Goal: Task Accomplishment & Management: Complete application form

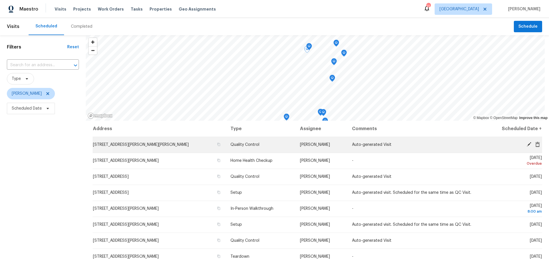
click at [526, 145] on icon at bounding box center [528, 144] width 5 height 5
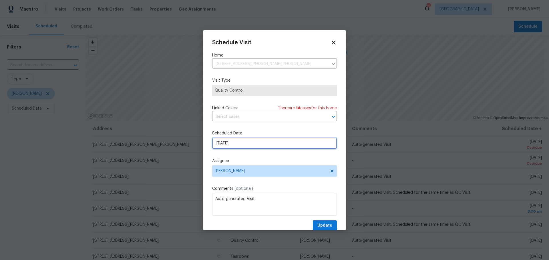
click at [270, 147] on input "[DATE]" at bounding box center [274, 143] width 125 height 11
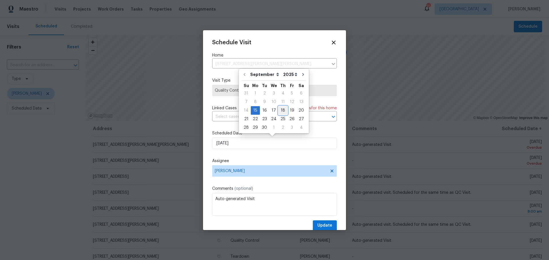
click at [285, 111] on div "18" at bounding box center [282, 111] width 9 height 8
type input "9/18/2025"
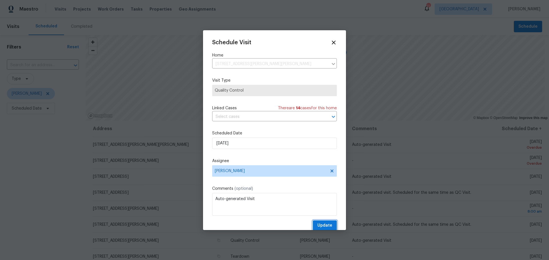
click at [322, 225] on span "Update" at bounding box center [324, 225] width 15 height 7
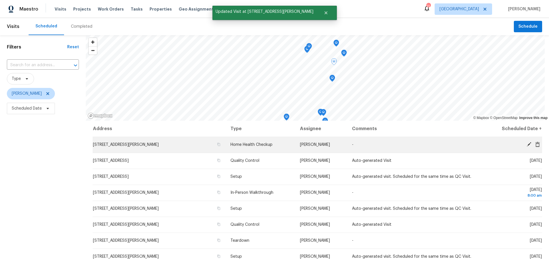
click at [526, 143] on icon at bounding box center [528, 144] width 5 height 5
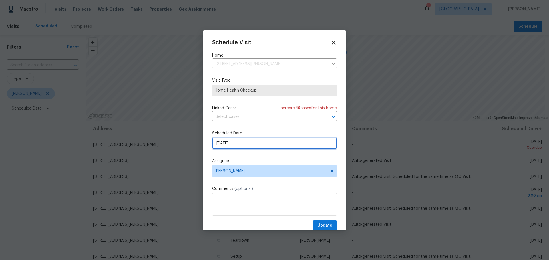
click at [261, 142] on input "[DATE]" at bounding box center [274, 143] width 125 height 11
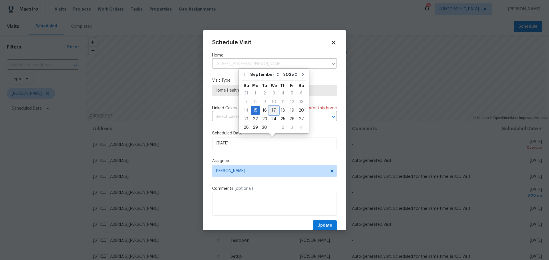
click at [271, 111] on div "17" at bounding box center [273, 111] width 9 height 8
type input "9/17/2025"
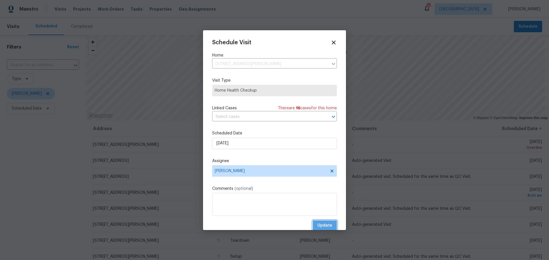
click at [320, 222] on span "Update" at bounding box center [324, 225] width 15 height 7
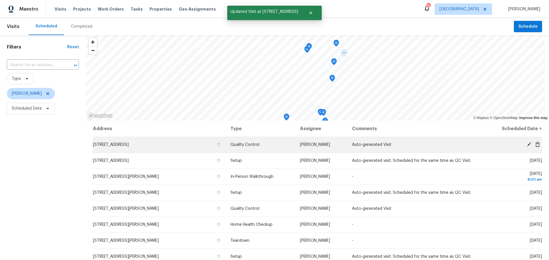
click at [526, 144] on icon at bounding box center [528, 144] width 5 height 5
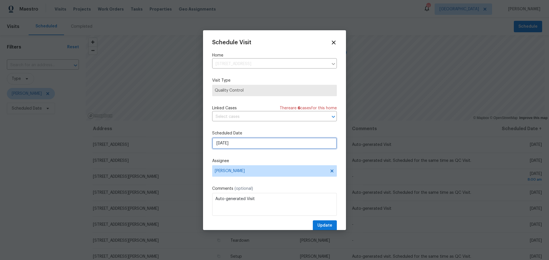
click at [276, 144] on input "[DATE]" at bounding box center [274, 143] width 125 height 11
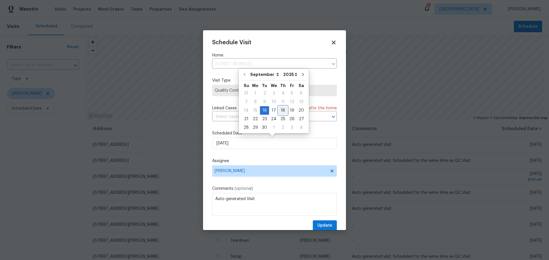
click at [279, 111] on div "18" at bounding box center [282, 111] width 9 height 8
type input "9/18/2025"
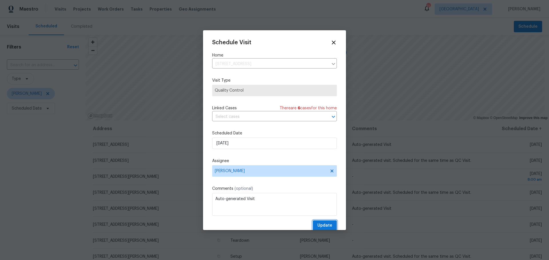
click at [317, 227] on span "Update" at bounding box center [324, 225] width 15 height 7
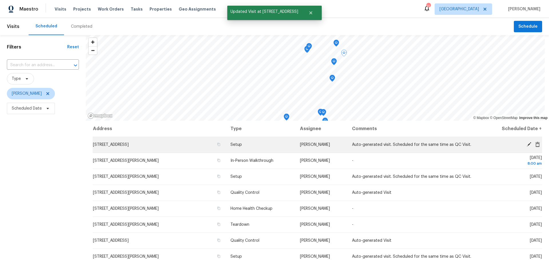
click at [526, 145] on icon at bounding box center [528, 144] width 5 height 5
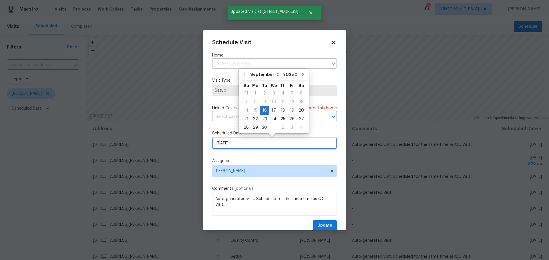
click at [289, 145] on input "[DATE]" at bounding box center [274, 143] width 125 height 11
click at [283, 109] on div "18" at bounding box center [282, 111] width 9 height 8
type input "9/18/2025"
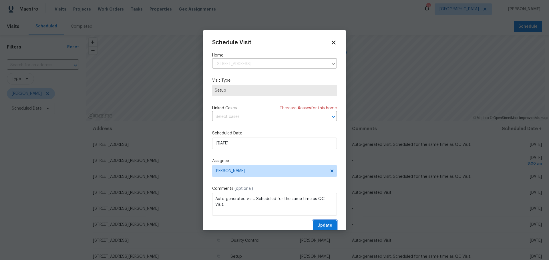
click at [317, 225] on span "Update" at bounding box center [324, 225] width 15 height 7
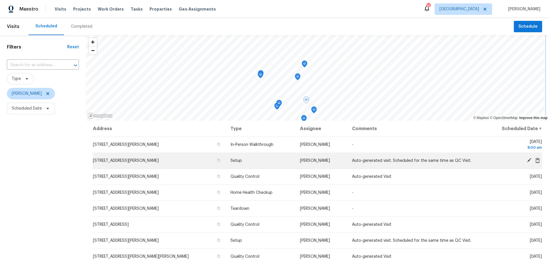
click at [234, 162] on div "© Mapbox © OpenStreetMap Improve this map Address Type Assignee Comments Schedu…" at bounding box center [317, 182] width 463 height 294
click at [535, 158] on icon at bounding box center [537, 160] width 5 height 5
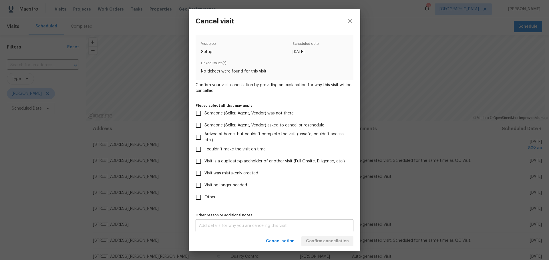
drag, startPoint x: 242, startPoint y: 175, endPoint x: 250, endPoint y: 174, distance: 7.7
click at [243, 175] on span "Visit was mistakenly created" at bounding box center [231, 174] width 54 height 6
click at [204, 175] on input "Visit was mistakenly created" at bounding box center [198, 173] width 12 height 12
checkbox input "true"
click at [311, 237] on button "Confirm cancellation" at bounding box center [327, 241] width 52 height 11
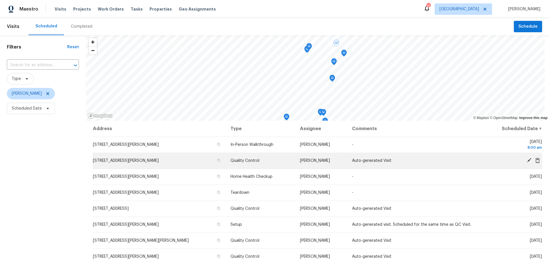
click at [535, 161] on icon at bounding box center [537, 160] width 5 height 5
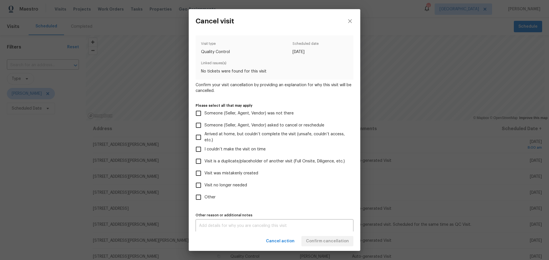
click at [250, 173] on span "Visit was mistakenly created" at bounding box center [231, 174] width 54 height 6
click at [204, 173] on input "Visit was mistakenly created" at bounding box center [198, 173] width 12 height 12
checkbox input "true"
click at [320, 239] on span "Confirm cancellation" at bounding box center [327, 241] width 43 height 7
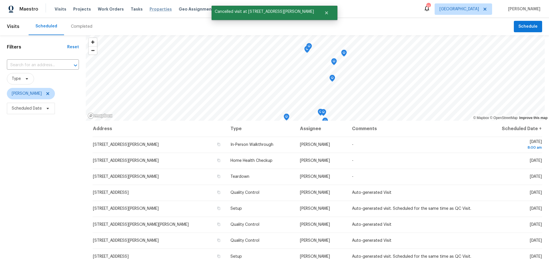
click at [149, 10] on span "Properties" at bounding box center [160, 9] width 22 height 6
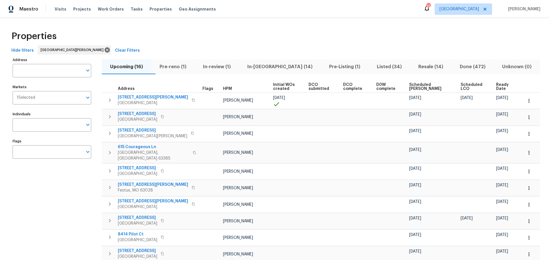
click at [227, 66] on span "In-review (1)" at bounding box center [216, 67] width 37 height 8
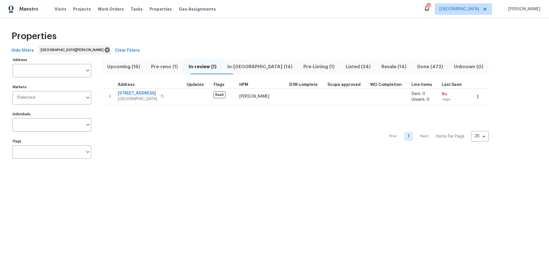
click at [260, 67] on span "In-reno (14)" at bounding box center [259, 67] width 69 height 8
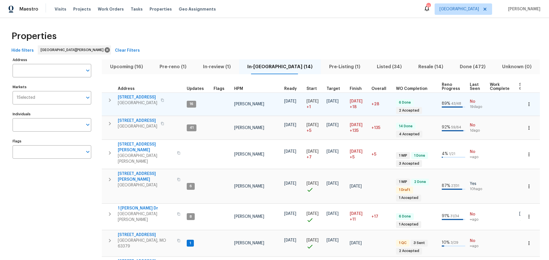
click at [145, 95] on span "[STREET_ADDRESS]" at bounding box center [137, 98] width 39 height 6
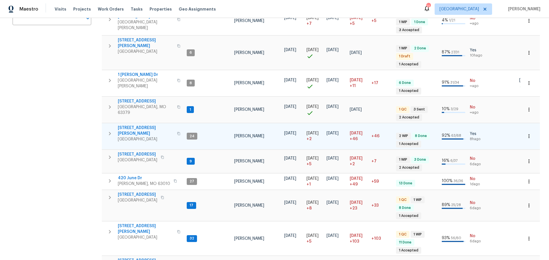
scroll to position [171, 0]
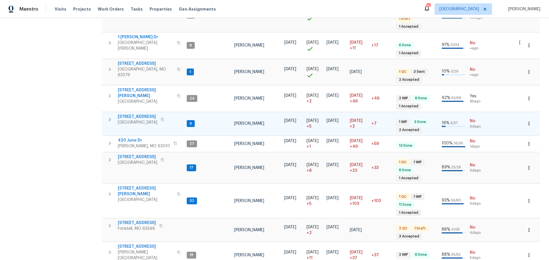
click at [148, 114] on span "5655 Chalet Hill Dr" at bounding box center [137, 117] width 39 height 6
click at [145, 154] on span "[STREET_ADDRESS]" at bounding box center [137, 157] width 39 height 6
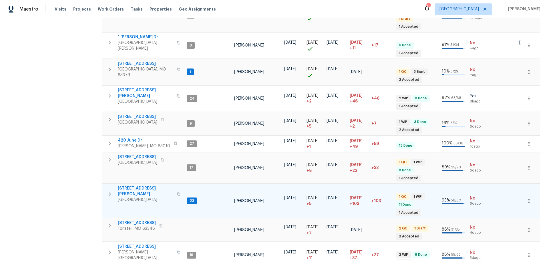
click at [133, 186] on span "4642 Theiss Rd" at bounding box center [146, 191] width 56 height 11
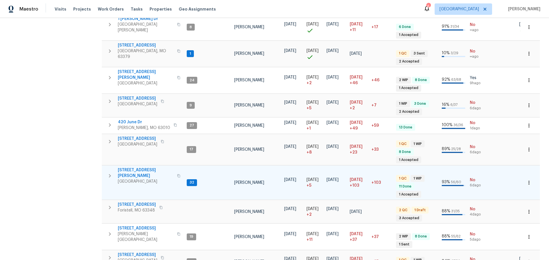
scroll to position [200, 0]
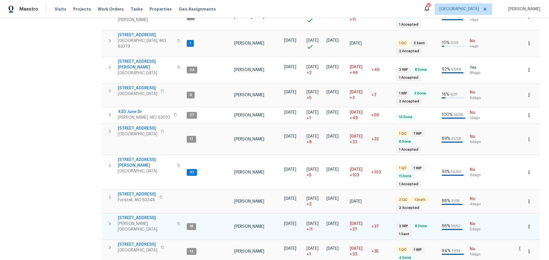
click at [135, 215] on span "611 S 3rd St" at bounding box center [146, 218] width 56 height 6
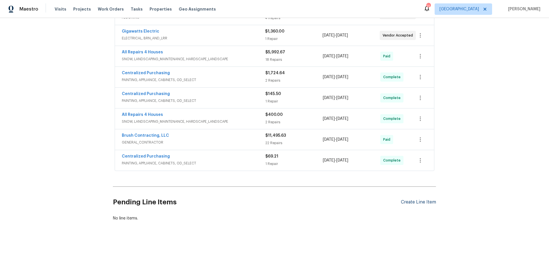
scroll to position [174, 0]
click at [423, 200] on div "Create Line Item" at bounding box center [418, 202] width 35 height 5
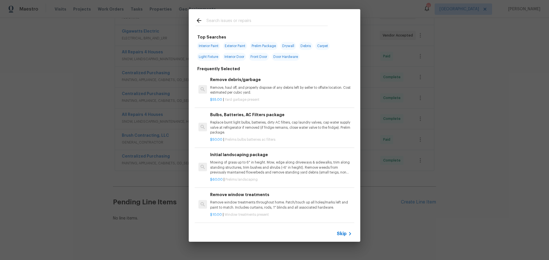
click at [231, 21] on input "text" at bounding box center [266, 21] width 121 height 9
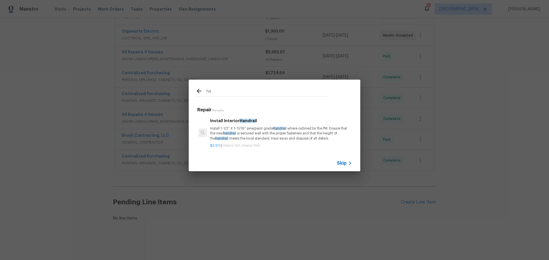
type input "h"
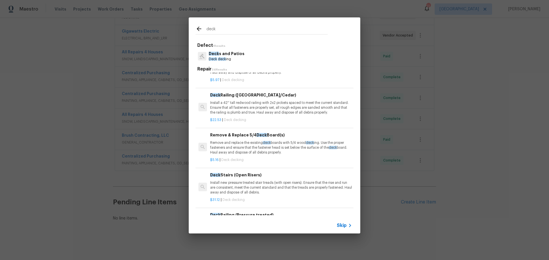
scroll to position [229, 0]
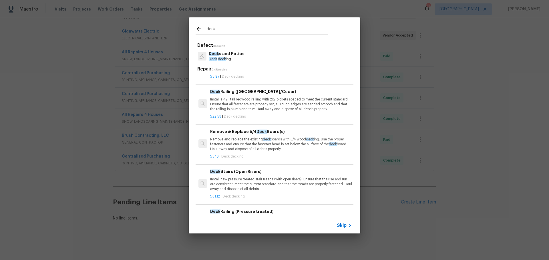
type input "deck"
click at [270, 102] on p "Install a 42'' tall redwood railing with 2x2 pickets spaced to meet the current…" at bounding box center [281, 104] width 142 height 15
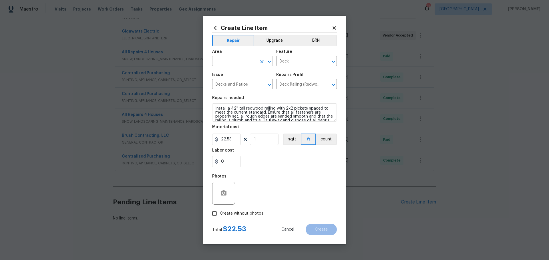
click at [270, 61] on icon "Open" at bounding box center [269, 61] width 7 height 7
click at [239, 71] on li "Deck / Balcony" at bounding box center [242, 73] width 61 height 9
type input "Deck / Balcony"
click at [262, 133] on figure "Material cost 22.53 1 sqft ft count" at bounding box center [274, 135] width 125 height 20
click at [255, 135] on input "1" at bounding box center [264, 139] width 29 height 11
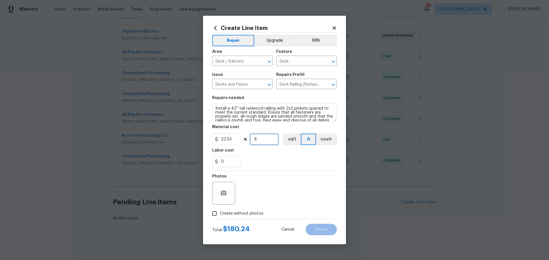
type input "8"
click at [266, 156] on div "0" at bounding box center [274, 161] width 125 height 11
click at [218, 214] on input "Create without photos" at bounding box center [214, 213] width 11 height 11
checkbox input "true"
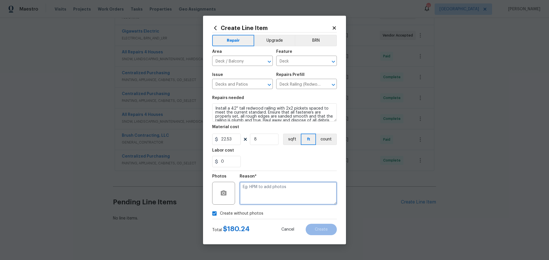
click at [254, 193] on textarea at bounding box center [287, 193] width 97 height 23
type textarea "1"
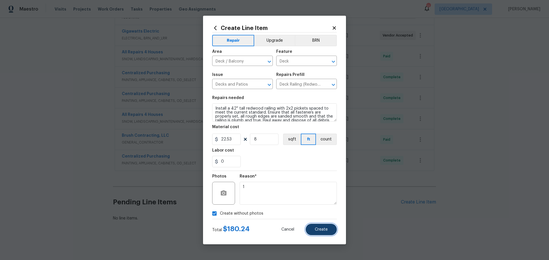
click at [314, 230] on button "Create" at bounding box center [320, 229] width 31 height 11
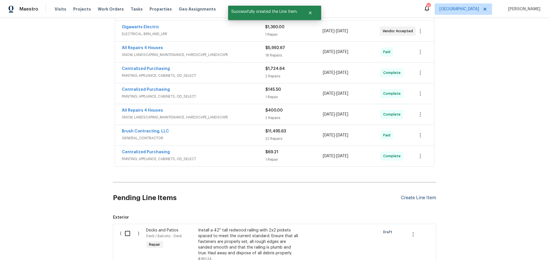
click at [406, 200] on div "Create Line Item" at bounding box center [418, 197] width 35 height 5
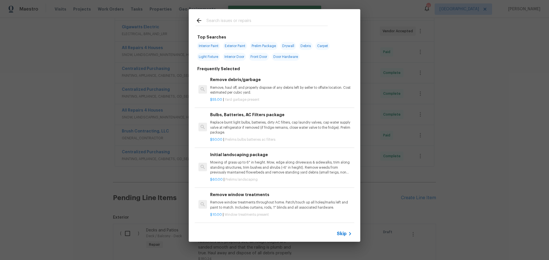
click at [272, 17] on div at bounding box center [262, 20] width 146 height 23
click at [272, 19] on input "text" at bounding box center [266, 21] width 121 height 9
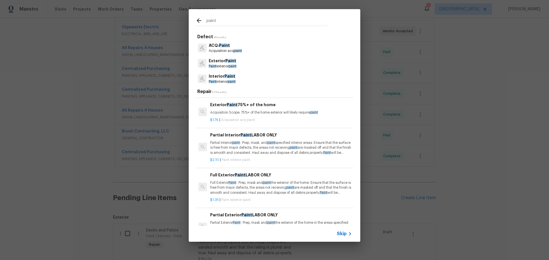
scroll to position [257, 0]
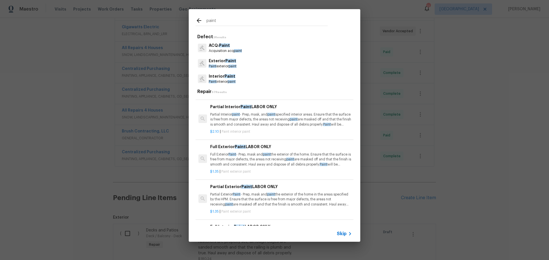
type input "paint"
click at [253, 123] on p "Partial Interior paint - Prep, mask, and paint specified interior areas. Ensure…" at bounding box center [281, 119] width 142 height 15
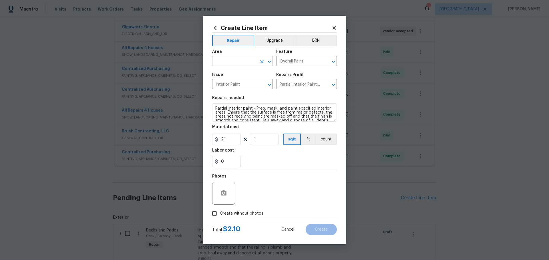
click at [269, 59] on icon "Open" at bounding box center [269, 61] width 7 height 7
type input "c"
click at [258, 76] on li "Living Room" at bounding box center [242, 73] width 61 height 9
type input "Living Room"
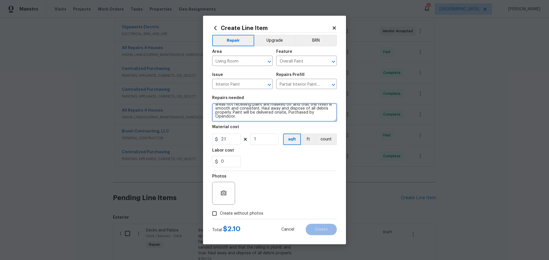
drag, startPoint x: 215, startPoint y: 109, endPoint x: 299, endPoint y: 135, distance: 88.0
click at [292, 138] on section "Repairs needed Partial Interior paint - Prep, mask, and paint specified interio…" at bounding box center [274, 132] width 125 height 78
type textarea "paint woodstove high heat black"
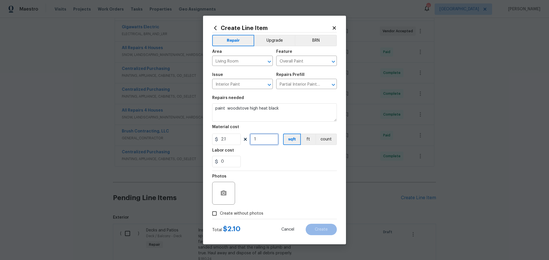
click at [264, 143] on input "1" at bounding box center [264, 139] width 29 height 11
type input "48"
drag, startPoint x: 216, startPoint y: 201, endPoint x: 219, endPoint y: 209, distance: 8.8
click at [216, 203] on div at bounding box center [223, 193] width 23 height 23
click at [216, 212] on input "Create without photos" at bounding box center [214, 213] width 11 height 11
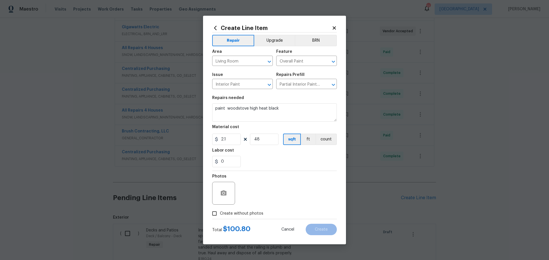
checkbox input "true"
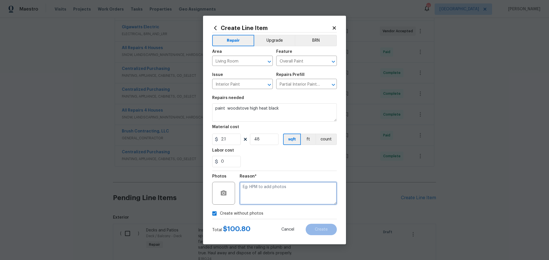
click at [286, 195] on textarea at bounding box center [287, 193] width 97 height 23
type textarea "1"
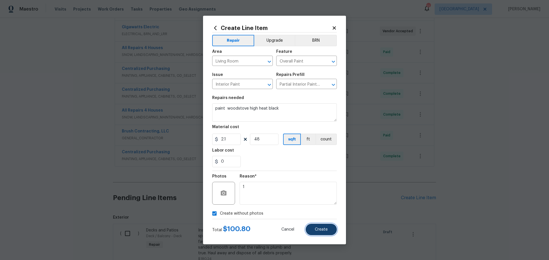
click at [324, 233] on button "Create" at bounding box center [320, 229] width 31 height 11
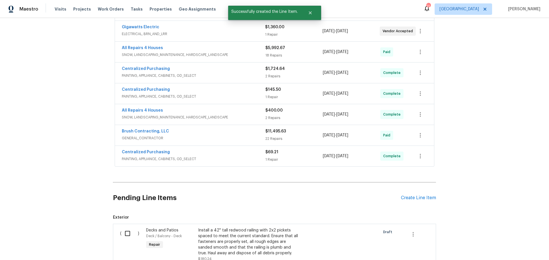
click at [417, 201] on div "Pending Line Items Create Line Item" at bounding box center [274, 198] width 323 height 27
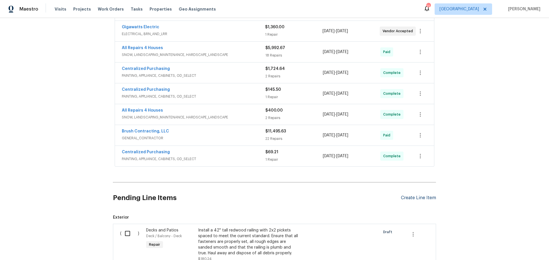
click at [413, 198] on div "Create Line Item" at bounding box center [418, 197] width 35 height 5
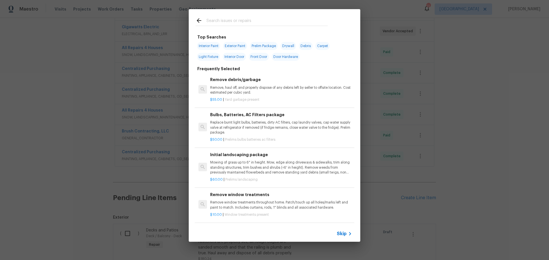
click at [247, 25] on input "text" at bounding box center [266, 21] width 121 height 9
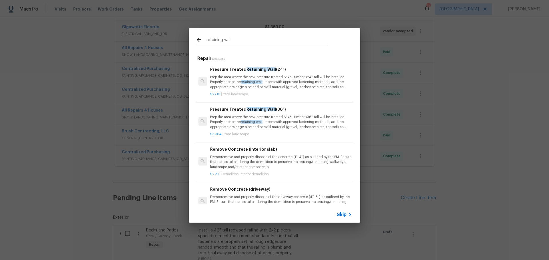
type input "retaining wall"
click at [279, 119] on p "Prep the area where the new pressure treated 6''x8'' timber x36'' tall will be …" at bounding box center [281, 122] width 142 height 15
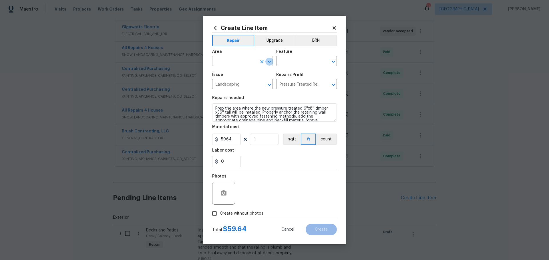
click at [269, 63] on icon "Open" at bounding box center [269, 61] width 7 height 7
click at [251, 81] on li "Exterior Overall" at bounding box center [242, 83] width 61 height 9
type input "Exterior Overall"
click at [286, 60] on input "text" at bounding box center [298, 61] width 45 height 9
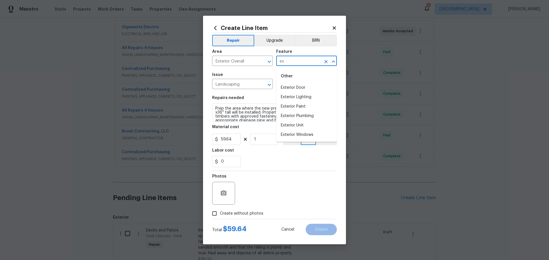
type input "e"
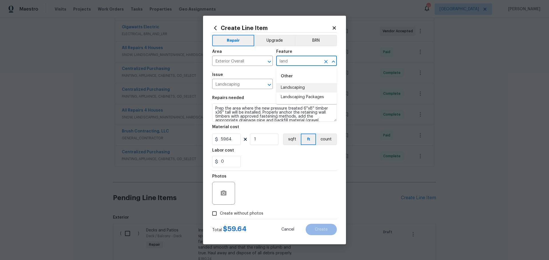
click at [304, 89] on li "Landscaping" at bounding box center [306, 87] width 61 height 9
type input "Landscaping"
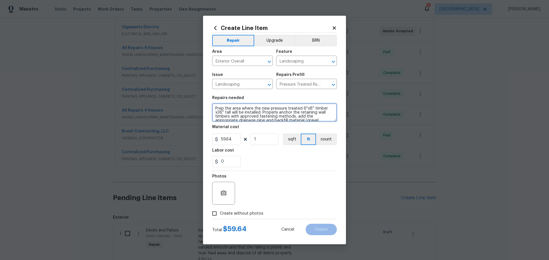
scroll to position [12, 0]
drag, startPoint x: 216, startPoint y: 109, endPoint x: 312, endPoint y: 157, distance: 108.0
click at [311, 158] on section "Repairs needed Prep the area where the new pressure treated 6''x8'' timber x36'…" at bounding box center [274, 132] width 125 height 78
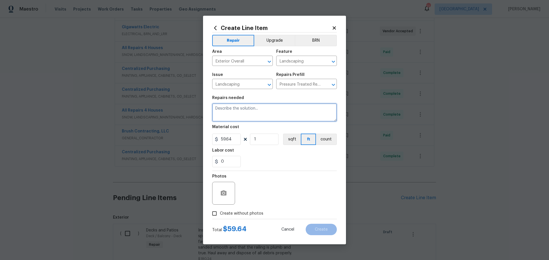
scroll to position [0, 0]
type textarea "fill in retaining wall blocks from yard and add mulch to prevent tripping hazard"
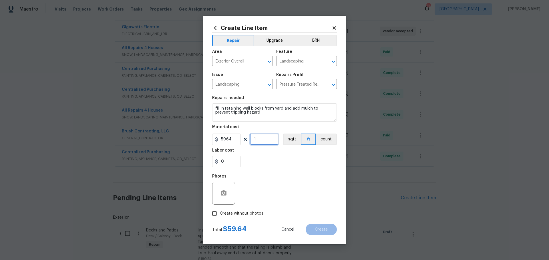
click at [268, 141] on input "1" at bounding box center [264, 139] width 29 height 11
type input "4"
click at [229, 162] on input "0" at bounding box center [226, 161] width 29 height 11
type input "20"
click at [250, 156] on div "20" at bounding box center [274, 161] width 125 height 11
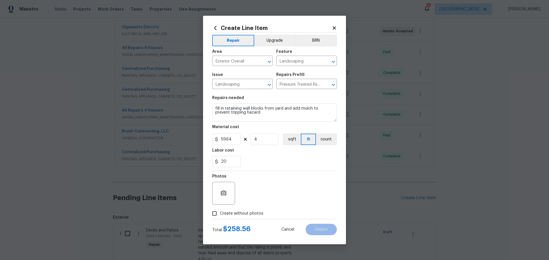
click at [256, 212] on span "Create without photos" at bounding box center [241, 214] width 43 height 6
click at [220, 212] on input "Create without photos" at bounding box center [214, 213] width 11 height 11
checkbox input "true"
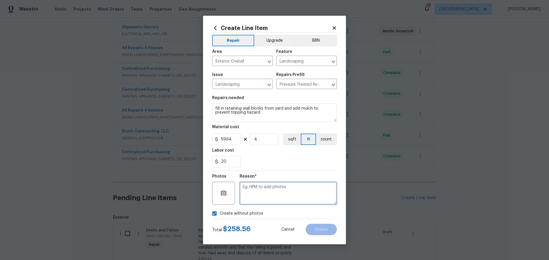
click at [277, 193] on textarea at bounding box center [287, 193] width 97 height 23
type textarea "1"
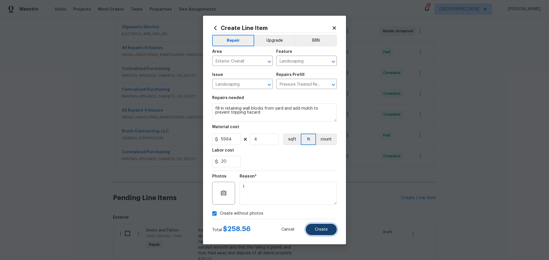
click at [312, 232] on button "Create" at bounding box center [320, 229] width 31 height 11
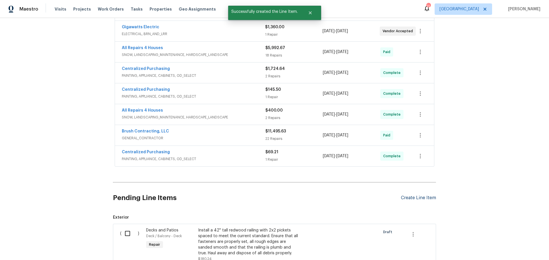
click at [408, 198] on div "Create Line Item" at bounding box center [418, 197] width 35 height 5
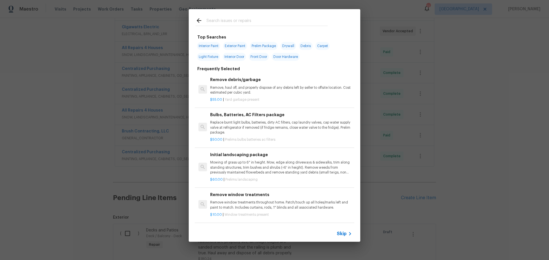
click at [258, 15] on div at bounding box center [262, 20] width 146 height 23
click at [253, 18] on input "text" at bounding box center [266, 21] width 121 height 9
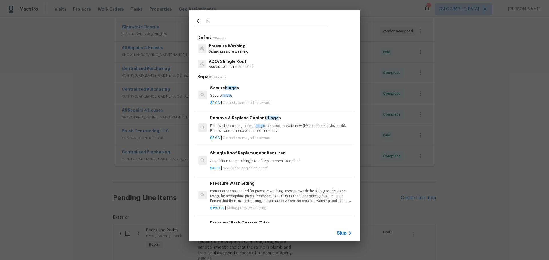
type input "h"
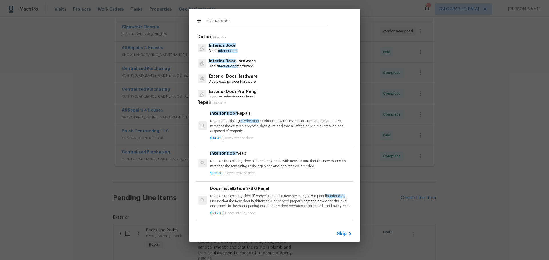
type input "interior door"
click at [245, 63] on p "Interior Door Hardware" at bounding box center [232, 61] width 47 height 6
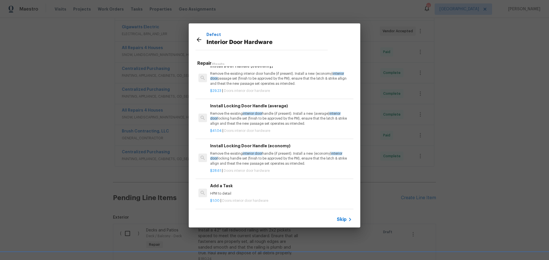
scroll to position [53, 0]
click at [258, 191] on p "HPM to detail" at bounding box center [281, 193] width 142 height 5
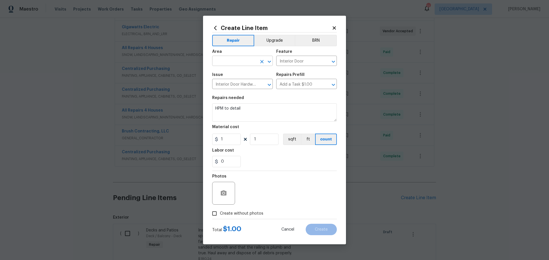
click at [273, 62] on button "Open" at bounding box center [269, 62] width 8 height 8
type input "d"
click at [256, 85] on li "Interior Overall" at bounding box center [242, 83] width 61 height 9
type input "Interior Overall"
drag, startPoint x: 243, startPoint y: 107, endPoint x: 205, endPoint y: 113, distance: 38.7
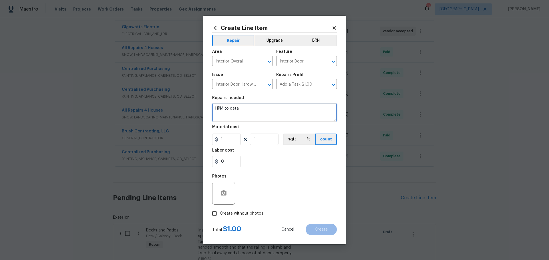
click at [205, 113] on div "Create Line Item Repair Upgrade BRN Area Interior Overall ​ Feature Interior Do…" at bounding box center [274, 130] width 143 height 229
type textarea "replace all hinges on doors"
click at [235, 142] on input "1" at bounding box center [226, 139] width 29 height 11
type input "3.5"
click at [268, 144] on input "1" at bounding box center [264, 139] width 29 height 11
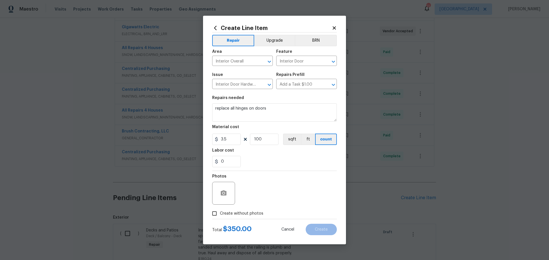
click at [277, 159] on div "0" at bounding box center [274, 161] width 125 height 11
click at [265, 138] on input "100" at bounding box center [264, 139] width 29 height 11
type input "17"
click at [218, 141] on icon at bounding box center [216, 139] width 5 height 5
click at [229, 141] on input "3.5" at bounding box center [226, 139] width 29 height 11
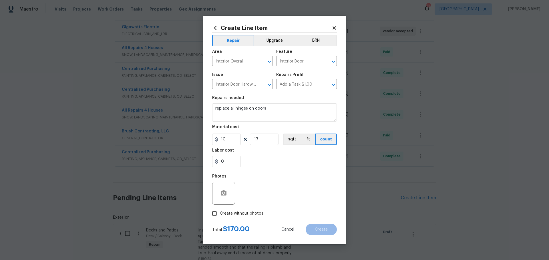
click at [254, 160] on div "0" at bounding box center [274, 161] width 125 height 11
click at [229, 139] on input "10" at bounding box center [226, 139] width 29 height 11
type input "20"
click at [247, 157] on div "0" at bounding box center [274, 161] width 125 height 11
click at [234, 163] on input "0" at bounding box center [226, 161] width 29 height 11
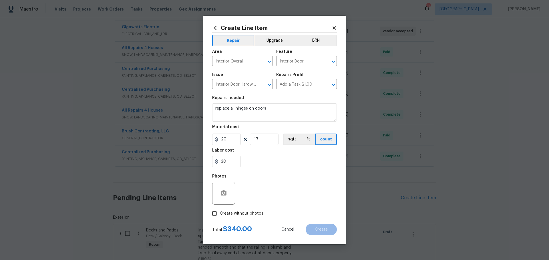
click at [254, 159] on div "30" at bounding box center [274, 161] width 125 height 11
click at [235, 159] on input "30" at bounding box center [226, 161] width 29 height 11
type input "3"
type input "0"
click at [265, 154] on div "Labor cost" at bounding box center [274, 152] width 125 height 7
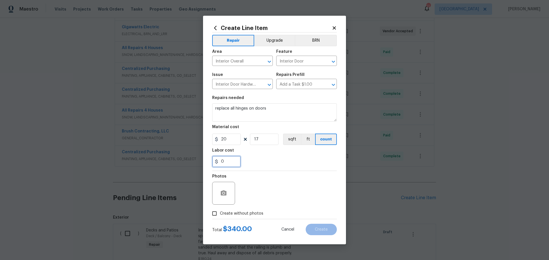
click at [232, 158] on input "0" at bounding box center [226, 161] width 29 height 11
type input "10"
click at [249, 168] on section "Repairs needed replace all hinges on doors Material cost 20 17 sqft ft count La…" at bounding box center [274, 132] width 125 height 78
click at [224, 215] on span "Create without photos" at bounding box center [241, 214] width 43 height 6
click at [220, 215] on input "Create without photos" at bounding box center [214, 213] width 11 height 11
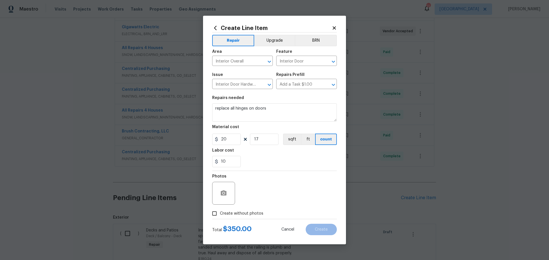
checkbox input "true"
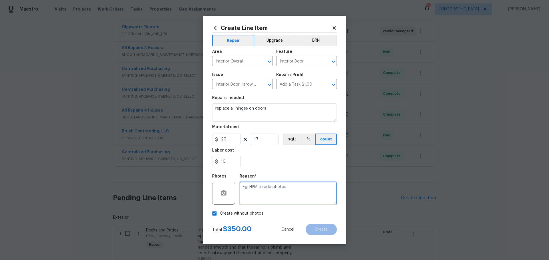
click at [249, 194] on textarea at bounding box center [287, 193] width 97 height 23
type textarea "1"
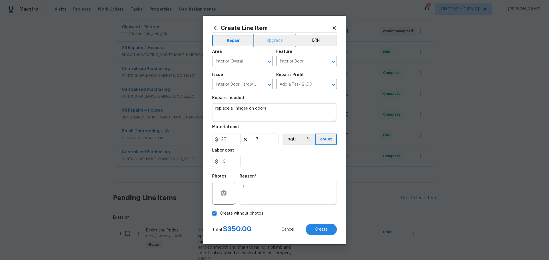
click at [283, 37] on button "Upgrade" at bounding box center [274, 40] width 41 height 11
click at [313, 231] on button "Create" at bounding box center [320, 229] width 31 height 11
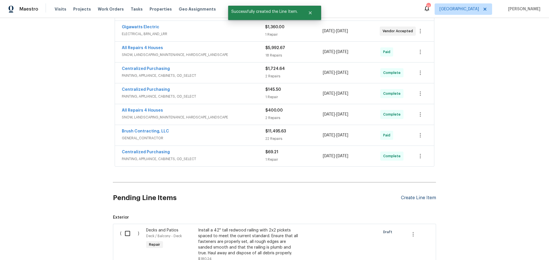
click at [410, 195] on div "Create Line Item" at bounding box center [418, 197] width 35 height 5
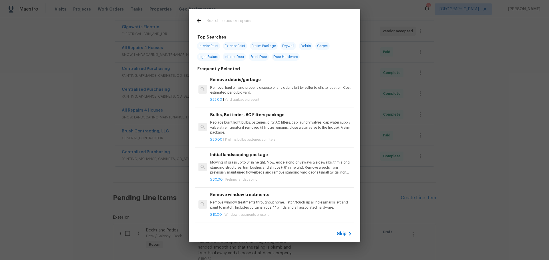
click at [237, 93] on p "Remove, haul off, and properly dispose of any debris left by seller to offsite …" at bounding box center [281, 90] width 142 height 10
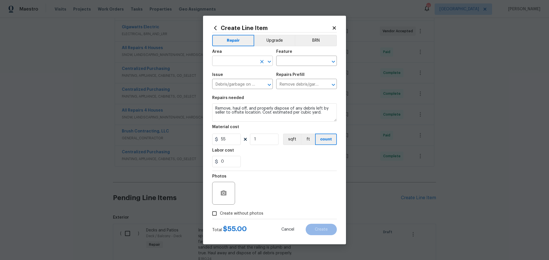
click at [268, 65] on button "Open" at bounding box center [269, 62] width 8 height 8
click at [245, 83] on li "Interior Overall" at bounding box center [242, 83] width 61 height 9
type input "Interior Overall"
click at [297, 58] on input "text" at bounding box center [298, 61] width 45 height 9
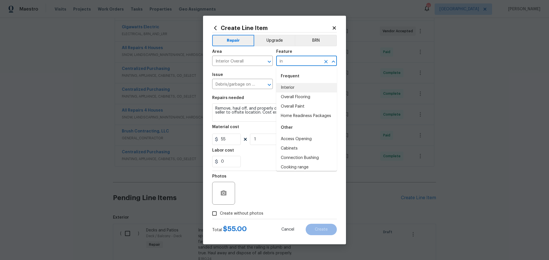
click at [301, 83] on div "Frequent" at bounding box center [306, 76] width 61 height 14
click at [300, 86] on li "Interior" at bounding box center [306, 87] width 61 height 9
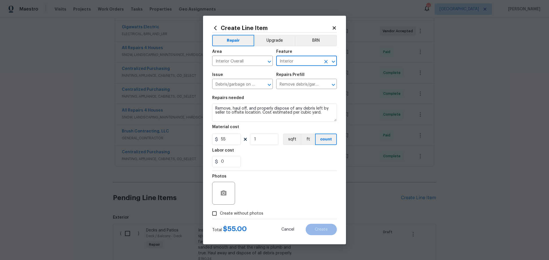
type input "Interior"
click at [259, 138] on input "1" at bounding box center [264, 139] width 29 height 11
type input "4"
click at [280, 175] on div "Photos" at bounding box center [274, 189] width 125 height 37
click at [238, 163] on input "0" at bounding box center [226, 161] width 29 height 11
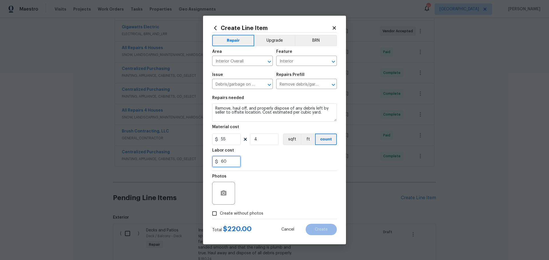
type input "60"
click at [248, 163] on div "60" at bounding box center [274, 161] width 125 height 11
click at [213, 211] on input "Create without photos" at bounding box center [214, 213] width 11 height 11
checkbox input "true"
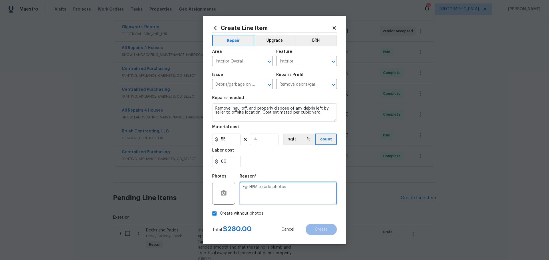
click at [257, 201] on textarea at bounding box center [287, 193] width 97 height 23
type textarea "1"
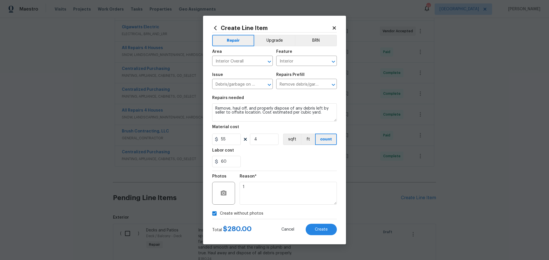
click at [321, 236] on div "Create Line Item Repair Upgrade BRN Area Interior Overall ​ Feature Interior ​ …" at bounding box center [274, 130] width 143 height 229
click at [321, 231] on span "Create" at bounding box center [321, 230] width 13 height 4
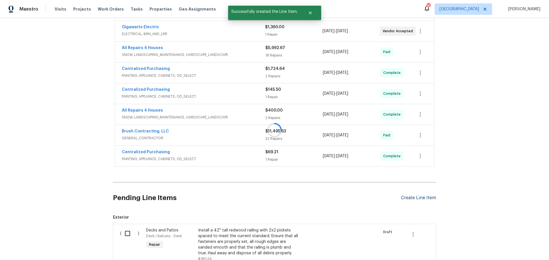
click at [416, 199] on div at bounding box center [274, 130] width 549 height 260
click at [409, 201] on div "Pending Line Items Create Line Item" at bounding box center [274, 198] width 323 height 27
click at [409, 198] on div "Create Line Item" at bounding box center [418, 197] width 35 height 5
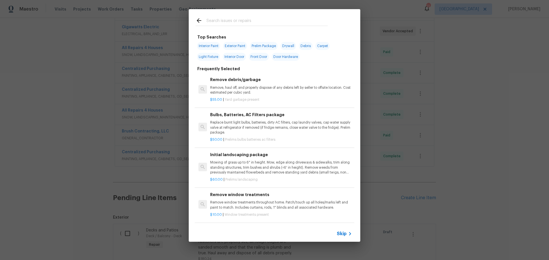
click at [247, 21] on input "text" at bounding box center [266, 21] width 121 height 9
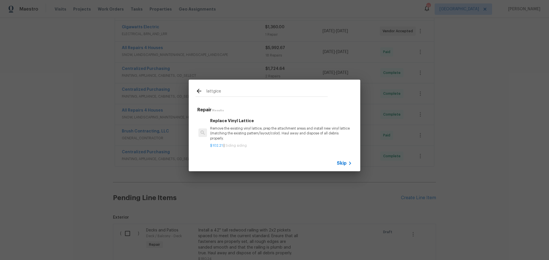
type input "lattgice"
click at [248, 127] on p "Remove the existing vinyl lattice, prep the attachment areas and install new vi…" at bounding box center [281, 133] width 142 height 15
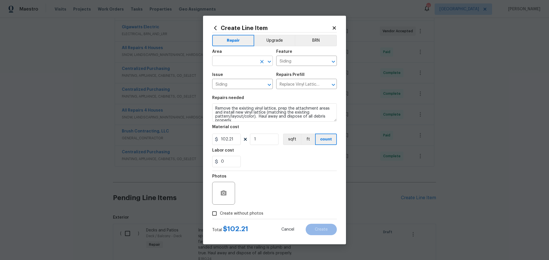
click at [260, 65] on button "Clear" at bounding box center [262, 62] width 8 height 8
click at [269, 63] on icon "Open" at bounding box center [269, 61] width 7 height 7
click at [263, 71] on li "Patio" at bounding box center [242, 73] width 61 height 9
type input "Patio"
drag, startPoint x: 237, startPoint y: 143, endPoint x: 189, endPoint y: 151, distance: 48.3
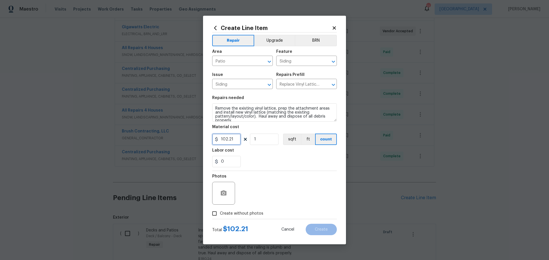
click at [189, 151] on div "Create Line Item Repair Upgrade BRN Area Patio ​ Feature Siding ​ Issue Siding …" at bounding box center [274, 130] width 549 height 260
type input "55"
click at [285, 165] on div "0" at bounding box center [274, 161] width 125 height 11
click at [246, 213] on span "Create without photos" at bounding box center [241, 214] width 43 height 6
click at [220, 213] on input "Create without photos" at bounding box center [214, 213] width 11 height 11
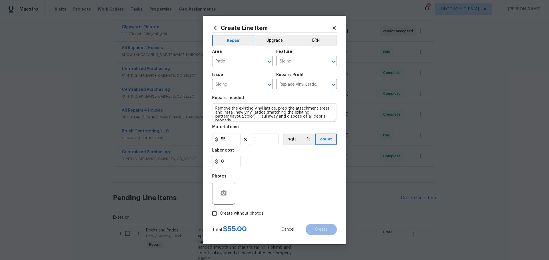
checkbox input "true"
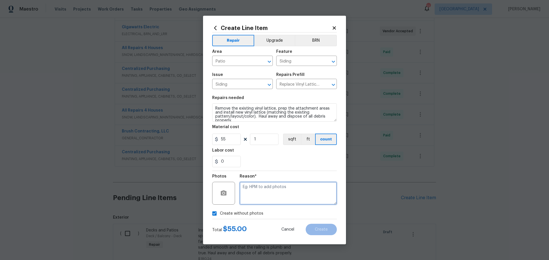
click at [270, 191] on textarea at bounding box center [287, 193] width 97 height 23
type textarea "1"
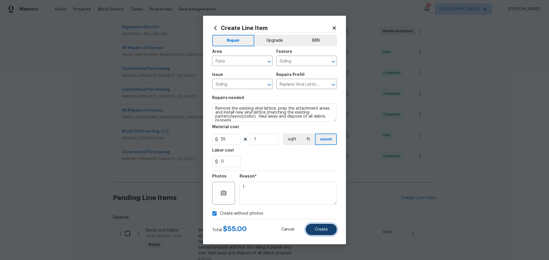
click at [311, 230] on button "Create" at bounding box center [320, 229] width 31 height 11
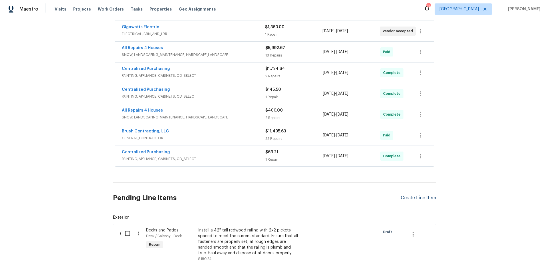
click at [407, 198] on div "Create Line Item" at bounding box center [418, 197] width 35 height 5
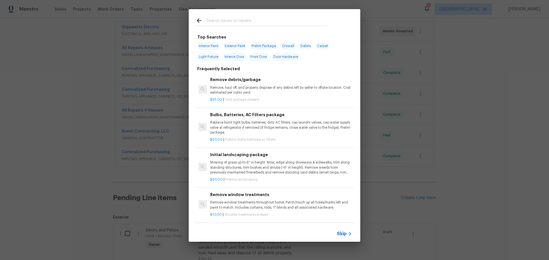
click at [238, 16] on div at bounding box center [262, 20] width 146 height 23
click at [237, 17] on input "text" at bounding box center [266, 21] width 121 height 9
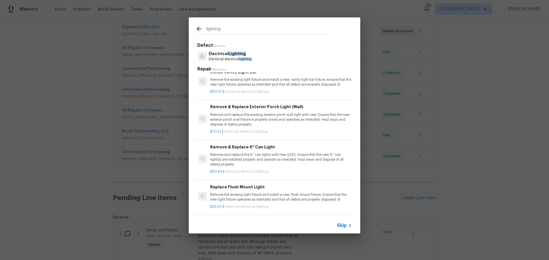
scroll to position [57, 0]
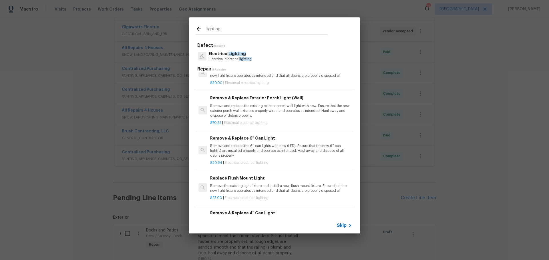
type input "lighting"
click at [261, 150] on p "Remove and replace the 6'' can lights with new (LED). Ensure that the new 6'' c…" at bounding box center [281, 151] width 142 height 15
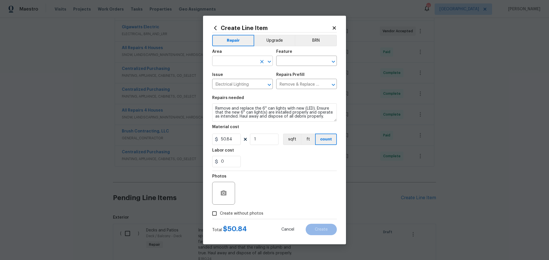
click at [268, 66] on div "​" at bounding box center [242, 61] width 61 height 9
click at [252, 83] on li "Interior Overall" at bounding box center [242, 83] width 61 height 9
type input "Interior Overall"
click at [281, 57] on div "Feature" at bounding box center [306, 53] width 61 height 7
click at [286, 64] on input "text" at bounding box center [298, 61] width 45 height 9
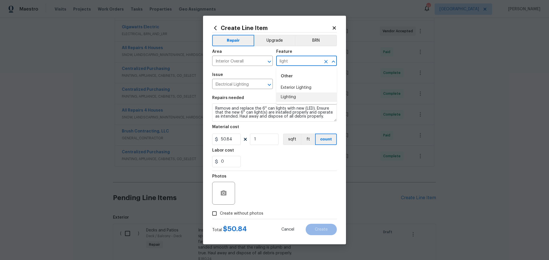
click at [297, 94] on li "Lighting" at bounding box center [306, 97] width 61 height 9
type input "Lighting"
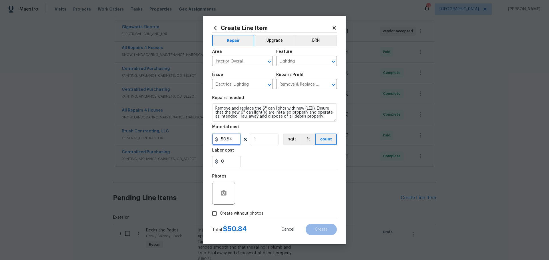
drag, startPoint x: 221, startPoint y: 140, endPoint x: 136, endPoint y: 143, distance: 84.6
drag, startPoint x: 136, startPoint y: 143, endPoint x: 237, endPoint y: 141, distance: 100.3
click at [237, 141] on input "50.84" at bounding box center [226, 139] width 29 height 11
type input "45"
click at [253, 154] on div "Labor cost" at bounding box center [274, 152] width 125 height 7
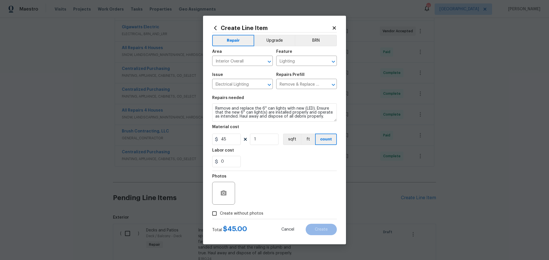
click at [220, 213] on span "Create without photos" at bounding box center [241, 214] width 43 height 6
click at [220, 213] on input "Create without photos" at bounding box center [214, 213] width 11 height 11
checkbox input "true"
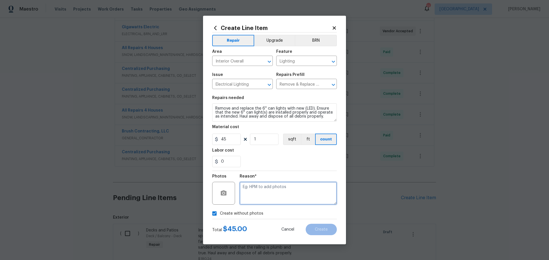
click at [257, 197] on textarea at bounding box center [287, 193] width 97 height 23
type textarea "1"
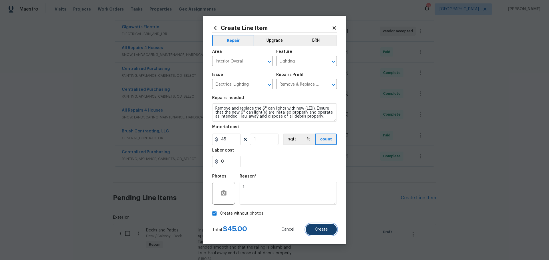
click at [324, 232] on button "Create" at bounding box center [320, 229] width 31 height 11
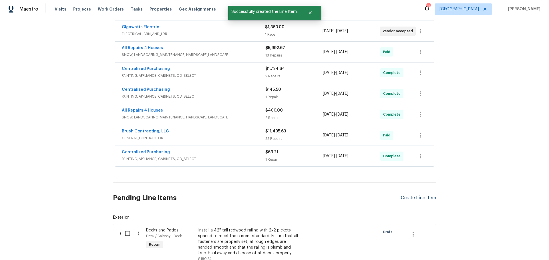
click at [401, 200] on div "Create Line Item" at bounding box center [418, 197] width 35 height 5
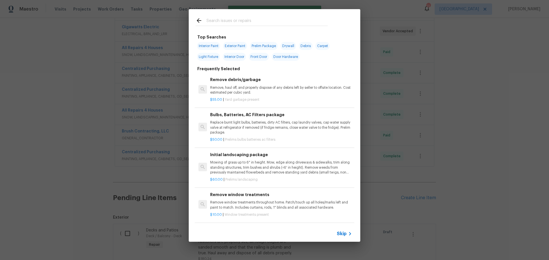
click at [221, 21] on input "text" at bounding box center [266, 21] width 121 height 9
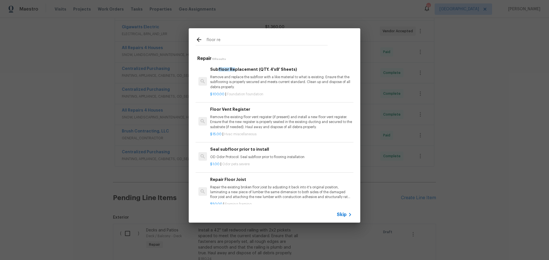
type input "floor re"
click at [253, 122] on p "Remove the existing floor vent register (if present) and install a new floor ve…" at bounding box center [281, 122] width 142 height 15
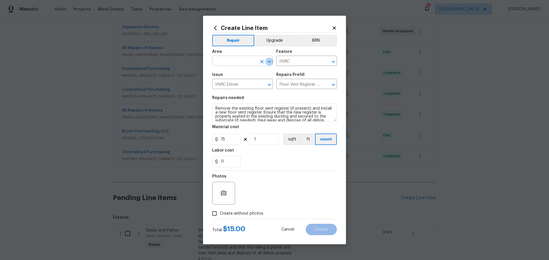
click at [266, 60] on icon "Open" at bounding box center [269, 61] width 7 height 7
click at [263, 86] on li "Interior Overall" at bounding box center [242, 83] width 61 height 9
type input "Interior Overall"
click at [260, 138] on input "1" at bounding box center [264, 139] width 29 height 11
type input "12"
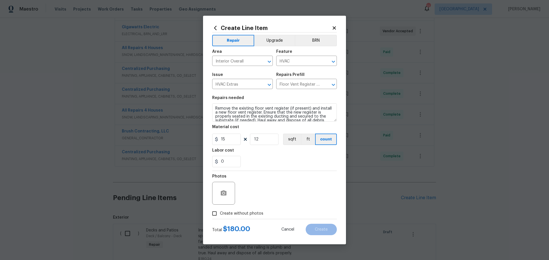
click at [277, 169] on section "Repairs needed Remove the existing floor vent register (if present) and install…" at bounding box center [274, 132] width 125 height 78
drag, startPoint x: 223, startPoint y: 154, endPoint x: 231, endPoint y: 172, distance: 19.7
click at [227, 162] on figure "Labor cost 0" at bounding box center [274, 158] width 125 height 19
click at [233, 166] on input "0" at bounding box center [226, 161] width 29 height 11
type input "10"
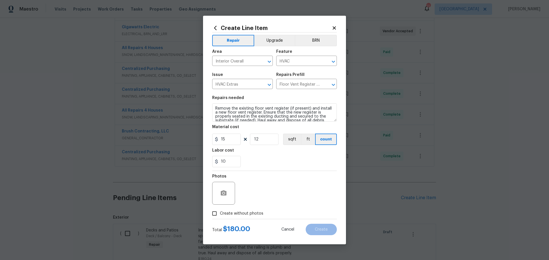
click at [295, 162] on div "10" at bounding box center [274, 161] width 125 height 11
click at [228, 217] on label "Create without photos" at bounding box center [236, 213] width 54 height 11
click at [220, 217] on input "Create without photos" at bounding box center [214, 213] width 11 height 11
checkbox input "true"
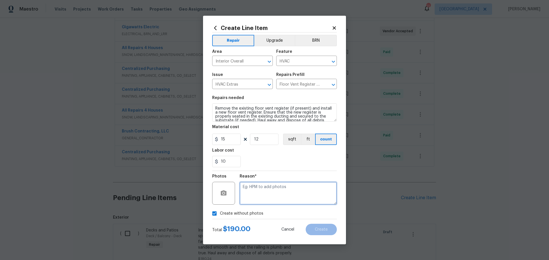
click at [250, 199] on textarea at bounding box center [287, 193] width 97 height 23
type textarea "1"
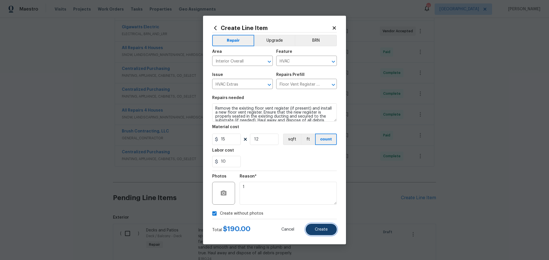
click at [325, 234] on button "Create" at bounding box center [320, 229] width 31 height 11
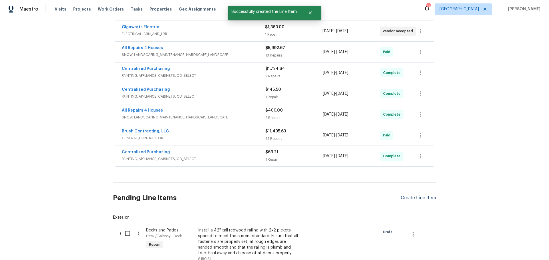
click at [411, 198] on div "Create Line Item" at bounding box center [418, 197] width 35 height 5
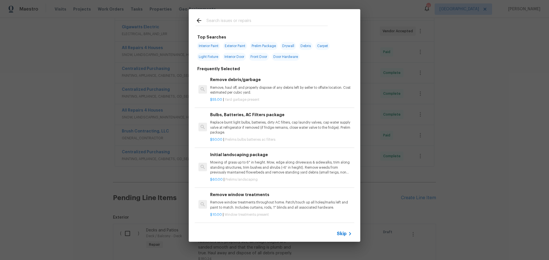
click at [252, 22] on input "text" at bounding box center [266, 21] width 121 height 9
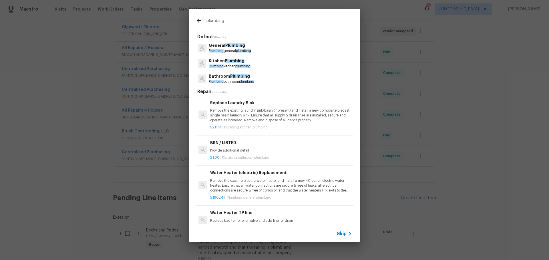
type input "plumbing"
click at [233, 47] on span "Plumbing" at bounding box center [235, 45] width 20 height 4
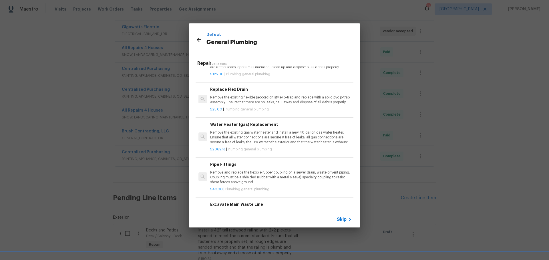
scroll to position [286, 0]
click at [247, 104] on p "Remove the existing flexible (accordion style) p-trap and replace with a solid …" at bounding box center [281, 100] width 142 height 10
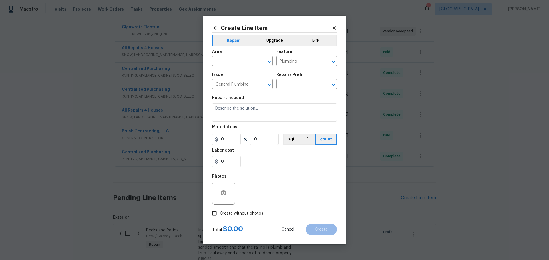
type input "Replace Flex Drain $25.00"
type textarea "Remove the existing flexible (accordion style) p-trap and replace with a solid …"
type input "25"
type input "1"
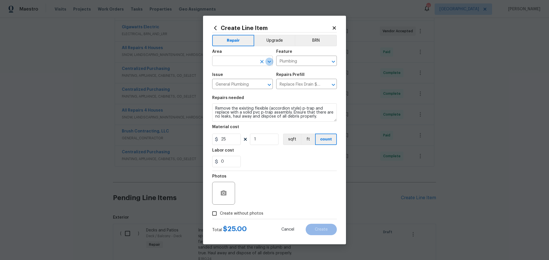
click at [268, 63] on icon "Open" at bounding box center [269, 61] width 7 height 7
click at [246, 73] on li "Plumbing" at bounding box center [242, 73] width 61 height 9
type input "Plumbing"
click at [234, 139] on input "25" at bounding box center [226, 139] width 29 height 11
type input "100"
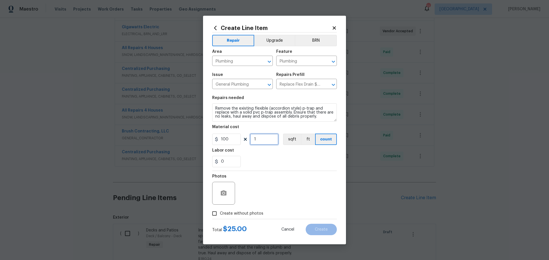
click at [268, 141] on input "1" at bounding box center [264, 139] width 29 height 11
type input "2"
click at [225, 161] on input "0" at bounding box center [226, 161] width 29 height 11
type input "10"
click at [265, 168] on section "Repairs needed Remove the existing flexible (accordion style) p-trap and replac…" at bounding box center [274, 132] width 125 height 78
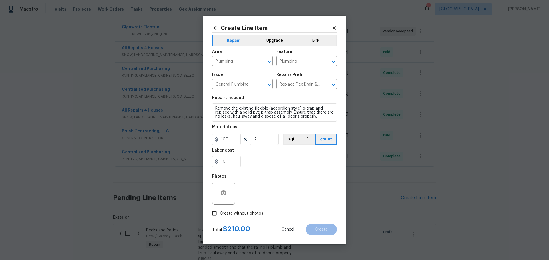
click at [214, 219] on div at bounding box center [274, 219] width 125 height 0
click at [217, 211] on input "Create without photos" at bounding box center [214, 213] width 11 height 11
checkbox input "true"
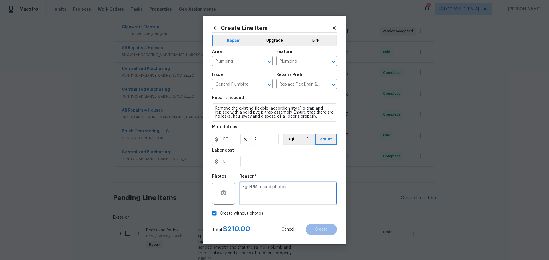
click at [249, 203] on textarea at bounding box center [287, 193] width 97 height 23
type textarea "1"
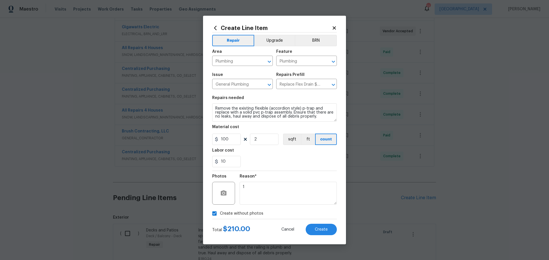
click at [324, 240] on div "Create Line Item Repair Upgrade BRN Area Plumbing ​ Feature Plumbing ​ Issue Ge…" at bounding box center [274, 130] width 143 height 229
click at [321, 231] on span "Create" at bounding box center [321, 230] width 13 height 4
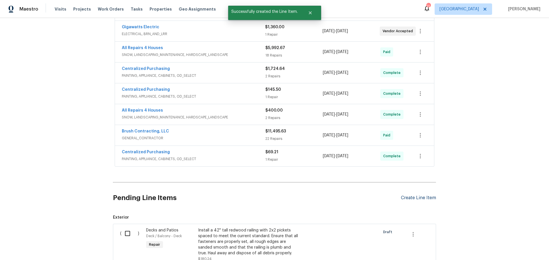
click at [407, 201] on div "Create Line Item" at bounding box center [418, 197] width 35 height 5
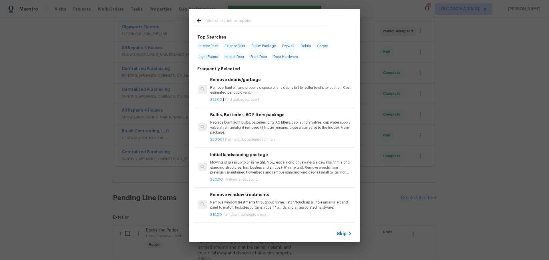
click at [222, 23] on input "text" at bounding box center [266, 21] width 121 height 9
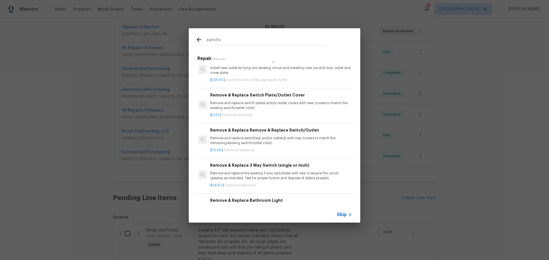
scroll to position [57, 0]
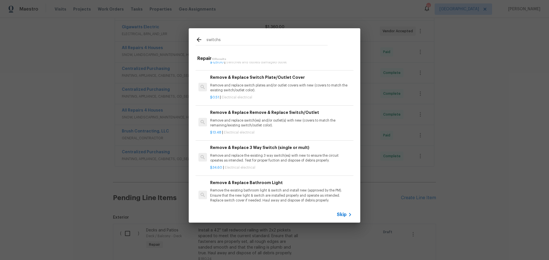
type input "switchs"
click at [260, 125] on p "Remove and replace switch(es) and/or outlet(s) with new (covers to match the re…" at bounding box center [281, 123] width 142 height 10
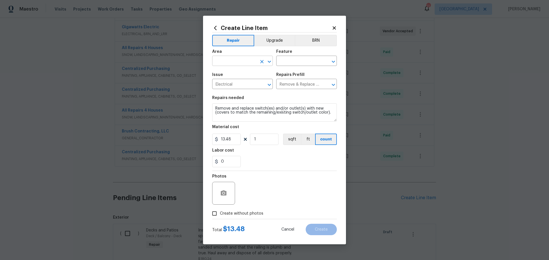
click at [269, 62] on icon "Open" at bounding box center [268, 62] width 3 height 2
click at [248, 83] on li "Interior Overall" at bounding box center [242, 83] width 61 height 9
type input "Interior Overall"
click at [283, 63] on input "text" at bounding box center [298, 61] width 45 height 9
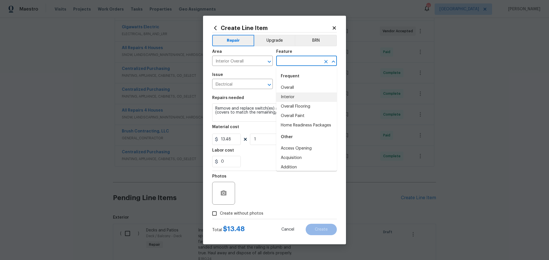
click at [287, 96] on li "Interior" at bounding box center [306, 97] width 61 height 9
type input "Interior"
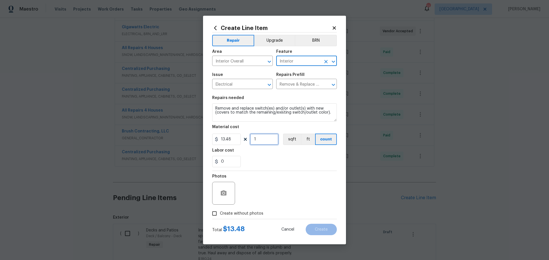
click at [268, 138] on input "1" at bounding box center [264, 139] width 29 height 11
type input "3"
click at [255, 151] on div "Labor cost" at bounding box center [274, 152] width 125 height 7
drag, startPoint x: 238, startPoint y: 139, endPoint x: 218, endPoint y: 143, distance: 20.4
click at [218, 143] on input "13.48" at bounding box center [226, 139] width 29 height 11
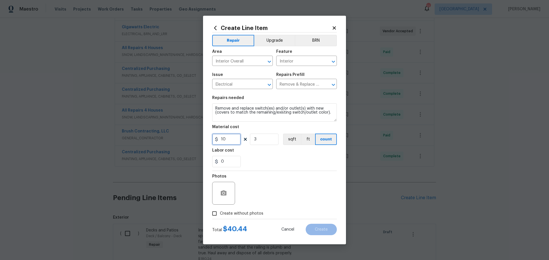
type input "10"
click at [261, 139] on input "3" at bounding box center [264, 139] width 29 height 11
type input "2"
click at [291, 159] on div "0" at bounding box center [274, 161] width 125 height 11
drag, startPoint x: 213, startPoint y: 212, endPoint x: 293, endPoint y: 166, distance: 92.0
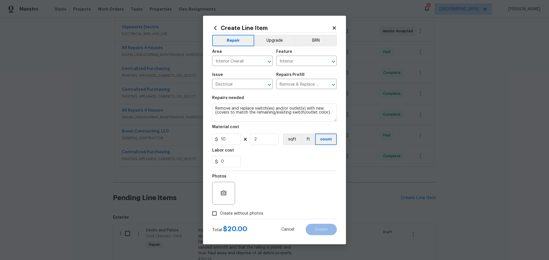
click at [214, 212] on input "Create without photos" at bounding box center [214, 213] width 11 height 11
checkbox input "true"
click at [295, 162] on div "0" at bounding box center [274, 161] width 125 height 11
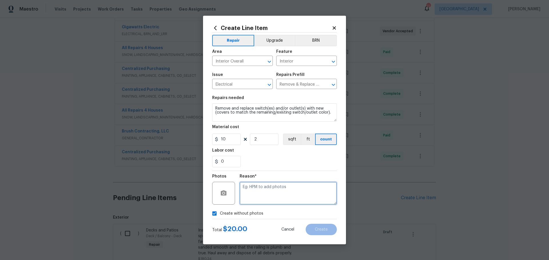
click at [267, 187] on textarea at bounding box center [287, 193] width 97 height 23
type textarea "1"
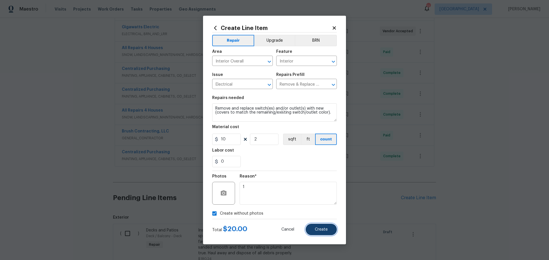
click at [329, 230] on button "Create" at bounding box center [320, 229] width 31 height 11
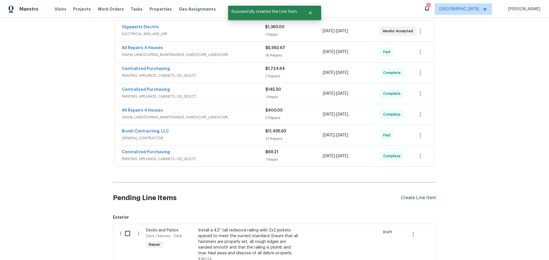
click at [401, 199] on div "Create Line Item" at bounding box center [418, 197] width 35 height 5
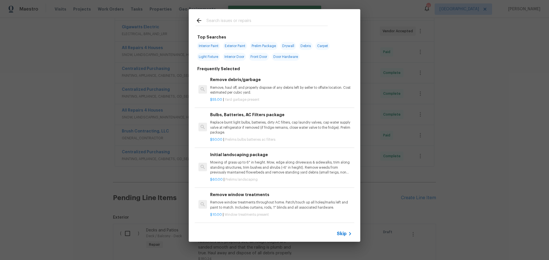
click at [252, 24] on input "text" at bounding box center [266, 21] width 121 height 9
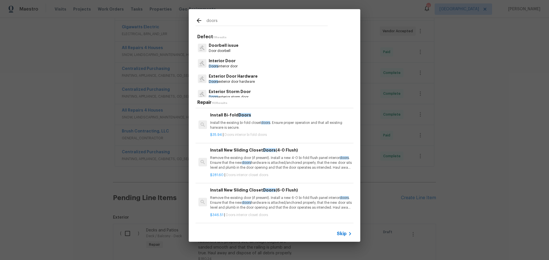
scroll to position [0, 0]
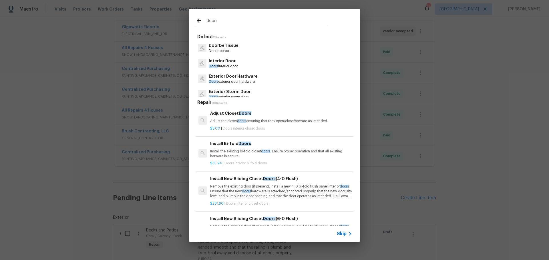
type input "doors"
click at [248, 123] on p "Adjust the closet doors ensuring that they open/close/operate as intended." at bounding box center [281, 121] width 142 height 5
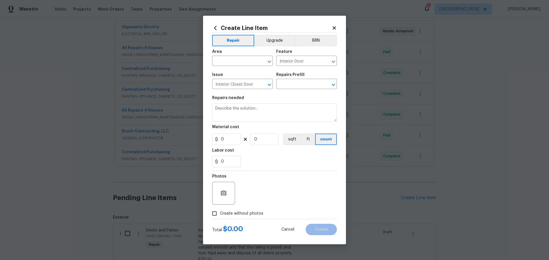
type input "Adjust Closet Doors $5.00"
type textarea "Adjust the closet doors ensuring that they open/close/operate as intended."
type input "5"
type input "1"
click at [271, 57] on div "​" at bounding box center [242, 61] width 61 height 9
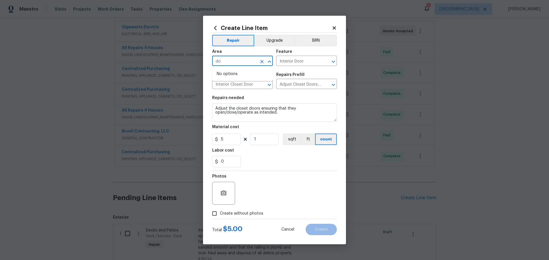
type input "d"
click at [239, 84] on li "Interior Overall" at bounding box center [242, 83] width 61 height 9
type input "Interior Overall"
click at [259, 137] on input "1" at bounding box center [264, 139] width 29 height 11
type input "2"
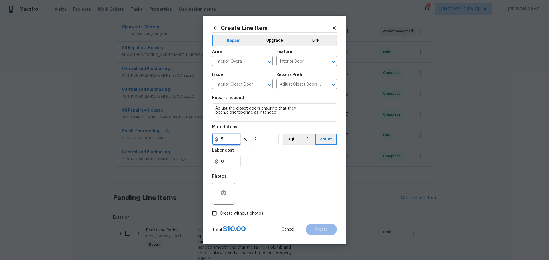
click at [220, 139] on input "5" at bounding box center [226, 139] width 29 height 11
type input "35"
click at [299, 163] on div "0" at bounding box center [274, 161] width 125 height 11
click at [236, 211] on span "Create without photos" at bounding box center [241, 214] width 43 height 6
click at [220, 211] on input "Create without photos" at bounding box center [214, 213] width 11 height 11
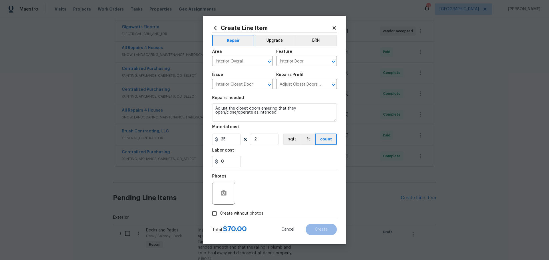
checkbox input "true"
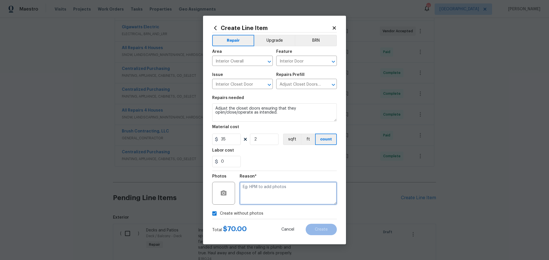
click at [261, 197] on textarea at bounding box center [287, 193] width 97 height 23
type textarea "1"
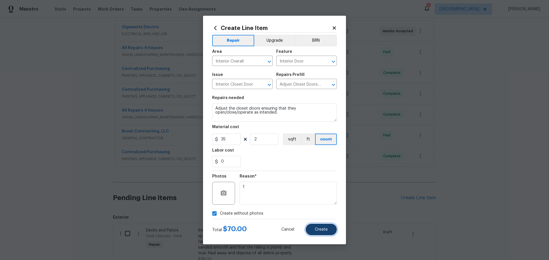
click at [317, 232] on button "Create" at bounding box center [320, 229] width 31 height 11
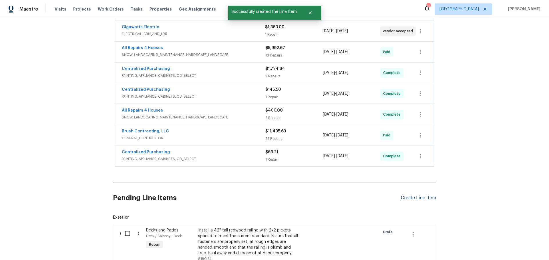
click at [401, 197] on div "Create Line Item" at bounding box center [418, 197] width 35 height 5
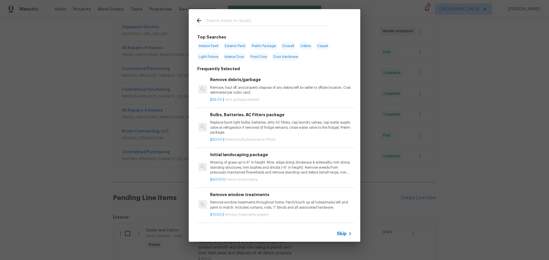
click at [241, 18] on input "text" at bounding box center [266, 21] width 121 height 9
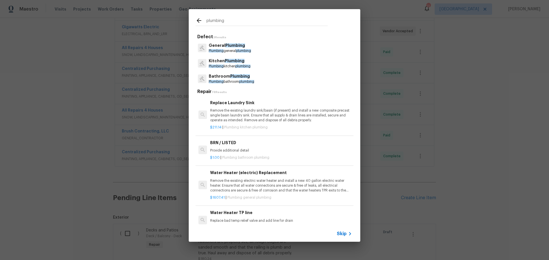
type input "plumbing"
click at [234, 63] on p "Kitchen Plumbing" at bounding box center [230, 61] width 42 height 6
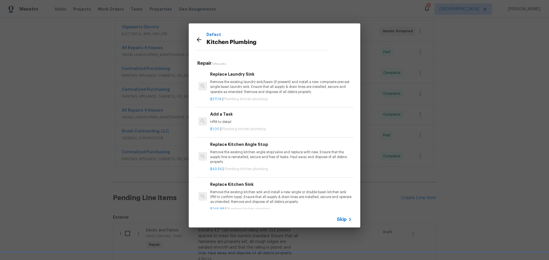
click at [244, 121] on p "HPM to detail" at bounding box center [281, 122] width 142 height 5
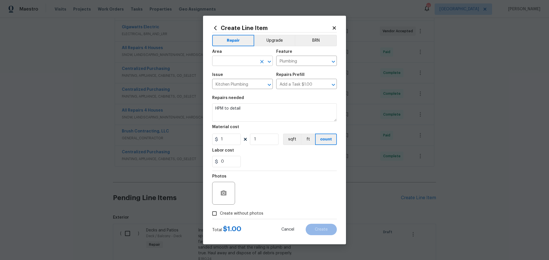
click at [268, 62] on icon "Open" at bounding box center [269, 61] width 7 height 7
click at [260, 76] on li "Finished basement" at bounding box center [242, 73] width 61 height 9
type input "Finished basement"
drag, startPoint x: 248, startPoint y: 114, endPoint x: 203, endPoint y: 115, distance: 44.9
click at [203, 115] on div "Create Line Item Repair Upgrade BRN Area Finished basement ​ Feature Plumbing ​…" at bounding box center [274, 130] width 143 height 229
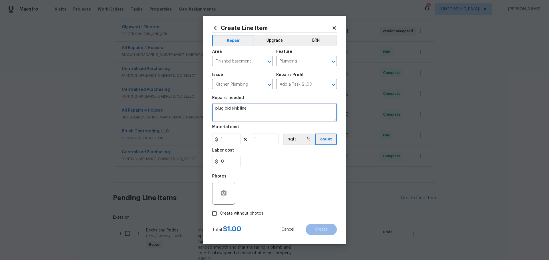
type textarea "plug old sink line"
click at [276, 141] on input "1" at bounding box center [264, 139] width 29 height 11
type input "2"
click at [224, 141] on input "1" at bounding box center [226, 139] width 29 height 11
type input "15"
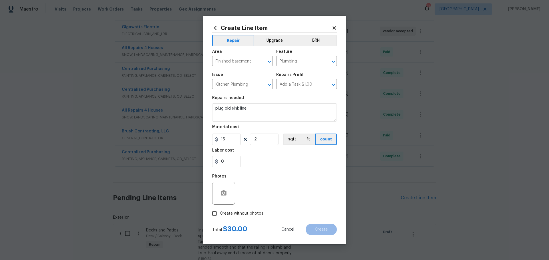
click at [260, 164] on div "0" at bounding box center [274, 161] width 125 height 11
click at [245, 210] on label "Create without photos" at bounding box center [236, 213] width 54 height 11
click at [220, 210] on input "Create without photos" at bounding box center [214, 213] width 11 height 11
checkbox input "true"
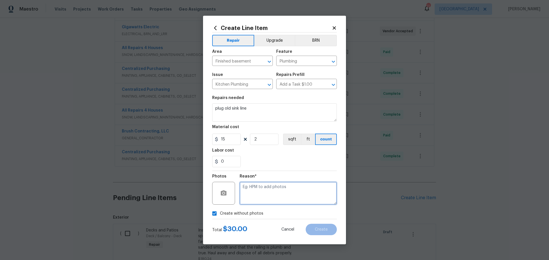
click at [250, 198] on textarea at bounding box center [287, 193] width 97 height 23
type textarea "1"
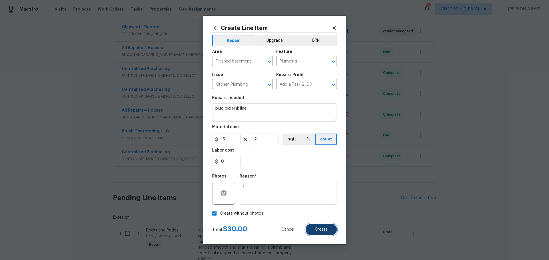
click at [327, 230] on button "Create" at bounding box center [320, 229] width 31 height 11
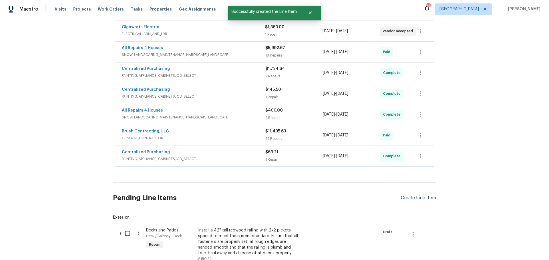
click at [408, 196] on div "Create Line Item" at bounding box center [418, 197] width 35 height 5
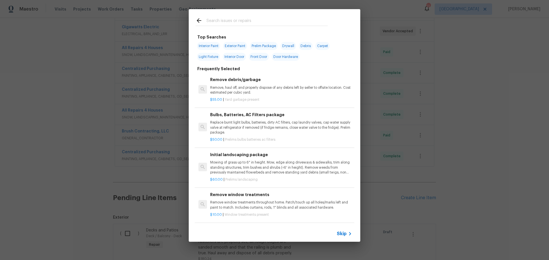
click at [238, 55] on span "Interior Door" at bounding box center [234, 57] width 23 height 8
type input "Interior Door"
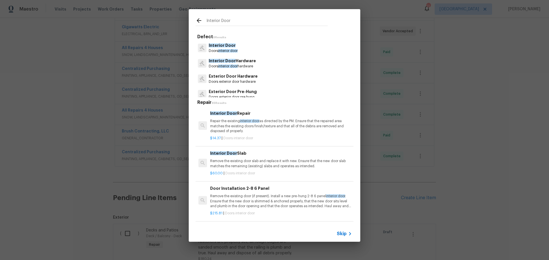
click at [251, 124] on p "Repair the existing interior door as directed by the PM. Ensure that the repair…" at bounding box center [281, 126] width 142 height 15
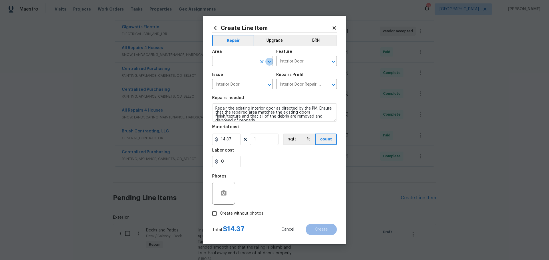
click at [269, 61] on icon "Open" at bounding box center [269, 61] width 7 height 7
click at [247, 72] on li "Closet" at bounding box center [242, 73] width 61 height 9
type input "Closet"
click at [265, 143] on input "1" at bounding box center [264, 139] width 29 height 11
click at [236, 143] on input "14.37" at bounding box center [226, 139] width 29 height 11
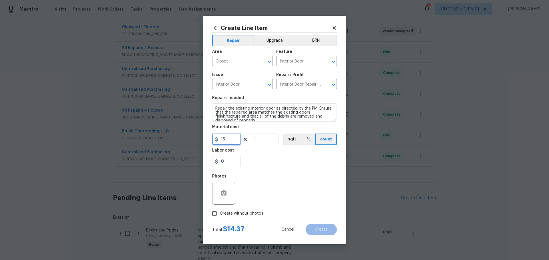
type input "15"
click at [266, 141] on input "1" at bounding box center [264, 139] width 29 height 11
type input "6"
click at [272, 156] on div "Labor cost" at bounding box center [274, 152] width 125 height 7
click at [220, 166] on input "0" at bounding box center [226, 161] width 29 height 11
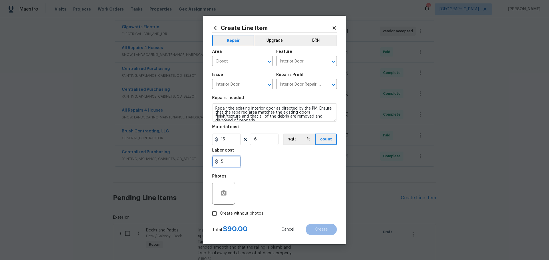
type input "5"
click at [278, 143] on div "15 6 sqft ft count" at bounding box center [274, 139] width 125 height 11
click at [213, 211] on input "Create without photos" at bounding box center [214, 213] width 11 height 11
checkbox input "true"
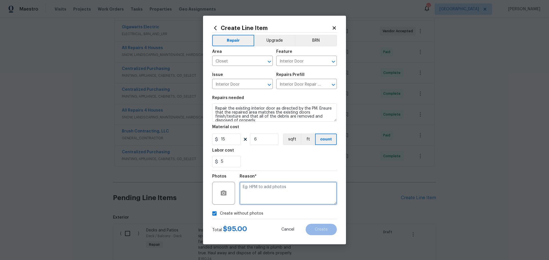
click at [253, 193] on textarea at bounding box center [287, 193] width 97 height 23
type textarea "1"
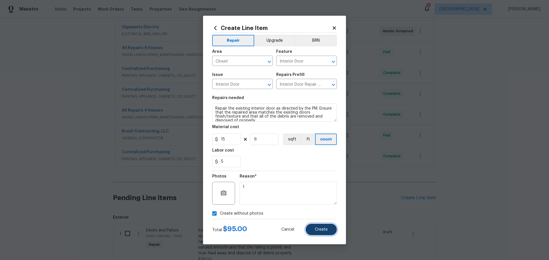
click at [321, 226] on button "Create" at bounding box center [320, 229] width 31 height 11
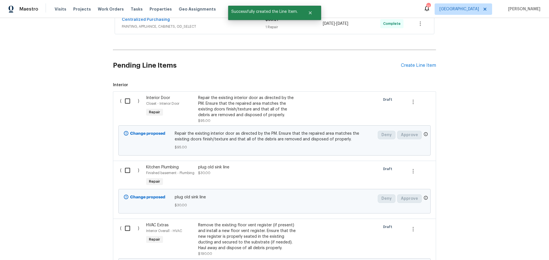
scroll to position [317, 0]
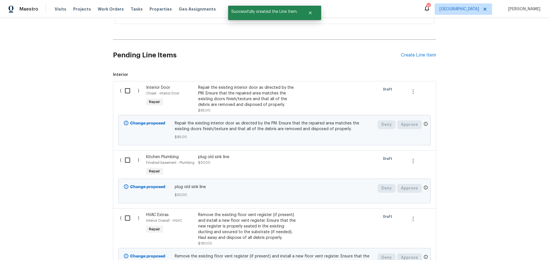
click at [124, 90] on input "checkbox" at bounding box center [129, 91] width 16 height 12
checkbox input "true"
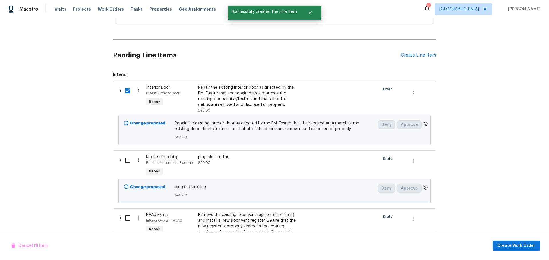
click at [126, 161] on input "checkbox" at bounding box center [129, 160] width 16 height 12
checkbox input "true"
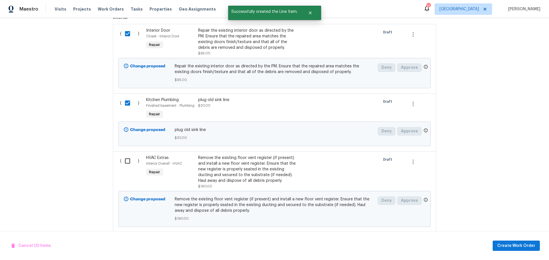
click at [127, 162] on input "checkbox" at bounding box center [129, 161] width 16 height 12
checkbox input "true"
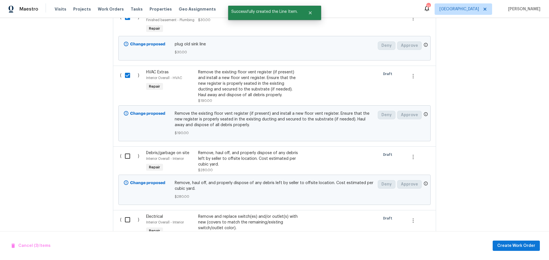
click at [128, 152] on input "checkbox" at bounding box center [129, 156] width 16 height 12
checkbox input "true"
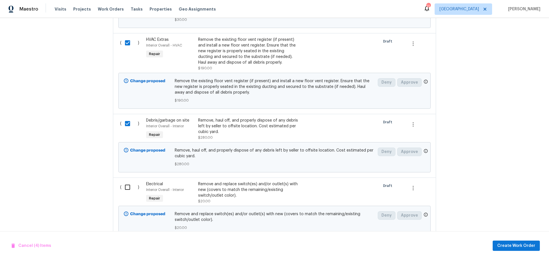
scroll to position [546, 0]
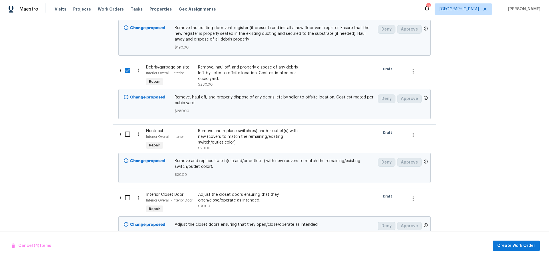
click at [121, 137] on input "checkbox" at bounding box center [129, 134] width 16 height 12
checkbox input "true"
click at [127, 204] on input "checkbox" at bounding box center [129, 198] width 16 height 12
checkbox input "true"
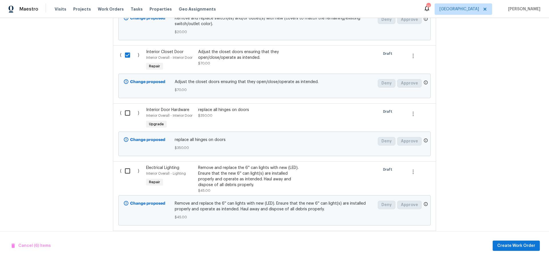
click at [125, 117] on input "checkbox" at bounding box center [129, 113] width 16 height 12
checkbox input "true"
click at [131, 170] on input "checkbox" at bounding box center [129, 171] width 16 height 12
checkbox input "true"
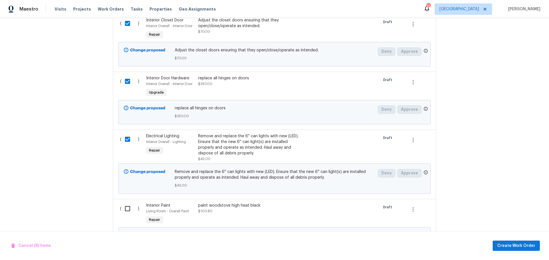
scroll to position [803, 0]
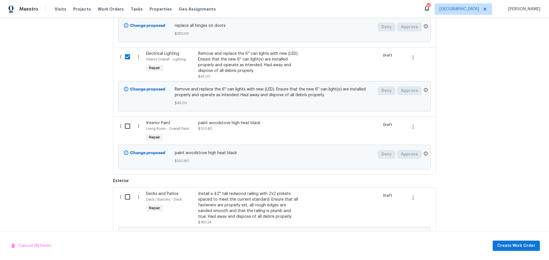
click at [125, 127] on input "checkbox" at bounding box center [129, 126] width 16 height 12
checkbox input "true"
click at [131, 194] on input "checkbox" at bounding box center [129, 197] width 16 height 12
checkbox input "true"
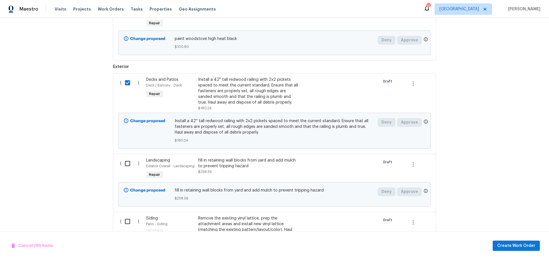
click at [127, 167] on input "checkbox" at bounding box center [129, 164] width 16 height 12
checkbox input "true"
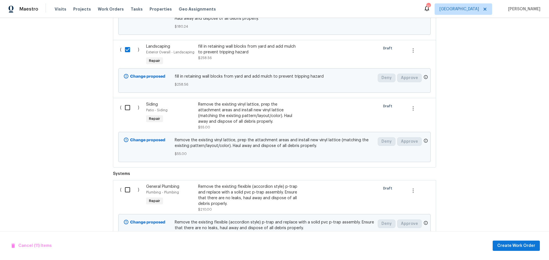
scroll to position [1031, 0]
click at [125, 106] on input "checkbox" at bounding box center [129, 107] width 16 height 12
checkbox input "true"
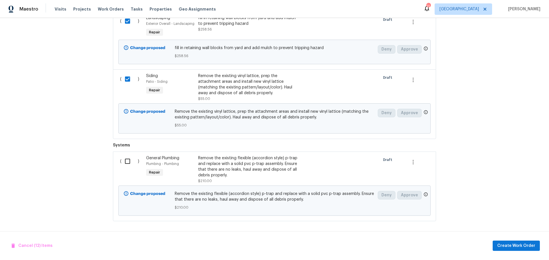
scroll to position [1064, 0]
click at [127, 158] on input "checkbox" at bounding box center [129, 161] width 16 height 12
click at [508, 249] on button "Create Work Order" at bounding box center [515, 246] width 47 height 11
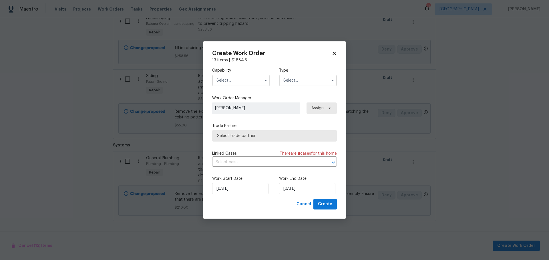
checkbox input "false"
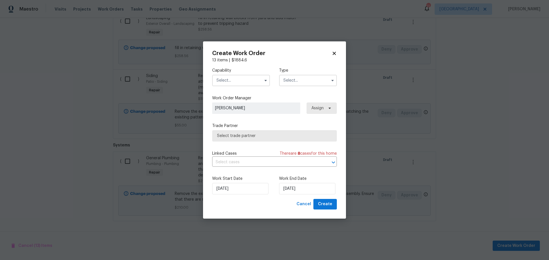
checkbox input "false"
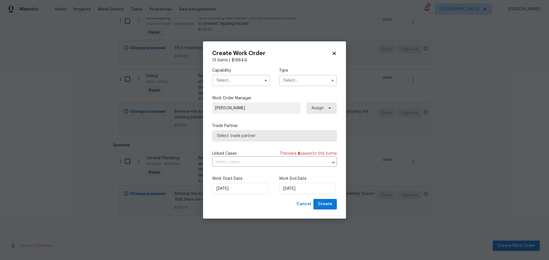
checkbox input "false"
click at [258, 81] on input "text" at bounding box center [241, 80] width 58 height 11
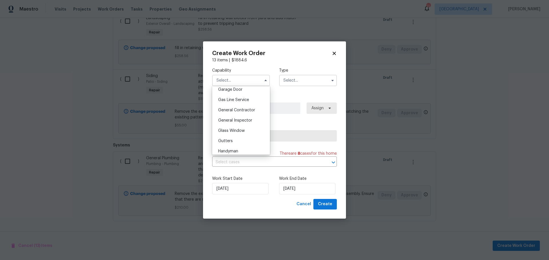
scroll to position [257, 0]
click at [243, 114] on div "General Contractor" at bounding box center [240, 109] width 55 height 10
type input "General Contractor"
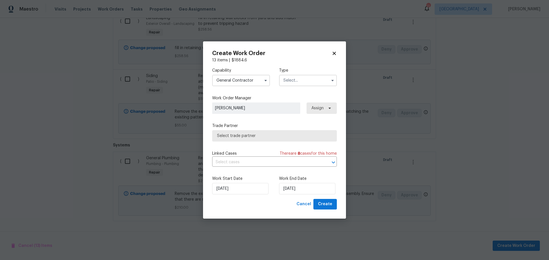
click at [300, 80] on input "text" at bounding box center [308, 80] width 58 height 11
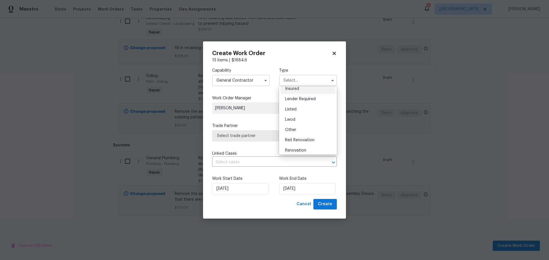
scroll to position [68, 0]
click at [296, 116] on span "Renovation" at bounding box center [295, 117] width 21 height 4
type input "Renovation"
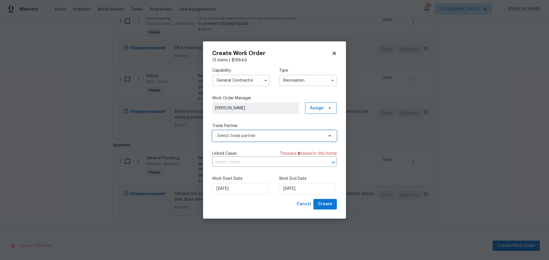
click at [281, 137] on span "Select trade partner" at bounding box center [270, 136] width 107 height 6
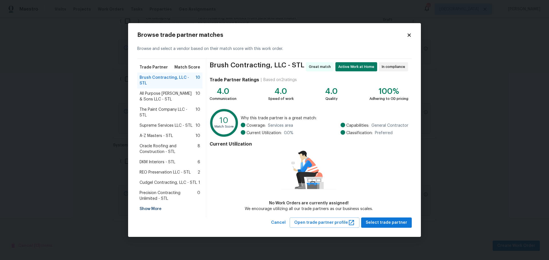
click at [155, 204] on div "Show More" at bounding box center [169, 209] width 65 height 10
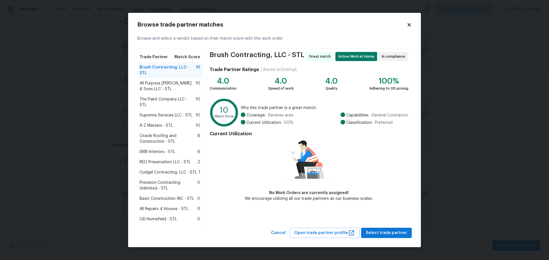
click at [169, 206] on span "All Repairs 4 Houses - STL" at bounding box center [163, 209] width 49 height 6
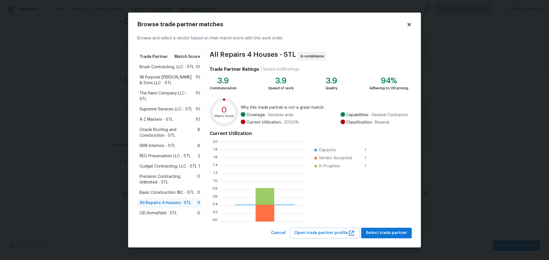
scroll to position [76, 85]
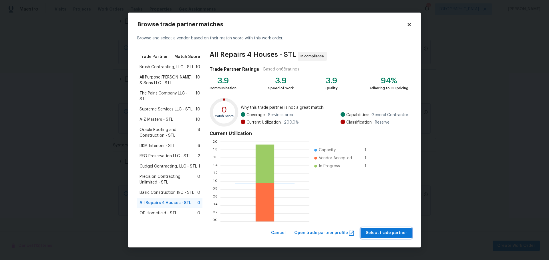
click at [381, 233] on span "Select trade partner" at bounding box center [385, 233] width 41 height 7
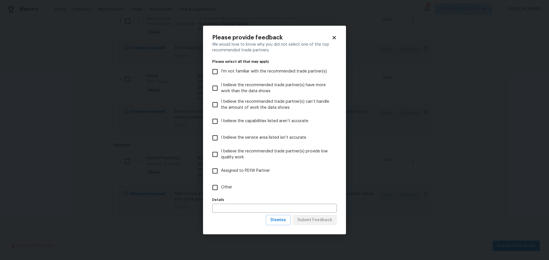
click at [232, 171] on span "Assigned to PD1W Partner" at bounding box center [245, 171] width 49 height 6
click at [221, 171] on input "Assigned to PD1W Partner" at bounding box center [215, 171] width 12 height 12
checkbox input "true"
click at [308, 221] on span "Submit Feedback" at bounding box center [314, 220] width 35 height 7
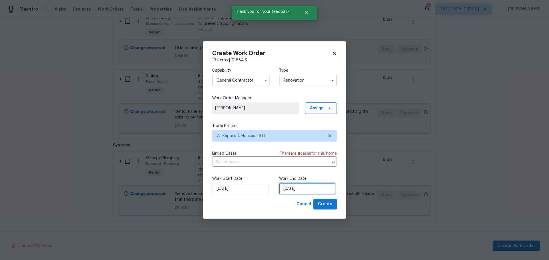
click at [309, 189] on input "[DATE]" at bounding box center [307, 188] width 56 height 11
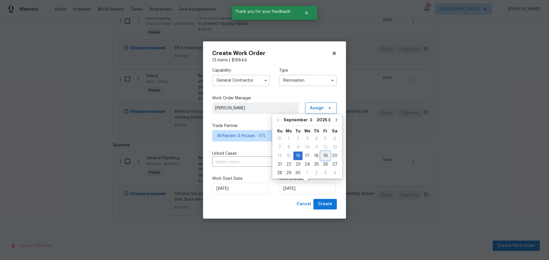
click at [325, 156] on div "19" at bounding box center [325, 156] width 9 height 8
type input "[DATE]"
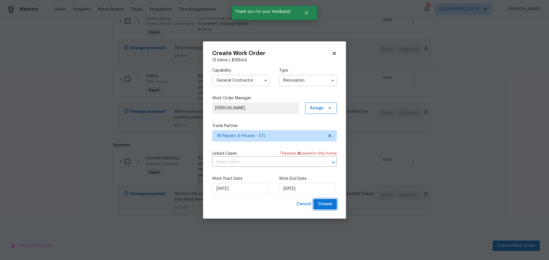
click at [325, 203] on span "Create" at bounding box center [325, 204] width 14 height 7
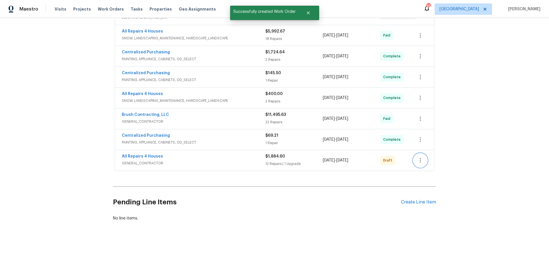
click at [417, 157] on icon "button" at bounding box center [420, 160] width 7 height 7
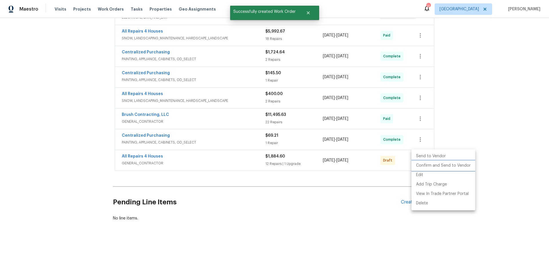
click at [427, 165] on li "Confirm and Send to Vendor" at bounding box center [443, 165] width 64 height 9
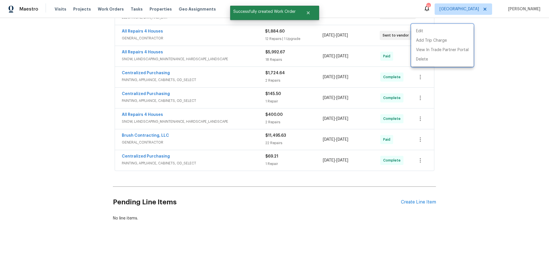
click at [444, 145] on div at bounding box center [274, 130] width 549 height 260
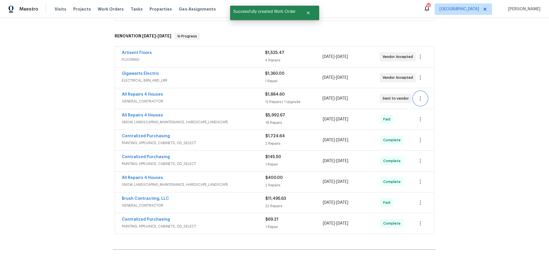
scroll to position [109, 0]
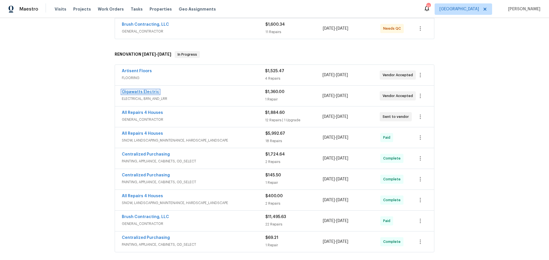
click at [144, 91] on link "Gigawatts Electric" at bounding box center [140, 92] width 37 height 4
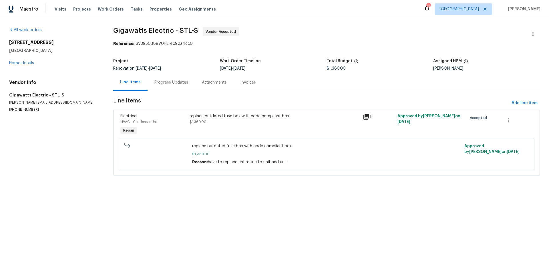
click at [159, 84] on div "Progress Updates" at bounding box center [171, 83] width 34 height 6
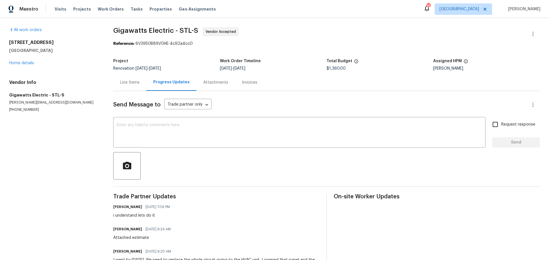
click at [137, 83] on div "Line Items" at bounding box center [129, 83] width 19 height 6
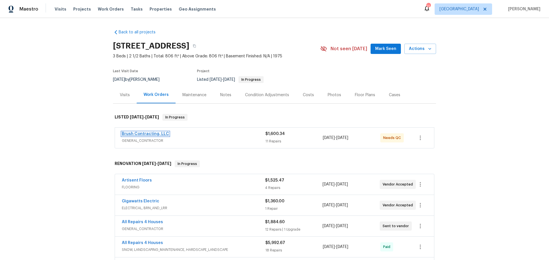
click at [146, 134] on link "Brush Contracting, LLC" at bounding box center [145, 134] width 47 height 4
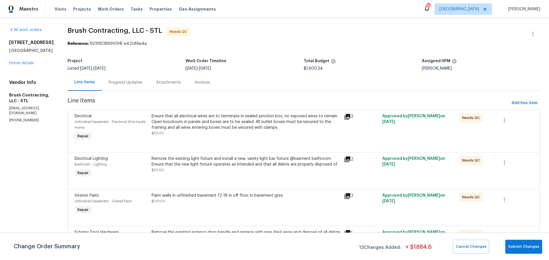
click at [206, 127] on div "Ensure that all electrical wires are to terminate in sealed junction box, no ex…" at bounding box center [245, 121] width 189 height 17
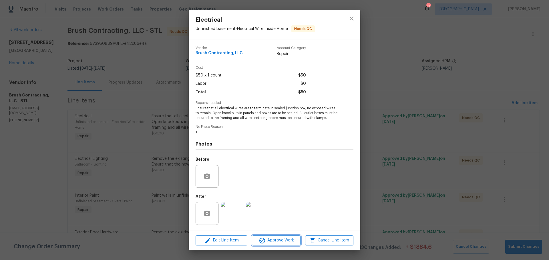
click at [276, 243] on span "Approve Work" at bounding box center [275, 240] width 45 height 7
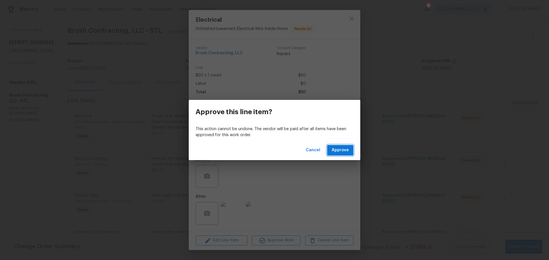
click at [337, 154] on span "Approve" at bounding box center [339, 150] width 17 height 7
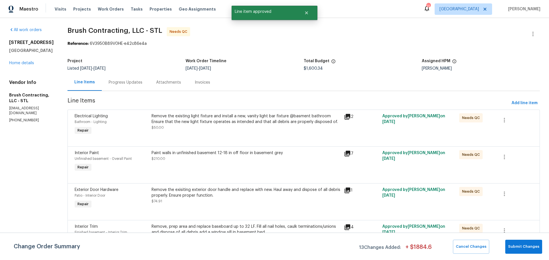
click at [226, 129] on div "Remove the existing light fixture and install a new, vanity light bar fixture @…" at bounding box center [245, 121] width 189 height 17
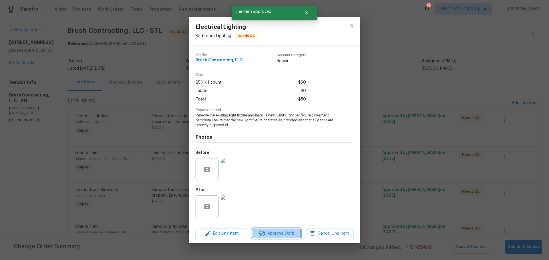
click at [267, 235] on span "Approve Work" at bounding box center [275, 233] width 45 height 7
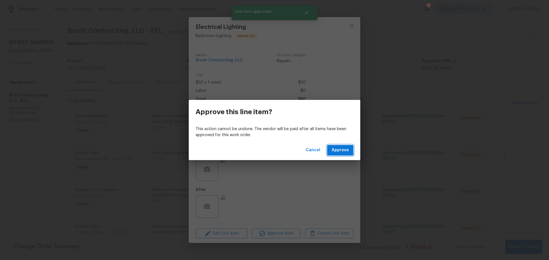
click at [337, 149] on span "Approve" at bounding box center [339, 150] width 17 height 7
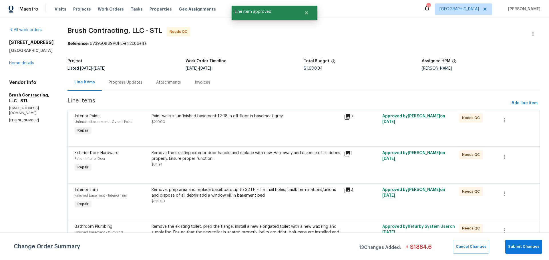
click at [227, 131] on div "Paint walls in unfinished basement 12-18 in off floor in basement grey $210.00" at bounding box center [246, 125] width 192 height 26
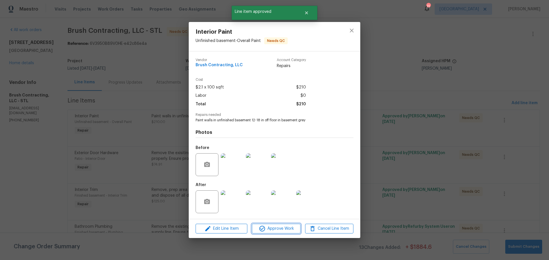
click at [269, 229] on span "Approve Work" at bounding box center [275, 228] width 45 height 7
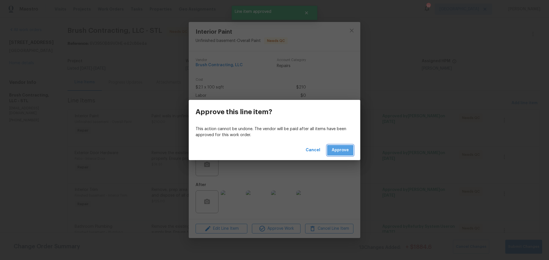
click at [329, 153] on button "Approve" at bounding box center [340, 150] width 26 height 11
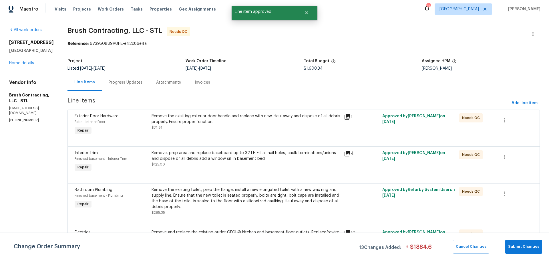
click at [217, 128] on div "Remove the exisiting exterior door handle and replace with new. Haul away and d…" at bounding box center [245, 121] width 189 height 17
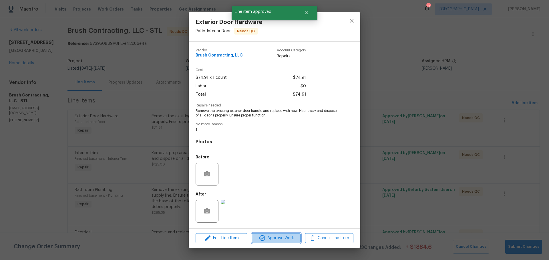
click at [283, 236] on span "Approve Work" at bounding box center [275, 238] width 45 height 7
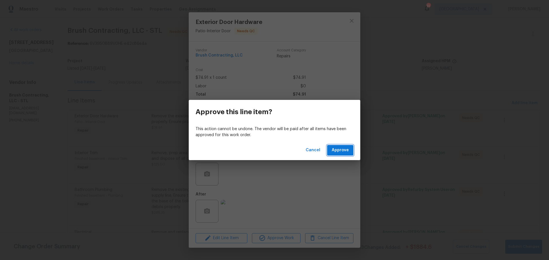
click at [333, 150] on span "Approve" at bounding box center [339, 150] width 17 height 7
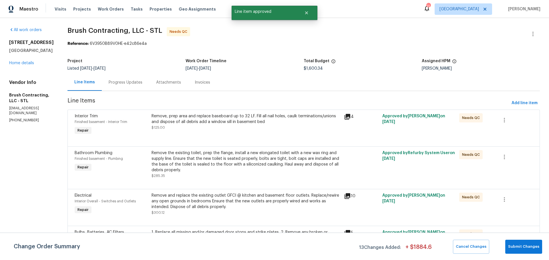
click at [235, 129] on div "Remove, prep area and replace baseboard up to 32 LF. Fill all nail holes, caulk…" at bounding box center [245, 121] width 189 height 17
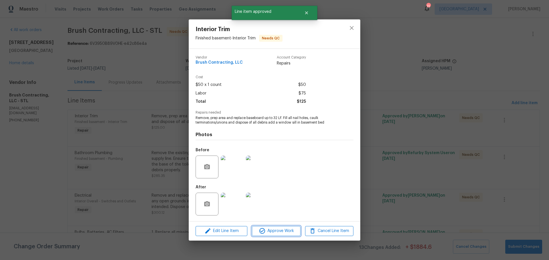
click at [271, 231] on span "Approve Work" at bounding box center [275, 231] width 45 height 7
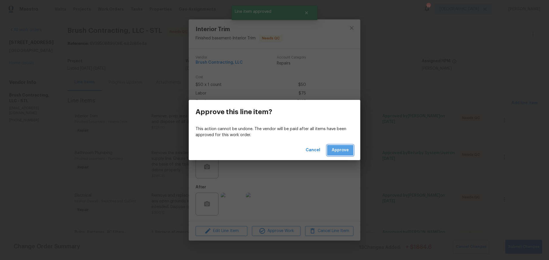
click at [335, 154] on span "Approve" at bounding box center [339, 150] width 17 height 7
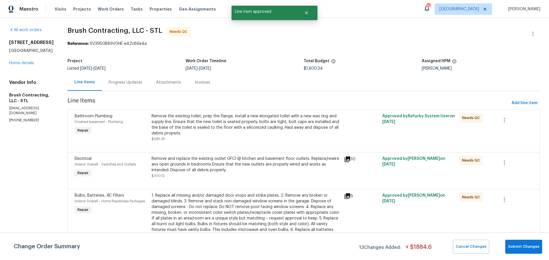
click at [231, 133] on div "Remove the existing toilet, prep the flange, install a new elongated toilet wit…" at bounding box center [245, 124] width 189 height 23
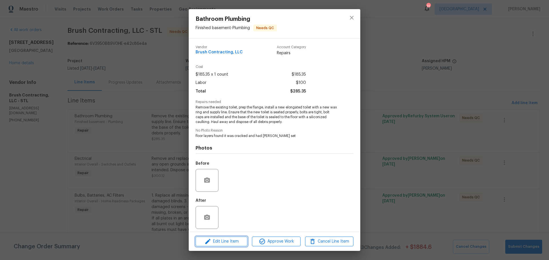
click at [226, 241] on span "Edit Line Item" at bounding box center [221, 241] width 48 height 7
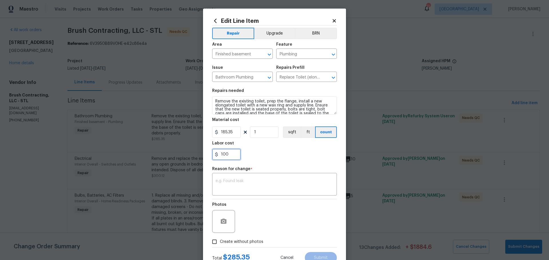
drag, startPoint x: 235, startPoint y: 153, endPoint x: 204, endPoint y: 155, distance: 30.9
click at [194, 155] on div "Edit Line Item Repair Upgrade BRN Area Finished basement ​ Feature Plumbing ​ I…" at bounding box center [274, 130] width 549 height 260
type input "0"
click at [265, 155] on div "0" at bounding box center [274, 154] width 125 height 11
click at [234, 156] on input "0" at bounding box center [226, 154] width 29 height 11
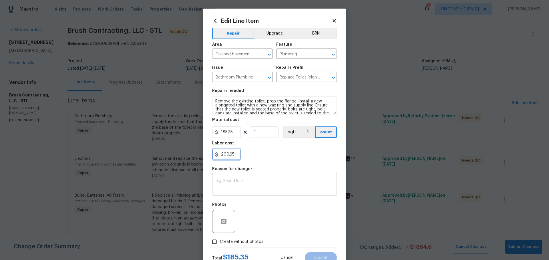
type input "200.65"
click at [241, 187] on textarea at bounding box center [274, 185] width 118 height 12
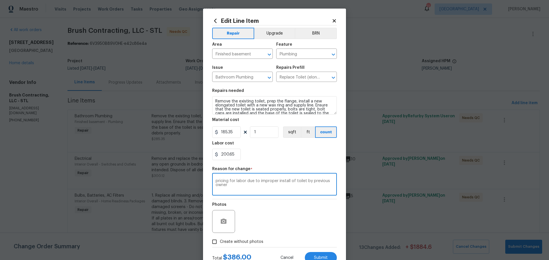
scroll to position [21, 0]
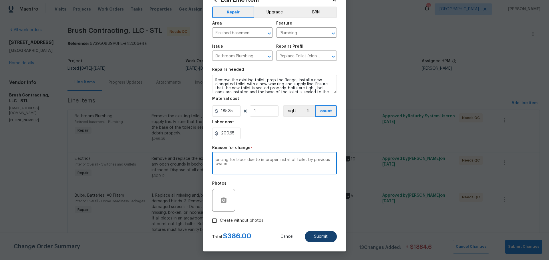
type textarea "pricing for labor due to improper install of toilet by previous owner"
click at [307, 238] on button "Submit" at bounding box center [321, 236] width 32 height 11
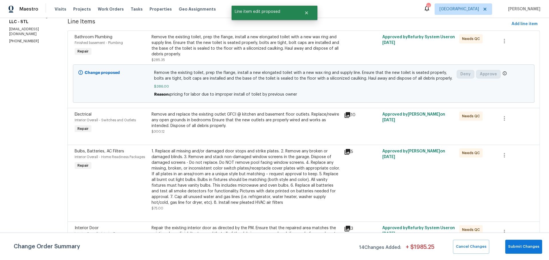
scroll to position [86, 0]
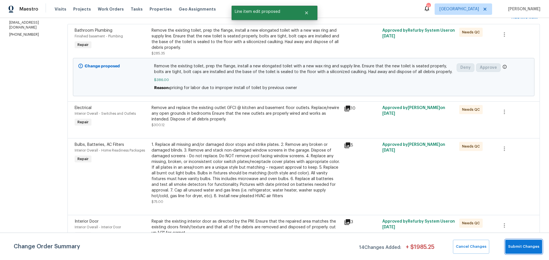
click at [509, 244] on span "Submit Changes" at bounding box center [523, 247] width 31 height 7
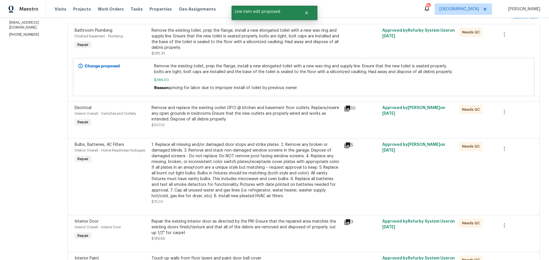
click at [227, 119] on div "Remove and replace the existing outlet GFCI @ kitchen and basement floor outlet…" at bounding box center [245, 113] width 189 height 17
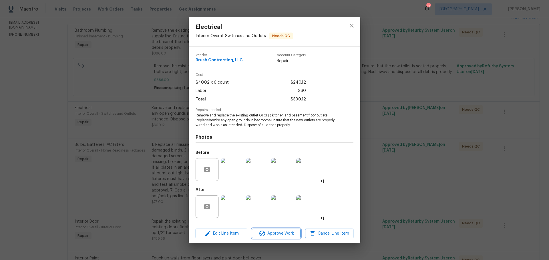
click at [290, 232] on span "Approve Work" at bounding box center [275, 233] width 45 height 7
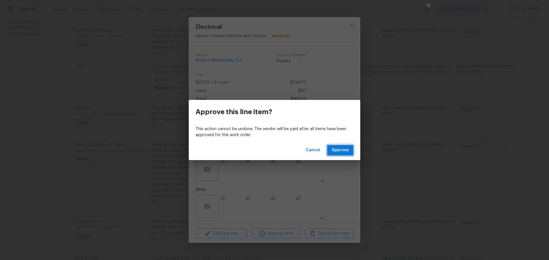
click at [336, 151] on span "Approve" at bounding box center [339, 150] width 17 height 7
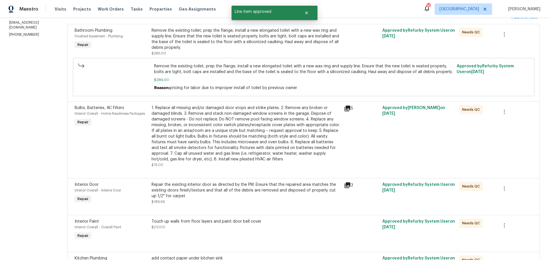
click at [245, 138] on div "1. Replace all missing and/or damaged door stops and strike plates. 2. Remove a…" at bounding box center [245, 133] width 189 height 57
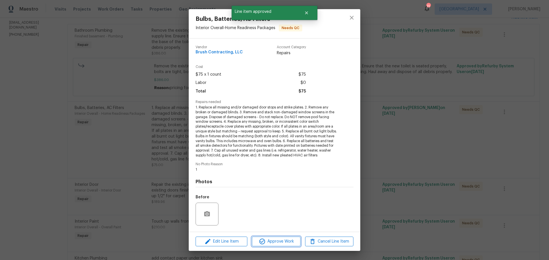
click at [273, 240] on span "Approve Work" at bounding box center [275, 241] width 45 height 7
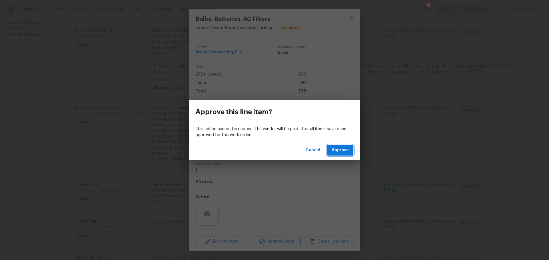
click at [340, 154] on button "Approve" at bounding box center [340, 150] width 26 height 11
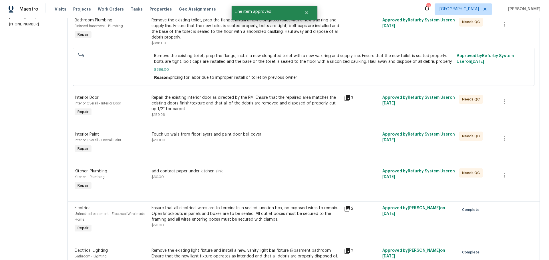
scroll to position [114, 0]
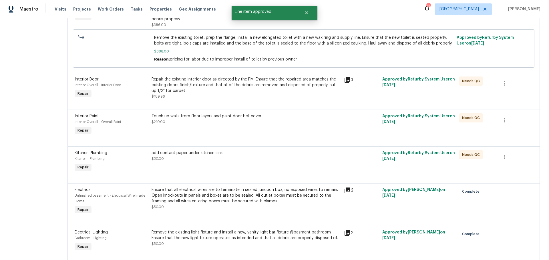
click at [240, 94] on div "Repair the existing interior door as directed by the PM. Ensure that the repair…" at bounding box center [245, 88] width 189 height 23
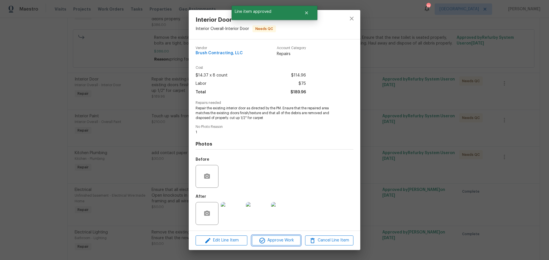
click at [277, 237] on button "Approve Work" at bounding box center [276, 241] width 48 height 10
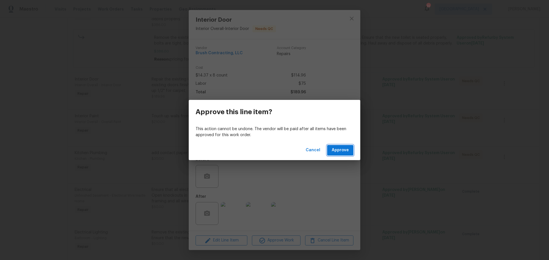
click at [334, 149] on span "Approve" at bounding box center [339, 150] width 17 height 7
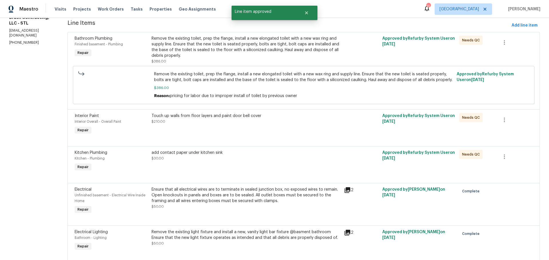
scroll to position [86, 0]
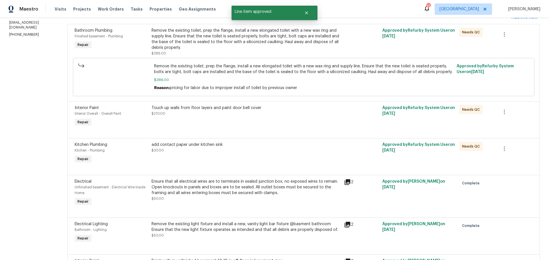
click at [253, 121] on div "Touch up walls from floor layers and paint door bell cover $210.00" at bounding box center [246, 116] width 192 height 26
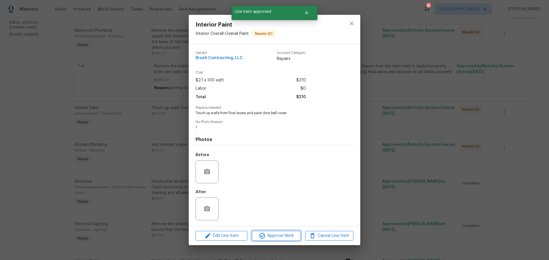
click at [288, 235] on span "Approve Work" at bounding box center [275, 236] width 45 height 7
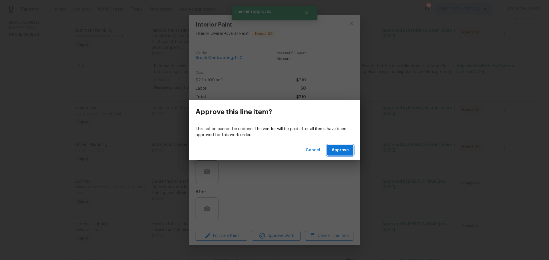
click at [340, 153] on span "Approve" at bounding box center [339, 150] width 17 height 7
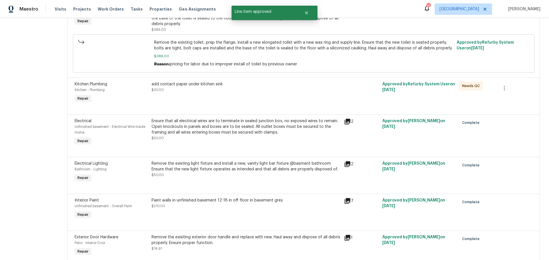
scroll to position [114, 0]
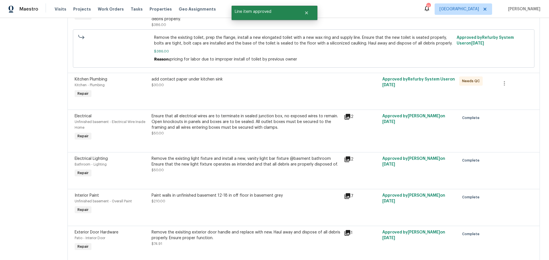
click at [235, 93] on div "add contact paper under kitchen sink $30.00" at bounding box center [246, 88] width 192 height 26
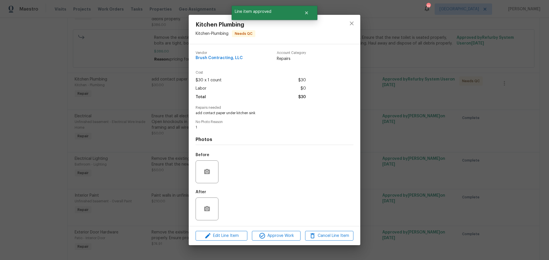
click at [286, 242] on div "Edit Line Item Approve Work Cancel Line Item" at bounding box center [274, 236] width 171 height 19
click at [285, 236] on span "Approve Work" at bounding box center [275, 236] width 45 height 7
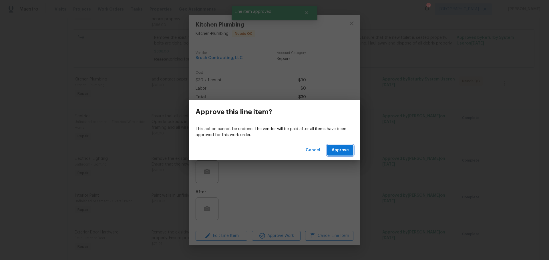
drag, startPoint x: 338, startPoint y: 151, endPoint x: 341, endPoint y: 151, distance: 3.4
click at [338, 151] on span "Approve" at bounding box center [339, 150] width 17 height 7
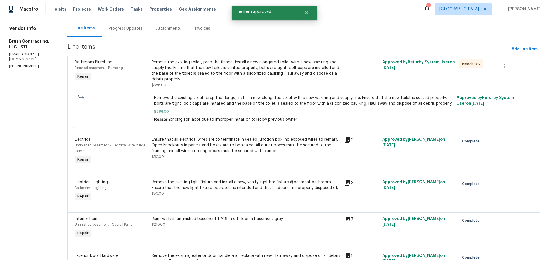
scroll to position [57, 0]
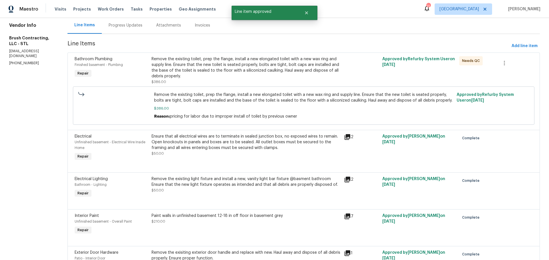
click at [285, 80] on div "Remove the existing toilet, prep the flange, install a new elongated toilet wit…" at bounding box center [245, 70] width 189 height 29
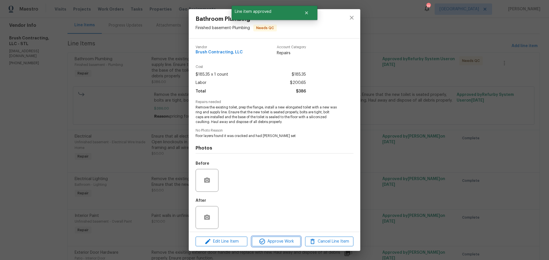
click at [287, 238] on span "Approve Work" at bounding box center [275, 241] width 45 height 7
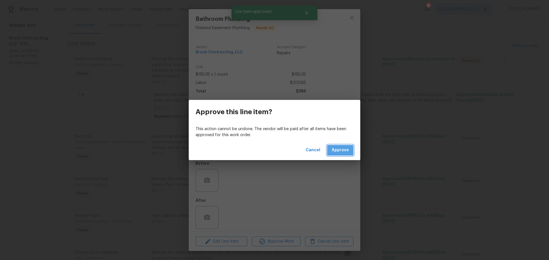
click at [336, 153] on span "Approve" at bounding box center [339, 150] width 17 height 7
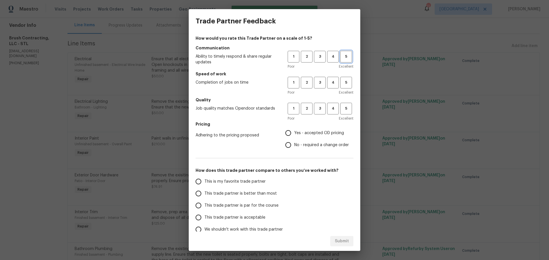
click at [343, 62] on button "5" at bounding box center [346, 57] width 12 height 12
click at [343, 85] on span "5" at bounding box center [346, 82] width 11 height 7
drag, startPoint x: 314, startPoint y: 58, endPoint x: 323, endPoint y: 88, distance: 31.6
click at [315, 58] on span "3" at bounding box center [319, 56] width 11 height 7
drag, startPoint x: 319, startPoint y: 85, endPoint x: 318, endPoint y: 95, distance: 9.2
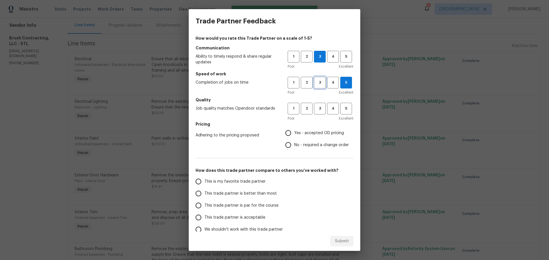
click at [318, 85] on span "3" at bounding box center [319, 82] width 11 height 7
click at [318, 108] on span "3" at bounding box center [319, 108] width 11 height 7
click at [311, 134] on span "Yes - accepted OD pricing" at bounding box center [319, 133] width 50 height 6
click at [294, 134] on input "Yes - accepted OD pricing" at bounding box center [288, 133] width 12 height 12
radio input "true"
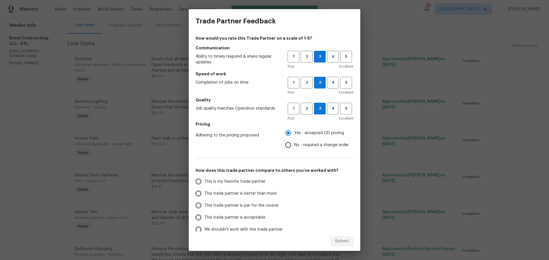
click at [263, 182] on span "This is my favorite trade partner" at bounding box center [234, 182] width 61 height 6
click at [204, 182] on input "This is my favorite trade partner" at bounding box center [198, 182] width 12 height 12
radio input "false"
click at [269, 207] on span "This trade partner is par for the course" at bounding box center [241, 206] width 74 height 6
click at [204, 207] on input "This trade partner is par for the course" at bounding box center [198, 206] width 12 height 12
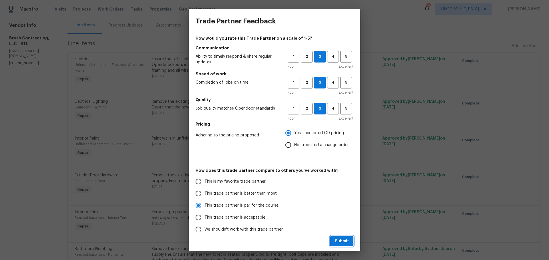
click at [332, 238] on button "Submit" at bounding box center [341, 241] width 23 height 11
radio input "true"
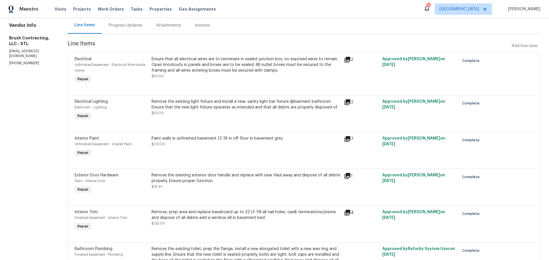
radio input "false"
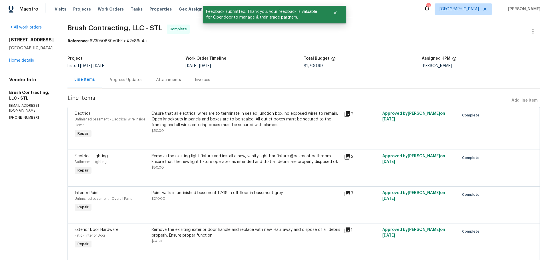
scroll to position [0, 0]
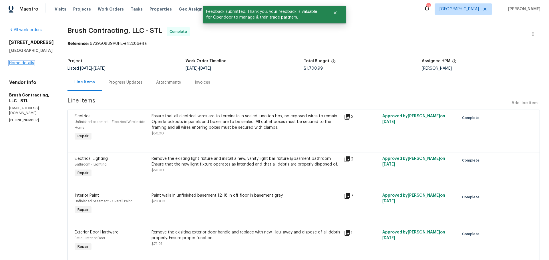
click at [28, 65] on link "Home details" at bounding box center [21, 63] width 25 height 4
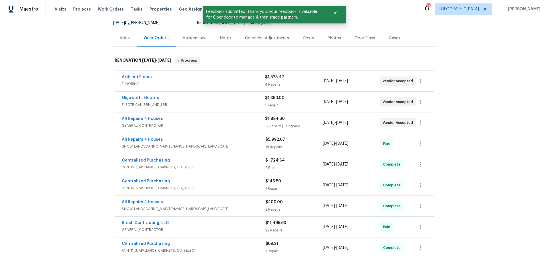
scroll to position [57, 0]
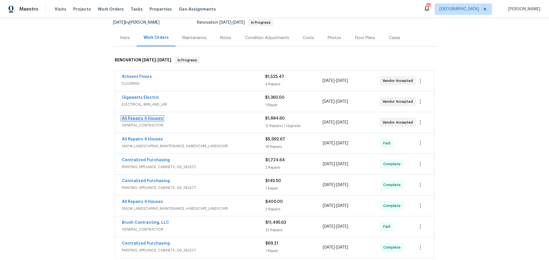
click at [154, 119] on link "All Repairs 4 Houses" at bounding box center [142, 119] width 41 height 4
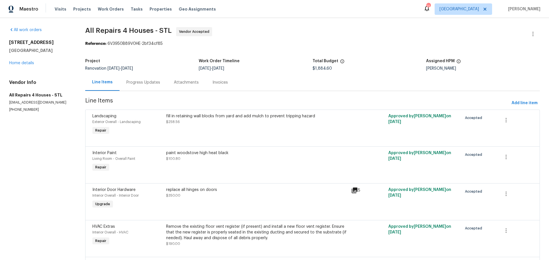
click at [153, 83] on div "Progress Updates" at bounding box center [143, 83] width 34 height 6
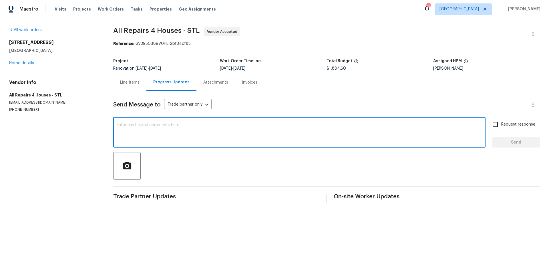
click at [181, 128] on textarea at bounding box center [299, 133] width 365 height 20
type textarea "get this in qc please"
click at [489, 127] on input "Request response" at bounding box center [495, 125] width 12 height 12
checkbox input "true"
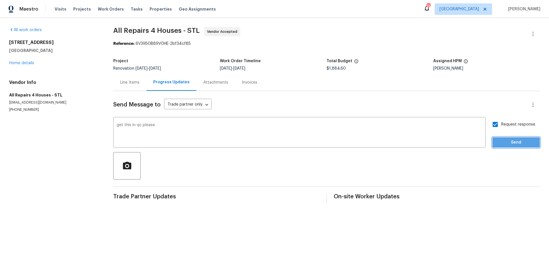
click at [500, 146] on span "Send" at bounding box center [516, 142] width 38 height 7
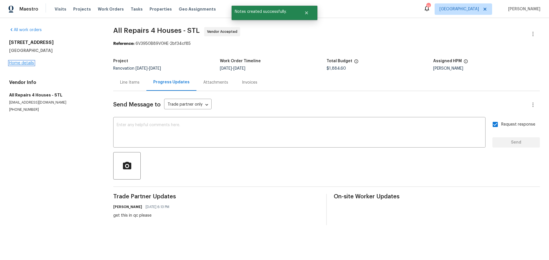
click at [21, 63] on link "Home details" at bounding box center [21, 63] width 25 height 4
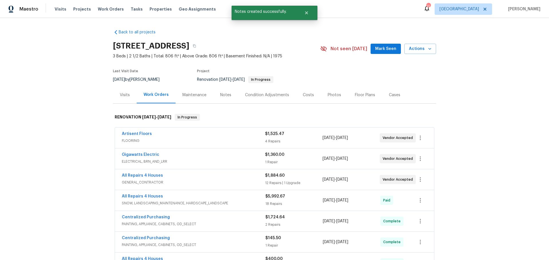
click at [384, 54] on button "Mark Seen" at bounding box center [385, 49] width 30 height 11
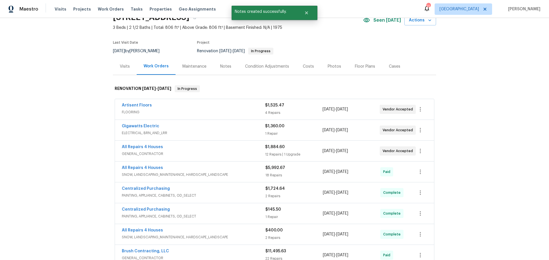
click at [310, 69] on div "Costs" at bounding box center [308, 66] width 25 height 17
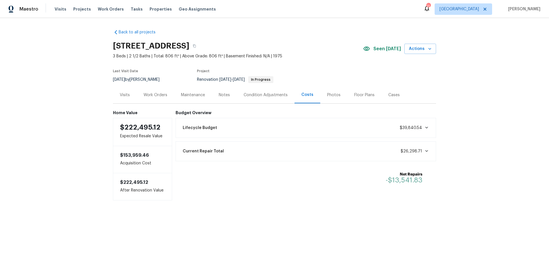
click at [126, 93] on div "Visits" at bounding box center [125, 95] width 10 height 6
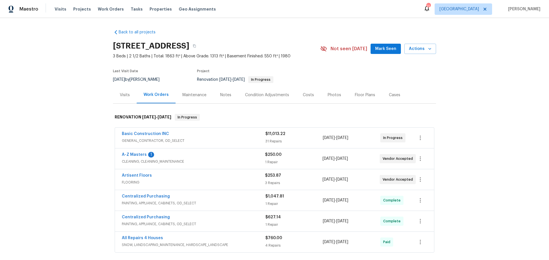
click at [142, 154] on div "A-Z Masters 1" at bounding box center [193, 155] width 143 height 7
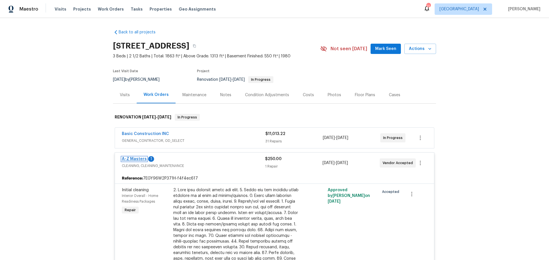
click at [138, 157] on link "A-Z Masters" at bounding box center [134, 159] width 25 height 4
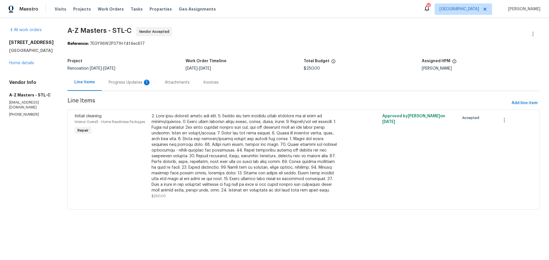
click at [113, 81] on div "Progress Updates 1" at bounding box center [130, 83] width 42 height 6
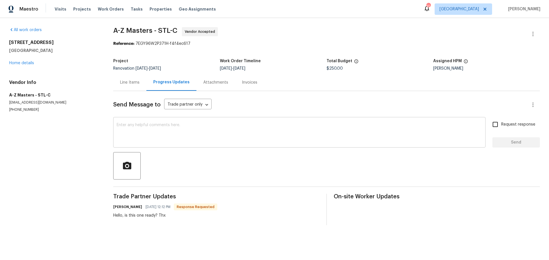
click at [152, 127] on textarea at bounding box center [299, 133] width 365 height 20
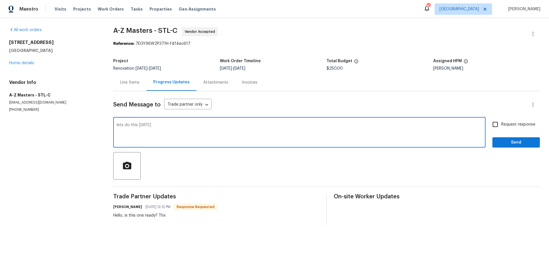
type textarea "lets do this on friday"
click at [494, 125] on input "Request response" at bounding box center [495, 125] width 12 height 12
checkbox input "true"
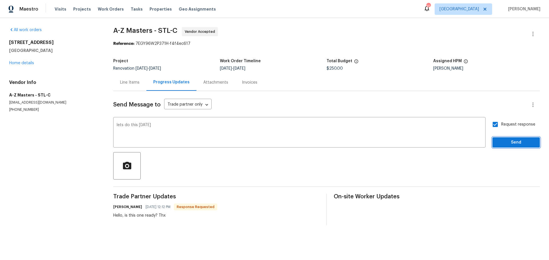
click at [509, 145] on span "Send" at bounding box center [516, 142] width 38 height 7
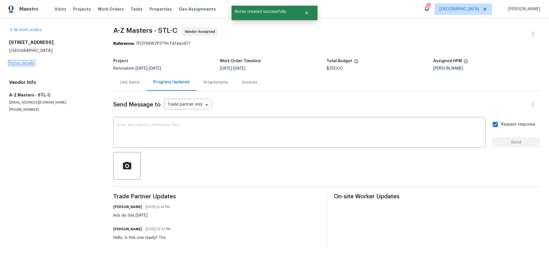
click at [27, 62] on link "Home details" at bounding box center [21, 63] width 25 height 4
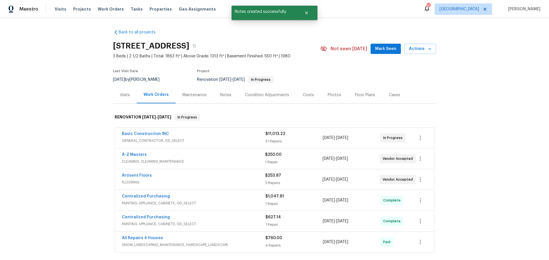
click at [124, 97] on div "Visits" at bounding box center [125, 95] width 10 height 6
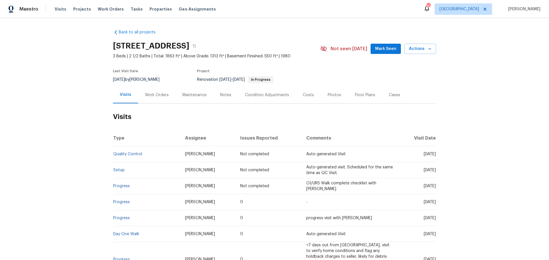
click at [147, 95] on div "Work Orders" at bounding box center [157, 95] width 24 height 6
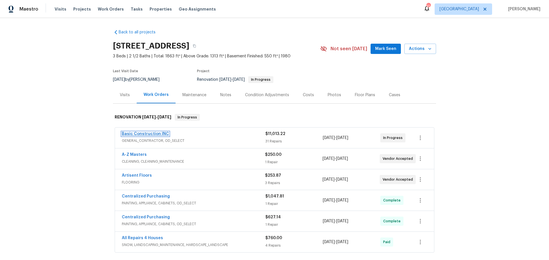
click at [138, 135] on link "Basic Construction INC" at bounding box center [145, 134] width 47 height 4
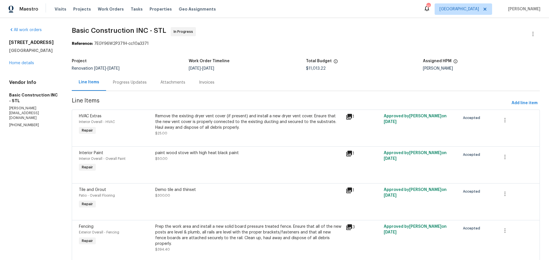
click at [131, 82] on div "Progress Updates" at bounding box center [130, 83] width 34 height 6
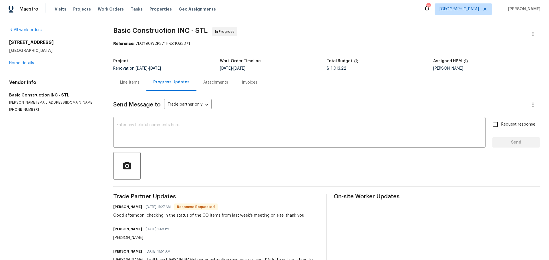
click at [123, 87] on div "Line Items" at bounding box center [129, 82] width 33 height 17
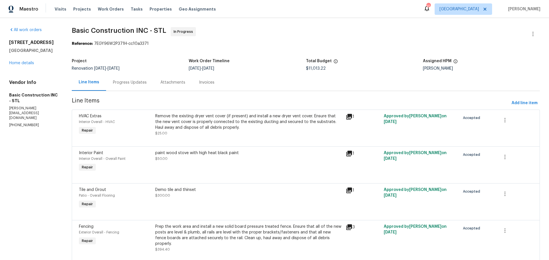
click at [24, 65] on div "5655 Chalet Hill Dr Saint Louis, MO 63129 Home details" at bounding box center [33, 53] width 49 height 26
click at [24, 64] on link "Home details" at bounding box center [21, 63] width 25 height 4
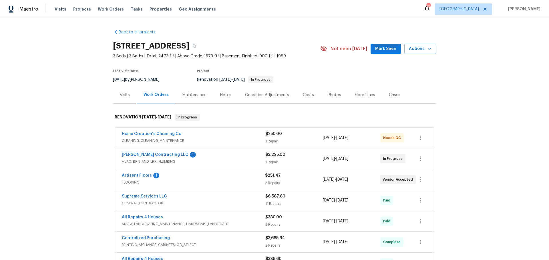
click at [145, 153] on span "[PERSON_NAME] Contracting LLC" at bounding box center [155, 155] width 67 height 6
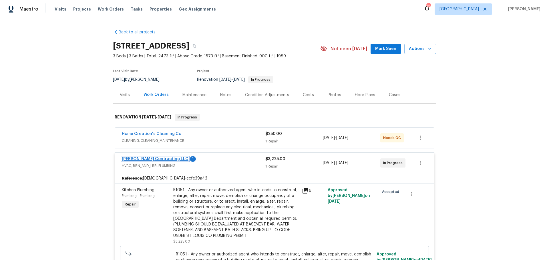
click at [151, 159] on link "[PERSON_NAME] Contracting LLC" at bounding box center [155, 159] width 67 height 4
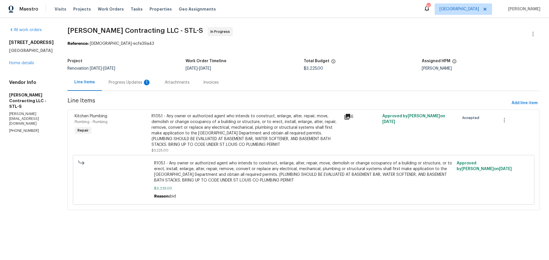
click at [129, 85] on div "Progress Updates 1" at bounding box center [130, 83] width 42 height 6
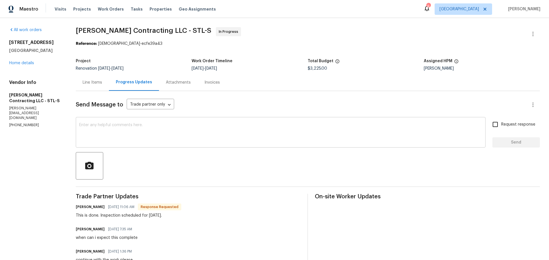
click at [133, 130] on textarea at bounding box center [280, 133] width 403 height 20
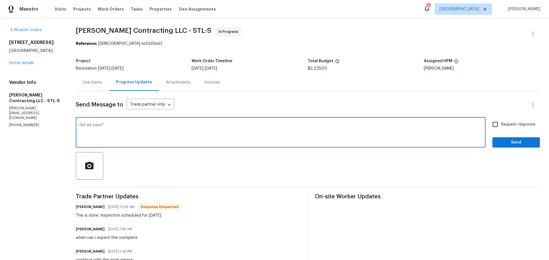
type textarea "did we pass?"
click at [493, 127] on input "Request response" at bounding box center [495, 125] width 12 height 12
checkbox input "true"
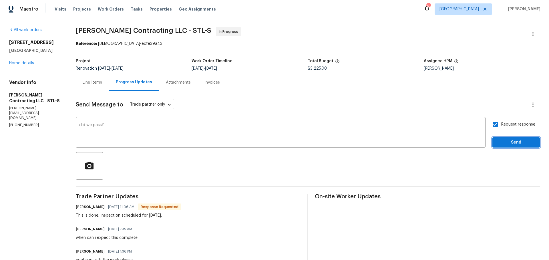
click at [501, 140] on span "Send" at bounding box center [516, 142] width 38 height 7
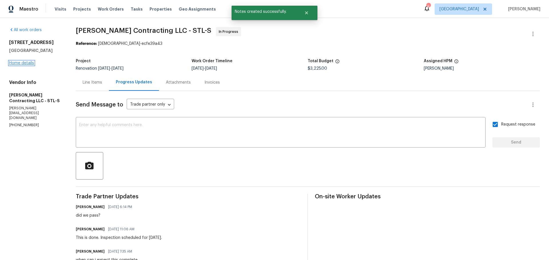
click at [27, 65] on link "Home details" at bounding box center [21, 63] width 25 height 4
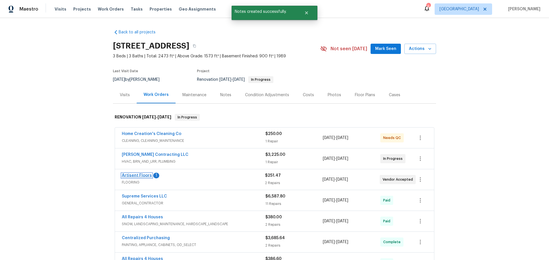
click at [142, 176] on link "Artisent Floors" at bounding box center [137, 176] width 30 height 4
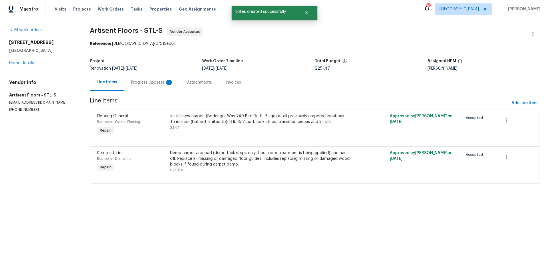
drag, startPoint x: 141, startPoint y: 74, endPoint x: 144, endPoint y: 78, distance: 5.1
click at [141, 74] on div "Progress Updates 1" at bounding box center [152, 82] width 56 height 17
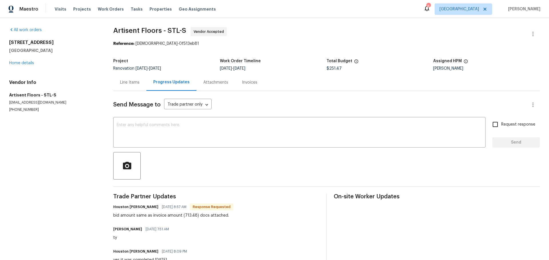
click at [125, 85] on div "Line Items" at bounding box center [129, 83] width 19 height 6
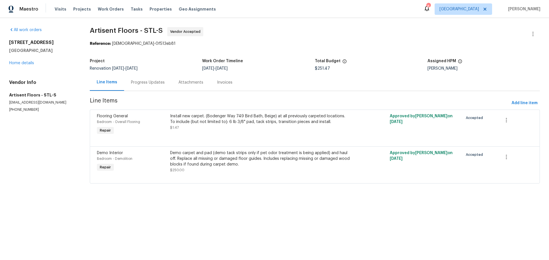
click at [202, 129] on div "Install new carpet. (Bodenger Way 749 Bird Bath, Beige) at all previously carpe…" at bounding box center [259, 121] width 179 height 17
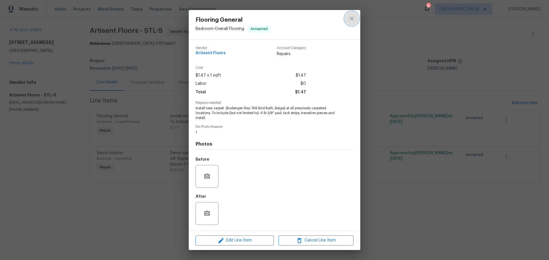
click at [349, 22] on icon "close" at bounding box center [351, 18] width 7 height 7
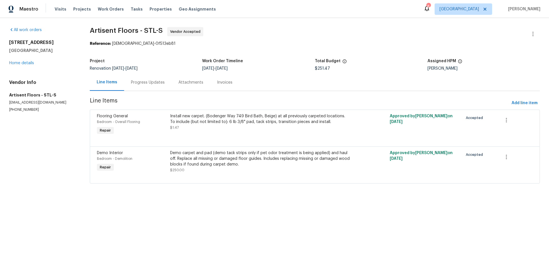
click at [204, 118] on div "Install new carpet. (Bodenger Way 749 Bird Bath, Beige) at all previously carpe…" at bounding box center [259, 118] width 179 height 11
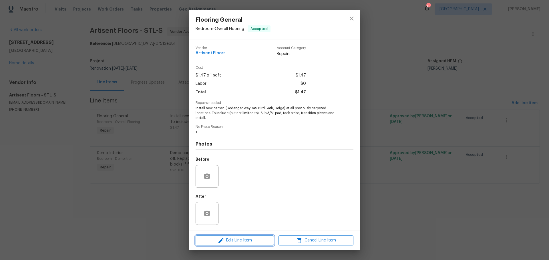
click at [235, 241] on span "Edit Line Item" at bounding box center [234, 240] width 75 height 7
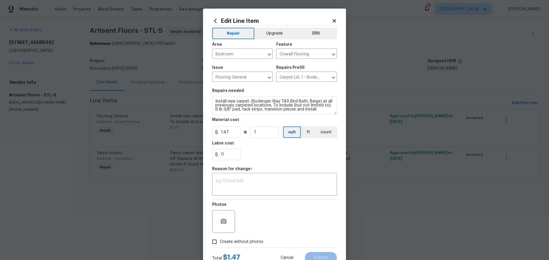
click at [333, 19] on icon at bounding box center [333, 20] width 5 height 5
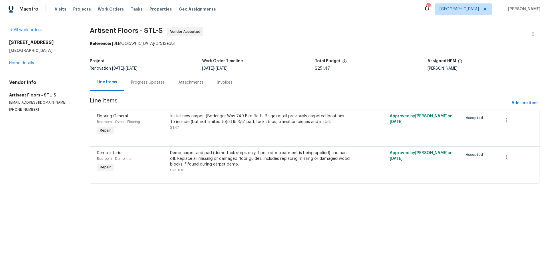
click at [162, 82] on div "Progress Updates" at bounding box center [148, 83] width 34 height 6
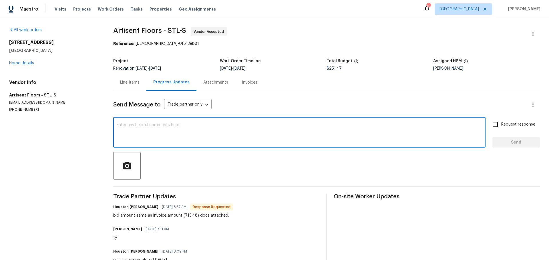
click at [177, 135] on textarea at bounding box center [299, 133] width 365 height 20
type textarea "713.48 before or after carpet demo?"
click at [493, 120] on input "Request response" at bounding box center [495, 125] width 12 height 12
checkbox input "true"
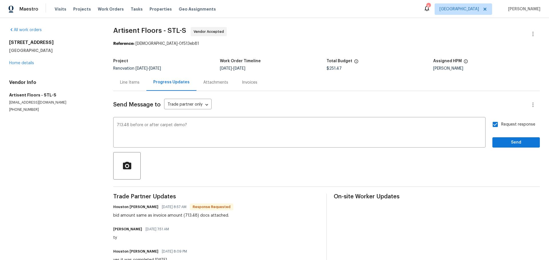
drag, startPoint x: 496, startPoint y: 131, endPoint x: 501, endPoint y: 137, distance: 7.7
click at [498, 135] on div "Request response Send" at bounding box center [515, 133] width 47 height 29
click at [501, 137] on button "Send" at bounding box center [515, 142] width 47 height 11
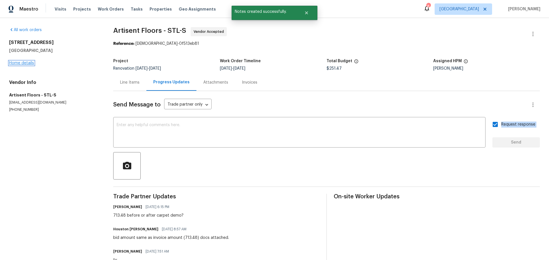
click at [27, 64] on link "Home details" at bounding box center [21, 63] width 25 height 4
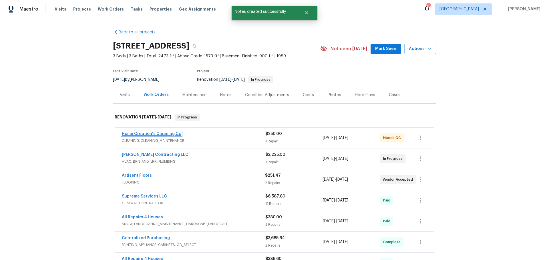
click at [167, 133] on link "Home Creation's Cleaning Co" at bounding box center [151, 134] width 59 height 4
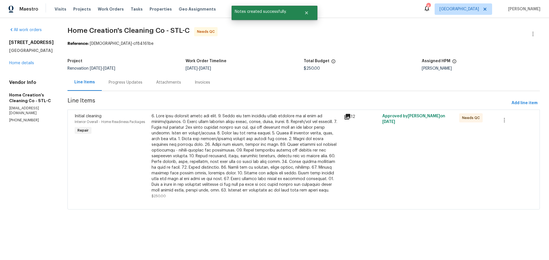
click at [196, 131] on div at bounding box center [245, 153] width 189 height 80
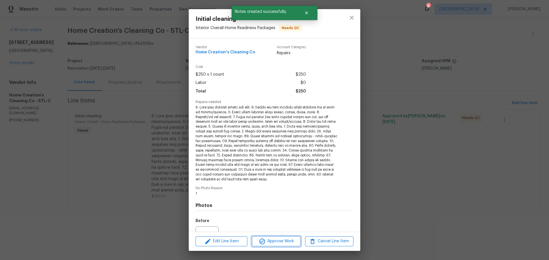
click at [259, 243] on icon "button" at bounding box center [262, 241] width 7 height 7
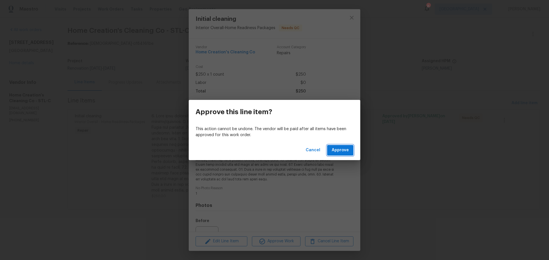
click at [340, 149] on span "Approve" at bounding box center [339, 150] width 17 height 7
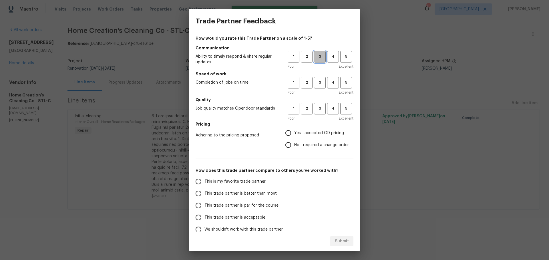
click at [317, 58] on span "3" at bounding box center [319, 56] width 11 height 7
click at [316, 86] on span "3" at bounding box center [319, 82] width 11 height 7
click at [316, 112] on button "3" at bounding box center [320, 109] width 12 height 12
click at [300, 135] on span "Yes - accepted OD pricing" at bounding box center [319, 133] width 50 height 6
click at [294, 135] on input "Yes - accepted OD pricing" at bounding box center [288, 133] width 12 height 12
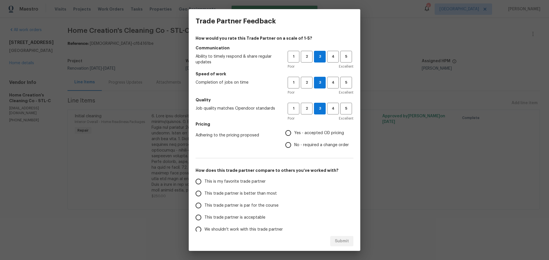
radio input "true"
click at [255, 182] on span "This is my favorite trade partner" at bounding box center [234, 182] width 61 height 6
click at [204, 182] on input "This is my favorite trade partner" at bounding box center [198, 182] width 12 height 12
click at [334, 237] on button "Submit" at bounding box center [341, 241] width 23 height 11
radio input "true"
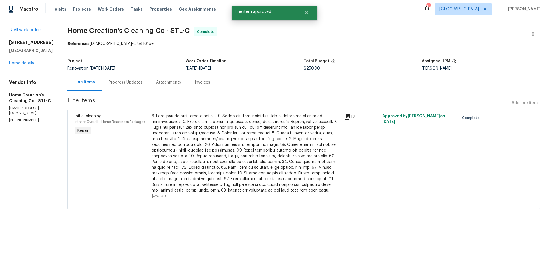
radio input "false"
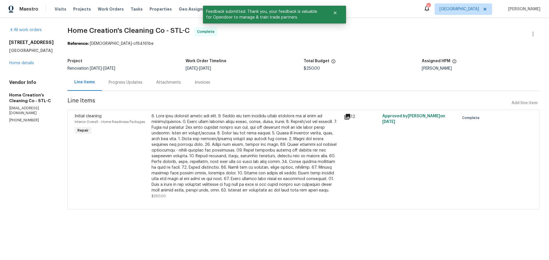
click at [27, 66] on div "3049 Summerfield Manor Dr Saint Louis, MO 63129 Home details" at bounding box center [31, 53] width 45 height 26
click at [27, 65] on link "Home details" at bounding box center [21, 63] width 25 height 4
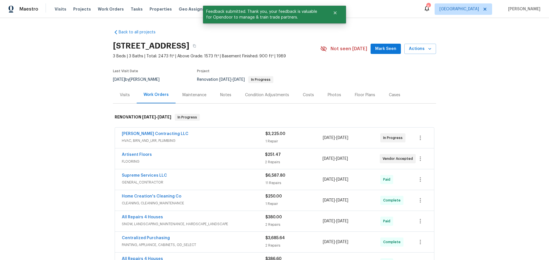
click at [383, 51] on span "Mark Seen" at bounding box center [385, 48] width 21 height 7
click at [199, 48] on button "button" at bounding box center [194, 46] width 10 height 10
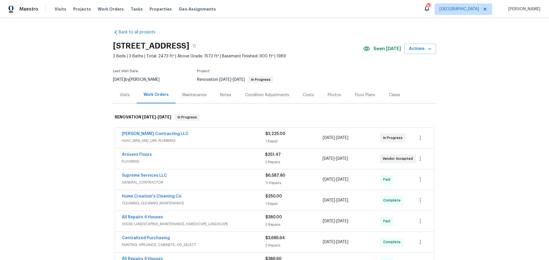
click at [305, 91] on div "Costs" at bounding box center [308, 95] width 25 height 17
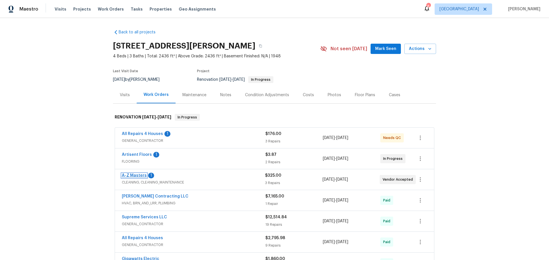
click at [136, 174] on link "A-Z Masters" at bounding box center [134, 176] width 25 height 4
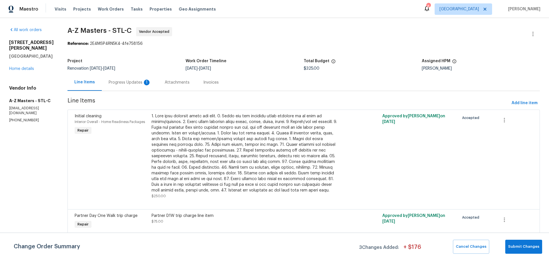
click at [109, 83] on div "Progress Updates 1" at bounding box center [130, 83] width 42 height 6
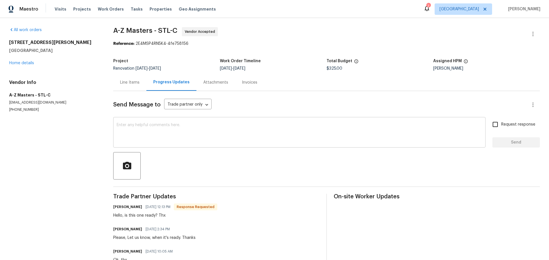
click at [139, 136] on textarea at bounding box center [299, 133] width 365 height 20
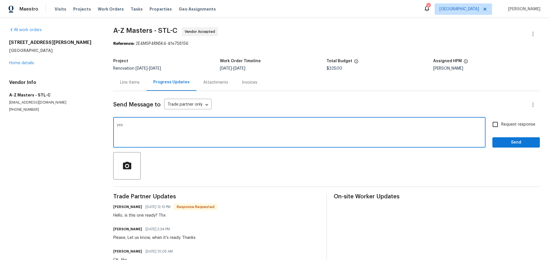
type textarea "yes"
click at [498, 142] on span "Send" at bounding box center [516, 142] width 38 height 7
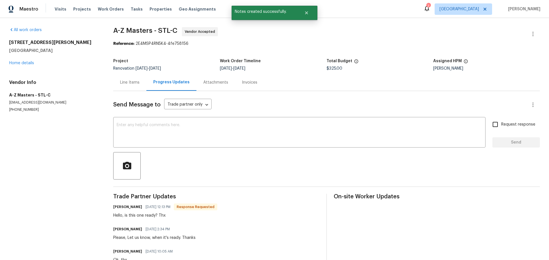
click at [493, 123] on input "Request response" at bounding box center [495, 125] width 12 height 12
checkbox input "true"
click at [11, 63] on link "Home details" at bounding box center [21, 63] width 25 height 4
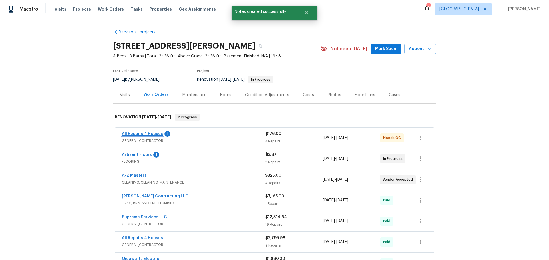
click at [151, 134] on link "All Repairs 4 Houses" at bounding box center [142, 134] width 41 height 4
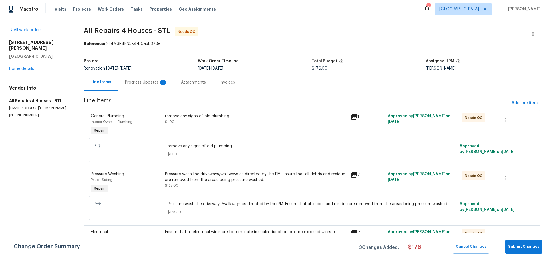
click at [223, 129] on div "remove any signs of old plumbing $1.00" at bounding box center [255, 125] width 185 height 26
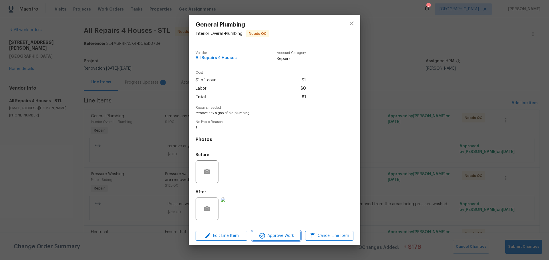
click at [278, 233] on span "Approve Work" at bounding box center [275, 236] width 45 height 7
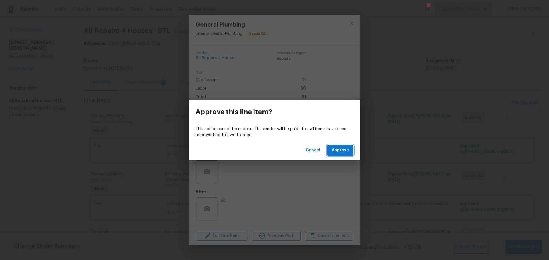
click at [337, 147] on span "Approve" at bounding box center [339, 150] width 17 height 7
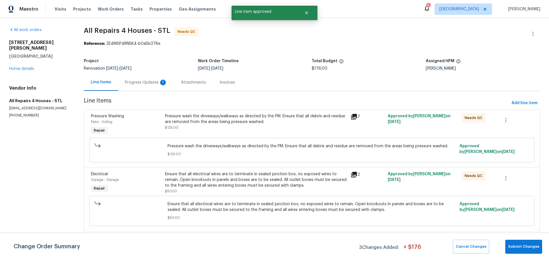
click at [247, 131] on div "Pressure wash the driveways/walkways as directed by the PM. Ensure that all deb…" at bounding box center [255, 125] width 185 height 26
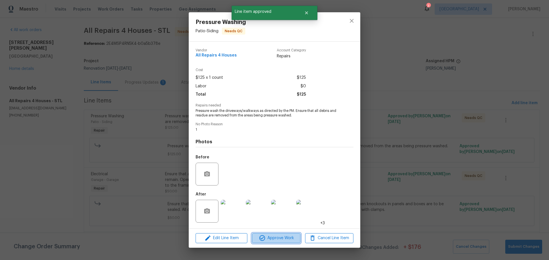
click at [279, 235] on span "Approve Work" at bounding box center [275, 238] width 45 height 7
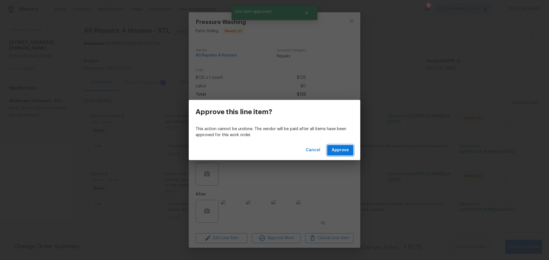
click at [334, 152] on span "Approve" at bounding box center [339, 150] width 17 height 7
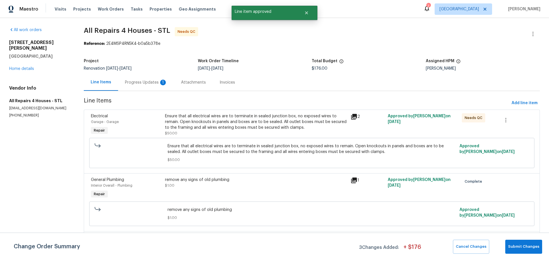
click at [241, 132] on div "Ensure that all electrical wires are to terminate in sealed junction box, no ex…" at bounding box center [256, 124] width 182 height 23
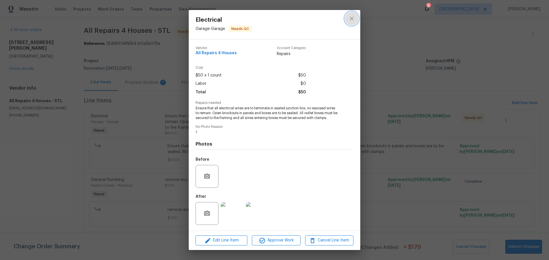
click at [353, 23] on button "close" at bounding box center [352, 19] width 14 height 14
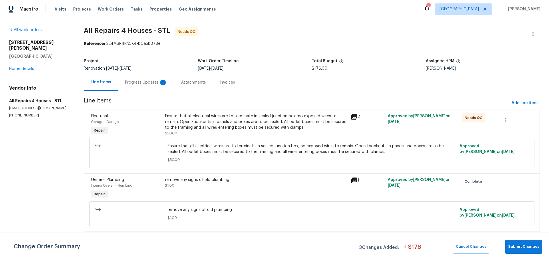
click at [142, 82] on div "Progress Updates 1" at bounding box center [146, 83] width 42 height 6
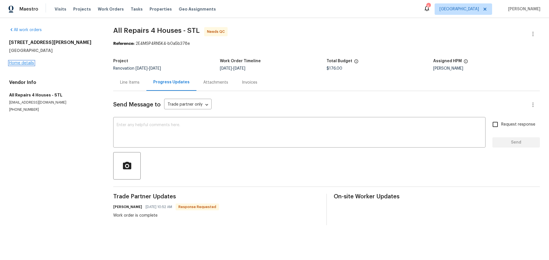
click at [22, 62] on link "Home details" at bounding box center [21, 63] width 25 height 4
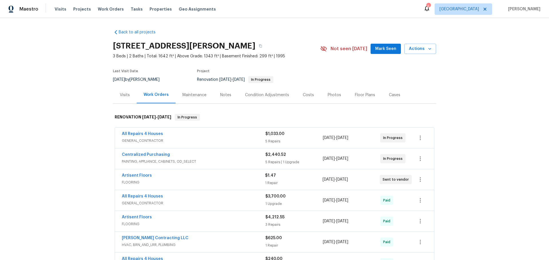
scroll to position [29, 0]
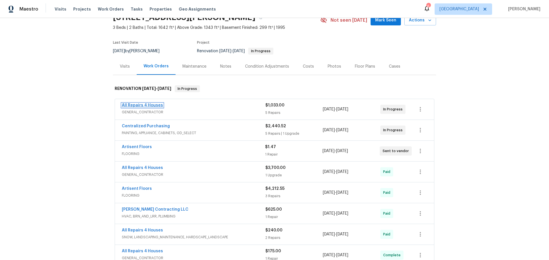
click at [151, 105] on link "All Repairs 4 Houses" at bounding box center [142, 105] width 41 height 4
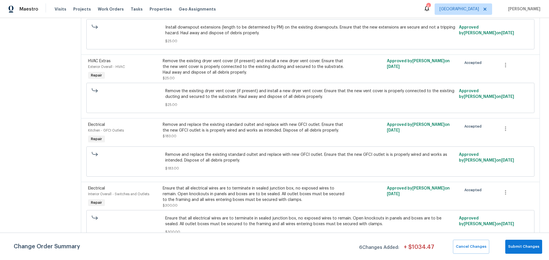
scroll to position [189, 0]
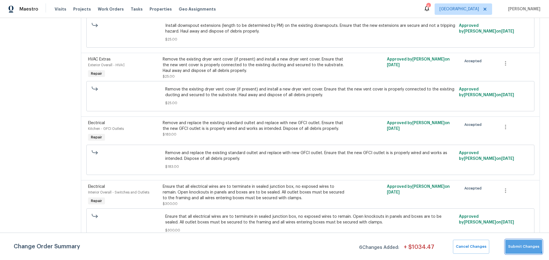
click at [517, 243] on button "Submit Changes" at bounding box center [523, 247] width 37 height 14
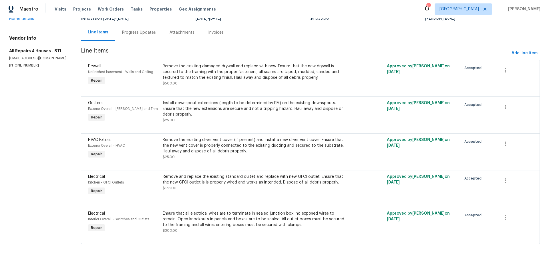
scroll to position [54, 0]
drag, startPoint x: 211, startPoint y: 72, endPoint x: 221, endPoint y: 72, distance: 10.0
click at [221, 72] on div "Remove the existing damaged drywall and replace with new. Ensure that the new d…" at bounding box center [254, 71] width 183 height 17
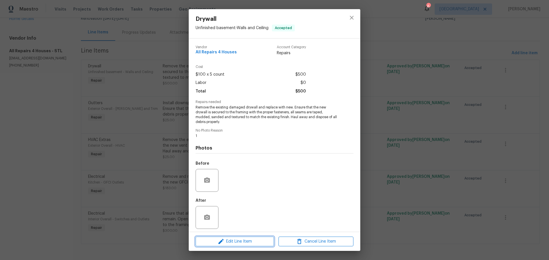
click at [242, 242] on span "Edit Line Item" at bounding box center [234, 241] width 75 height 7
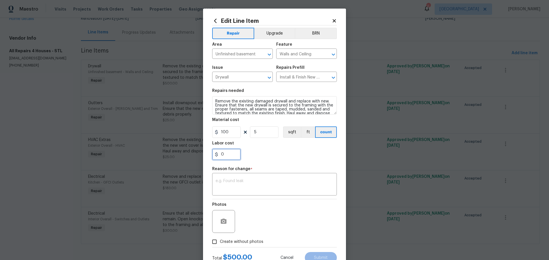
click at [229, 153] on input "0" at bounding box center [226, 154] width 29 height 11
type input "450"
click at [249, 192] on div "x ​" at bounding box center [274, 185] width 125 height 21
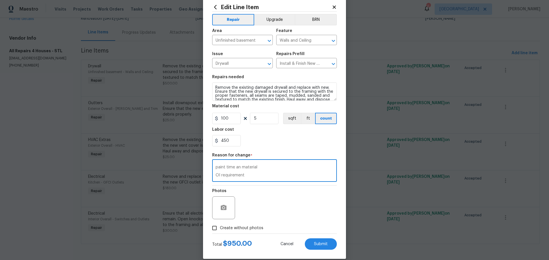
scroll to position [21, 0]
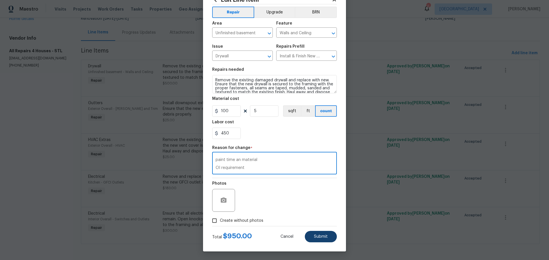
type textarea "14 sheets of drywall at 13.50 a sheet 2 buckets of mud and paint time an materi…"
click at [307, 231] on button "Submit" at bounding box center [321, 236] width 32 height 11
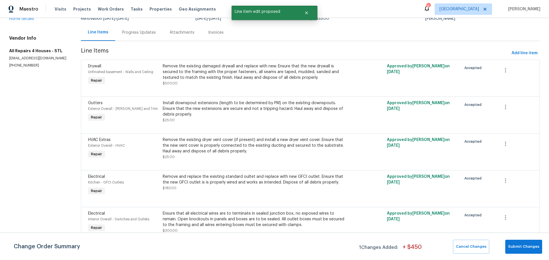
scroll to position [54, 0]
click at [521, 50] on span "Add line item" at bounding box center [524, 53] width 26 height 7
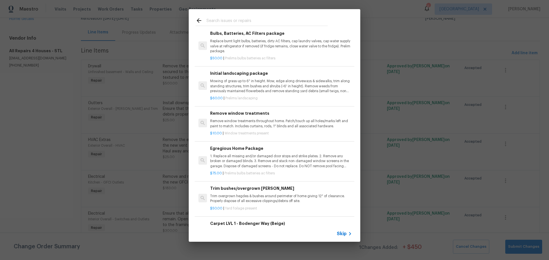
scroll to position [143, 0]
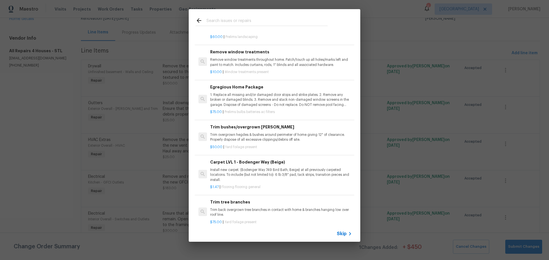
click at [245, 139] on p "Trim overgrown hegdes & bushes around perimeter of home giving 12" of clearance…" at bounding box center [281, 138] width 142 height 10
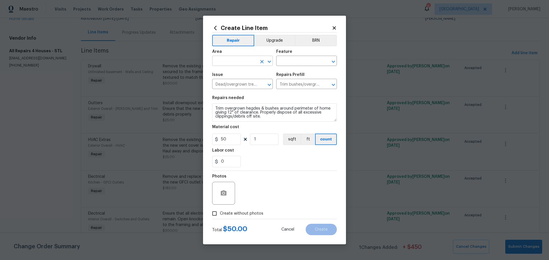
click at [268, 60] on icon "Open" at bounding box center [269, 61] width 7 height 7
click at [239, 81] on li "Exterior Overall" at bounding box center [242, 83] width 61 height 9
click at [323, 61] on icon "Clear" at bounding box center [326, 62] width 6 height 6
type input "Exterior Overall"
click at [333, 61] on icon "Open" at bounding box center [332, 62] width 3 height 2
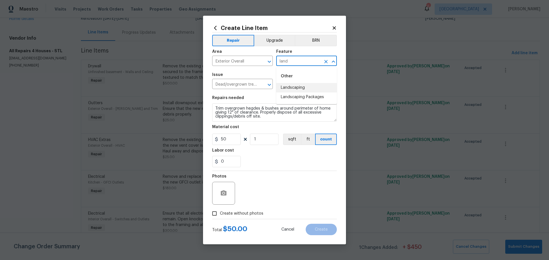
click at [316, 92] on li "Landscaping" at bounding box center [306, 87] width 61 height 9
type input "Landscaping"
click at [265, 142] on input "1" at bounding box center [264, 139] width 29 height 11
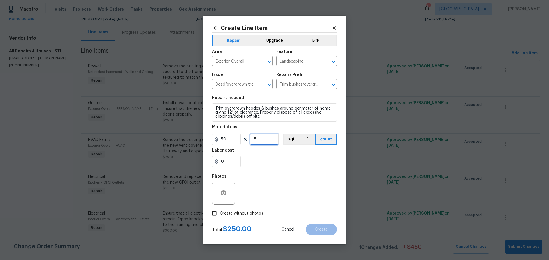
type input "5"
click at [232, 164] on input "0" at bounding box center [226, 161] width 29 height 11
type input "25"
click at [278, 160] on div "25" at bounding box center [274, 161] width 125 height 11
click at [232, 213] on span "Create without photos" at bounding box center [241, 214] width 43 height 6
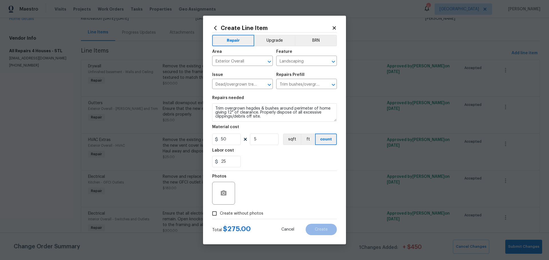
click at [220, 213] on input "Create without photos" at bounding box center [214, 213] width 11 height 11
checkbox input "true"
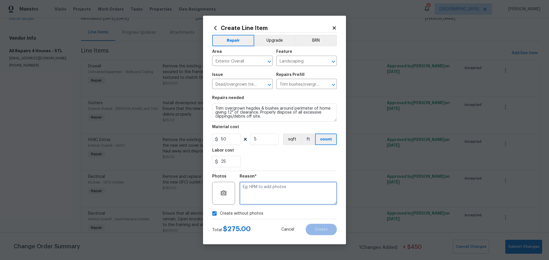
click at [273, 191] on textarea at bounding box center [287, 193] width 97 height 23
type textarea "1"
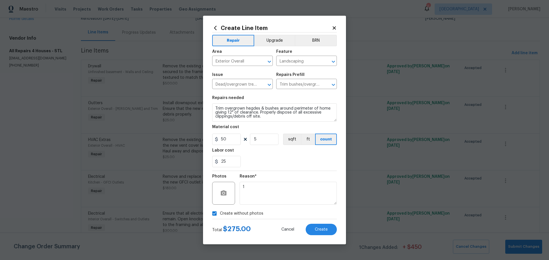
click at [286, 161] on div "25" at bounding box center [274, 161] width 125 height 11
click at [317, 228] on span "Create" at bounding box center [321, 230] width 13 height 4
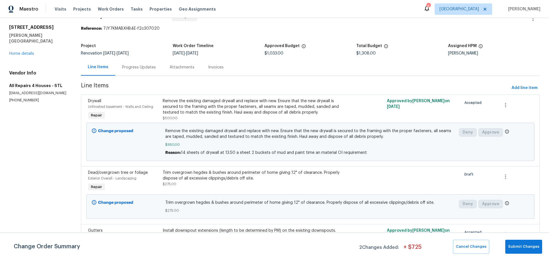
scroll to position [29, 0]
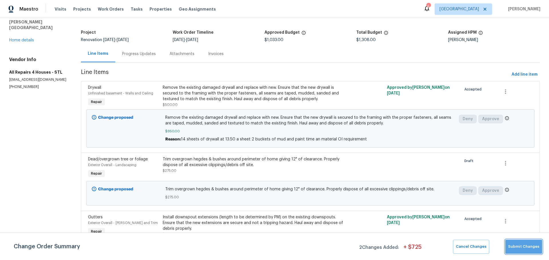
click at [531, 246] on span "Submit Changes" at bounding box center [523, 247] width 31 height 7
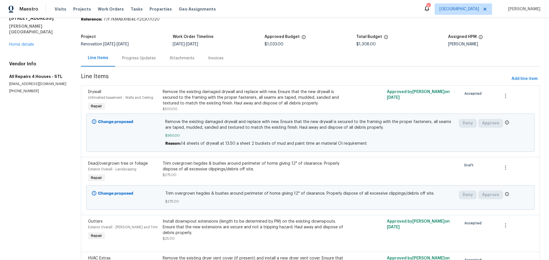
scroll to position [0, 0]
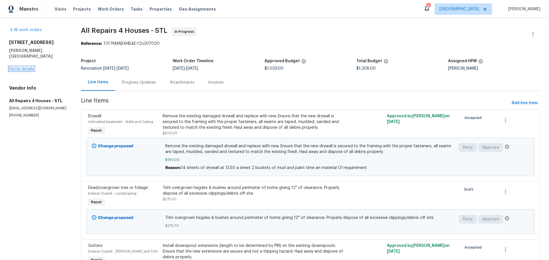
click at [23, 67] on link "Home details" at bounding box center [21, 69] width 25 height 4
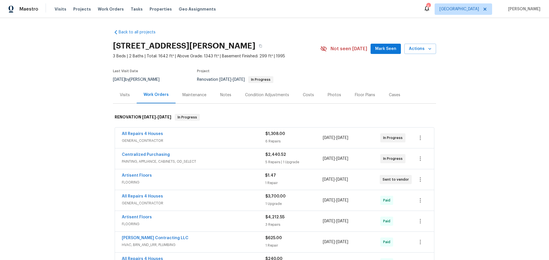
click at [381, 49] on span "Mark Seen" at bounding box center [385, 48] width 21 height 7
click at [156, 12] on div "Visits Projects Work Orders Tasks Properties Geo Assignments" at bounding box center [139, 8] width 168 height 11
click at [156, 11] on span "Properties" at bounding box center [160, 9] width 22 height 6
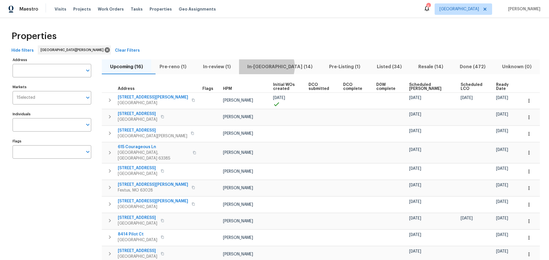
click at [278, 67] on span "In-reno (14)" at bounding box center [279, 67] width 75 height 8
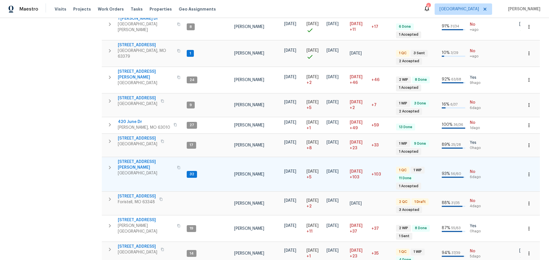
scroll to position [200, 0]
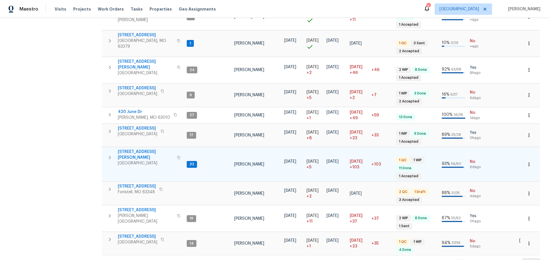
click at [127, 149] on span "4642 Theiss Rd" at bounding box center [146, 154] width 56 height 11
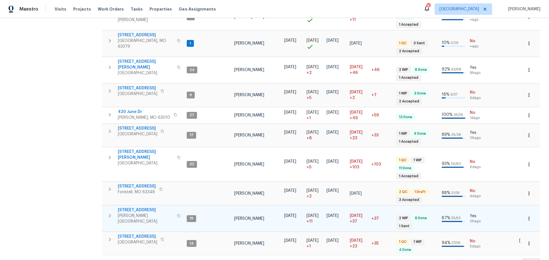
click at [177, 214] on icon "button" at bounding box center [178, 215] width 3 height 3
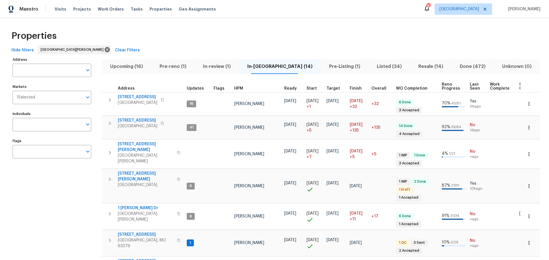
scroll to position [0, 0]
click at [140, 69] on span "Upcoming (16)" at bounding box center [126, 67] width 43 height 8
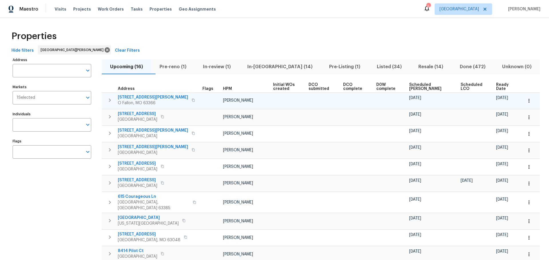
scroll to position [29, 0]
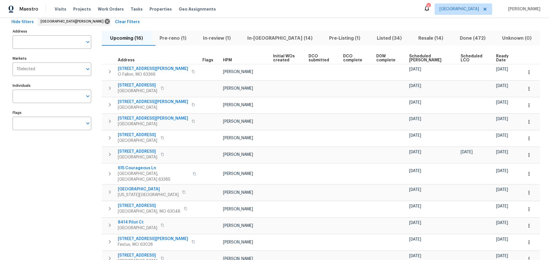
click at [417, 58] on span "Scheduled COE" at bounding box center [429, 58] width 41 height 8
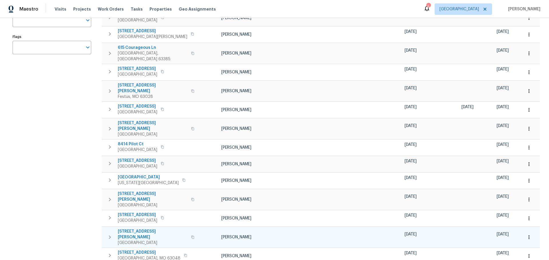
scroll to position [114, 0]
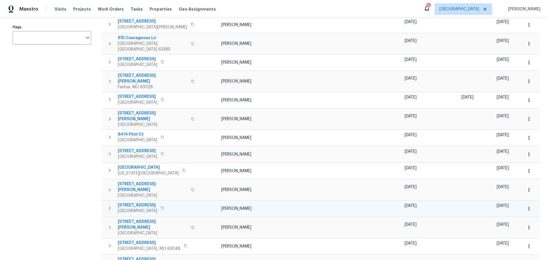
click at [164, 207] on icon "button" at bounding box center [162, 208] width 3 height 3
click at [143, 203] on span "2528 Medford Dr" at bounding box center [137, 206] width 39 height 6
click at [524, 203] on button "button" at bounding box center [528, 209] width 13 height 13
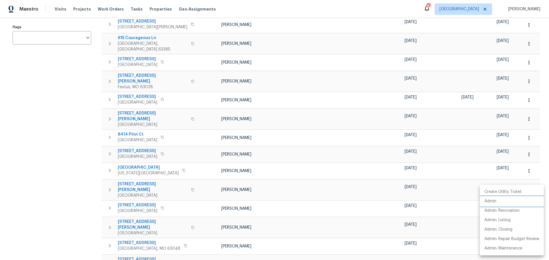
click at [500, 200] on li "Admin" at bounding box center [511, 201] width 64 height 9
click at [32, 190] on div at bounding box center [274, 130] width 549 height 260
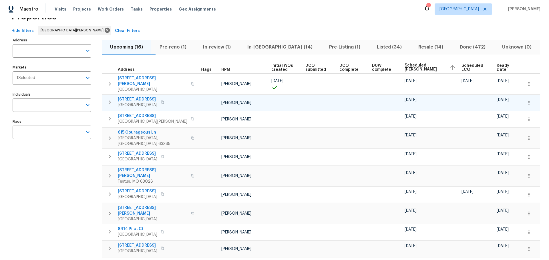
scroll to position [29, 0]
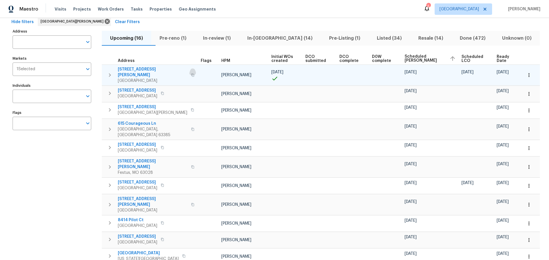
click at [191, 73] on icon "button" at bounding box center [192, 74] width 3 height 3
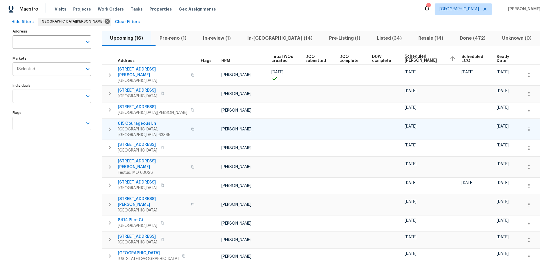
click at [189, 123] on button "button" at bounding box center [192, 130] width 7 height 14
drag, startPoint x: 406, startPoint y: 118, endPoint x: 425, endPoint y: 121, distance: 18.7
click at [425, 121] on td "09/26/25" at bounding box center [430, 129] width 57 height 21
copy span "09/26/25"
drag, startPoint x: 487, startPoint y: 118, endPoint x: 508, endPoint y: 119, distance: 20.9
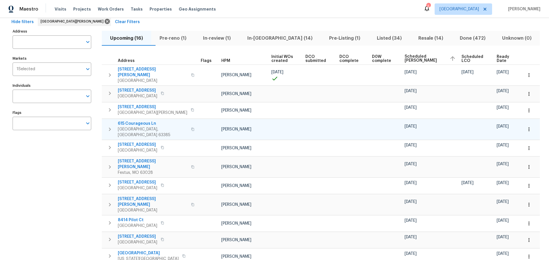
click at [508, 119] on td "09/29/25" at bounding box center [507, 129] width 26 height 21
copy span "09/29/25"
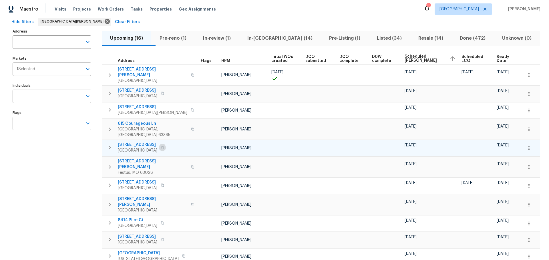
click at [162, 146] on icon "button" at bounding box center [162, 147] width 3 height 3
drag, startPoint x: 423, startPoint y: 135, endPoint x: 404, endPoint y: 137, distance: 19.2
click at [404, 140] on tr "2230 Glenoro Dr Florissant, MO 63033 Michael Gruener 09/30/25 10/01/25" at bounding box center [321, 148] width 438 height 16
copy tr "09/30/25"
drag, startPoint x: 488, startPoint y: 136, endPoint x: 499, endPoint y: 139, distance: 11.4
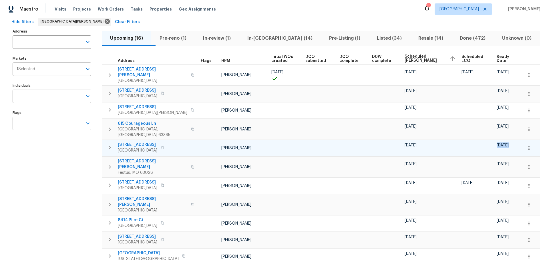
click at [499, 140] on td "10/01/25" at bounding box center [507, 148] width 26 height 16
copy span "10/01/25"
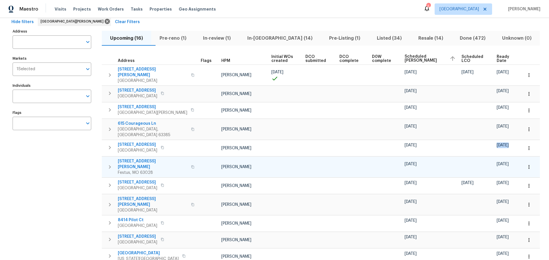
click at [189, 160] on button "button" at bounding box center [192, 167] width 7 height 14
drag, startPoint x: 406, startPoint y: 151, endPoint x: 423, endPoint y: 151, distance: 17.7
click at [423, 157] on td "09/30/25" at bounding box center [430, 167] width 57 height 21
copy span "09/30/25"
drag, startPoint x: 487, startPoint y: 152, endPoint x: 507, endPoint y: 152, distance: 20.0
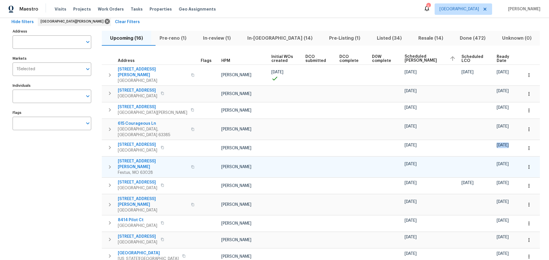
click at [507, 157] on td "10/01/25" at bounding box center [507, 167] width 26 height 21
copy span "10/01/25"
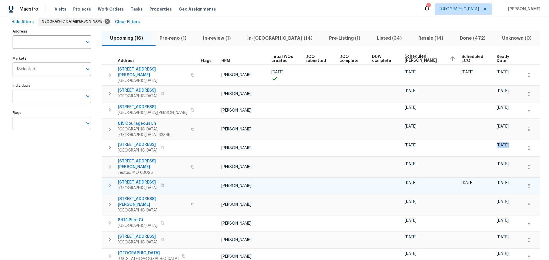
click at [161, 184] on icon "button" at bounding box center [162, 185] width 3 height 3
drag, startPoint x: 424, startPoint y: 170, endPoint x: 405, endPoint y: 172, distance: 18.7
click at [405, 178] on td "10/01/25" at bounding box center [430, 186] width 57 height 16
copy span "10/01/25"
drag, startPoint x: 487, startPoint y: 168, endPoint x: 509, endPoint y: 169, distance: 22.0
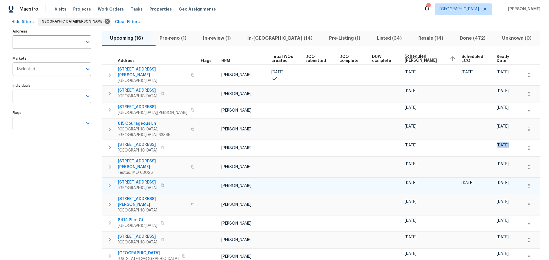
click at [511, 178] on td "10/06/25" at bounding box center [507, 186] width 26 height 16
copy span "10/06/25"
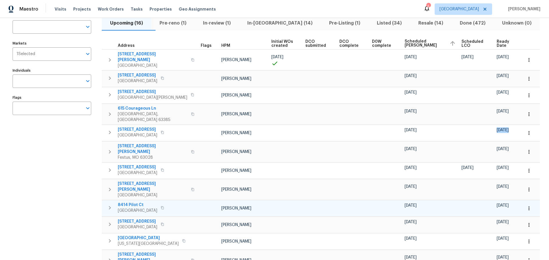
scroll to position [57, 0]
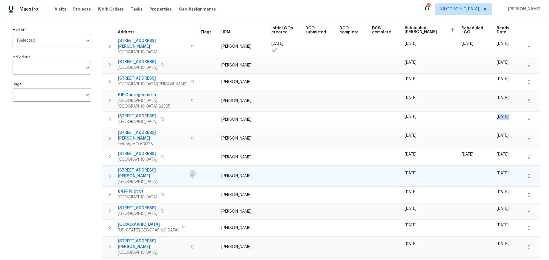
click at [191, 175] on icon "button" at bounding box center [192, 176] width 3 height 3
drag, startPoint x: 424, startPoint y: 158, endPoint x: 407, endPoint y: 157, distance: 17.1
click at [407, 171] on div "10/03/25" at bounding box center [430, 174] width 52 height 6
copy span "10/03/25"
drag, startPoint x: 486, startPoint y: 155, endPoint x: 505, endPoint y: 158, distance: 18.8
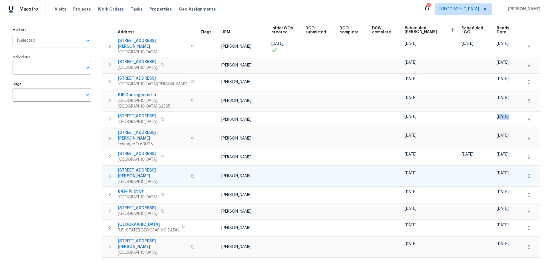
click at [505, 166] on tr "16597 Clayton Rd Wildwood, MO 63011 Michael Gruener 10/03/25 10/06/25" at bounding box center [321, 176] width 438 height 21
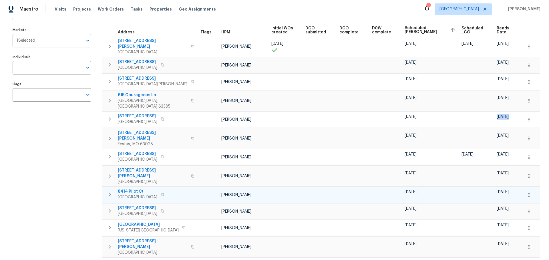
click at [164, 193] on icon "button" at bounding box center [162, 194] width 3 height 3
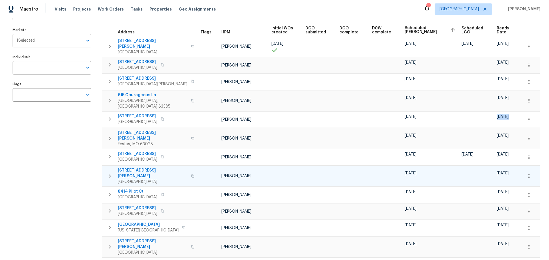
drag, startPoint x: 422, startPoint y: 158, endPoint x: 407, endPoint y: 158, distance: 15.4
click at [407, 171] on span "10/03/25" at bounding box center [410, 173] width 12 height 4
click at [400, 166] on td at bounding box center [385, 176] width 33 height 21
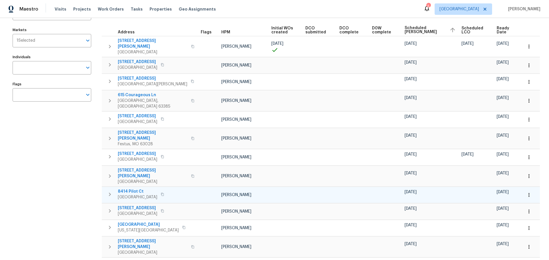
drag, startPoint x: 406, startPoint y: 174, endPoint x: 425, endPoint y: 176, distance: 19.0
click at [425, 187] on td "10/06/25" at bounding box center [430, 195] width 57 height 16
copy span "10/06/25"
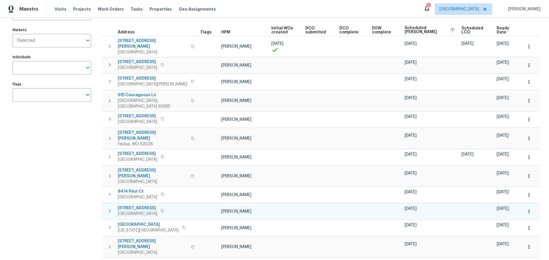
click at [164, 209] on icon "button" at bounding box center [162, 210] width 3 height 3
click at [165, 207] on button "button" at bounding box center [162, 211] width 7 height 8
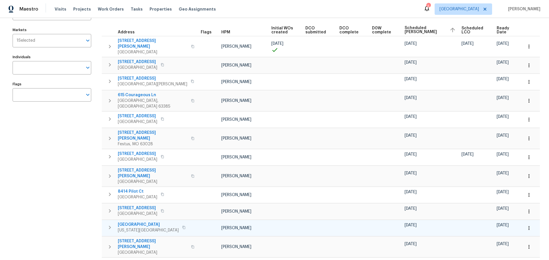
click at [182, 226] on icon "button" at bounding box center [183, 227] width 3 height 3
click at [271, 220] on td at bounding box center [286, 228] width 34 height 16
click at [182, 226] on icon "button" at bounding box center [183, 227] width 3 height 3
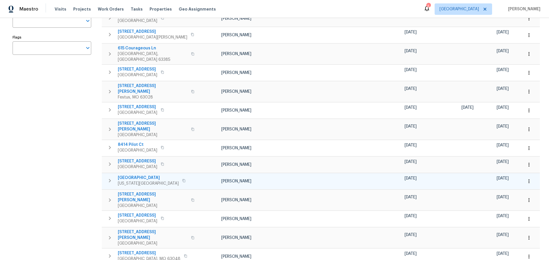
scroll to position [114, 0]
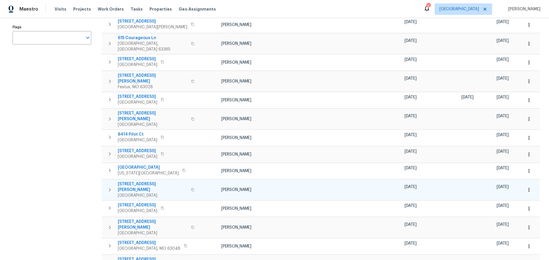
click at [191, 188] on icon "button" at bounding box center [192, 189] width 3 height 3
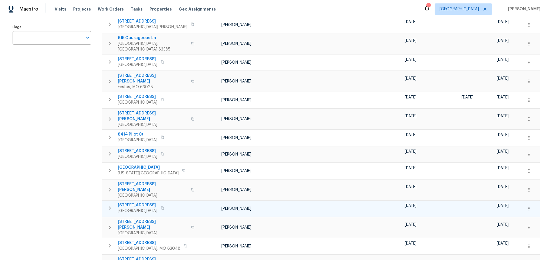
click at [166, 204] on button "button" at bounding box center [162, 208] width 7 height 8
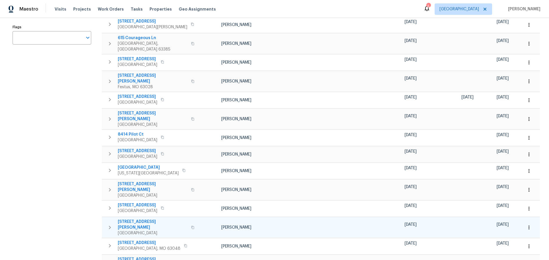
click at [191, 226] on icon "button" at bounding box center [192, 227] width 3 height 3
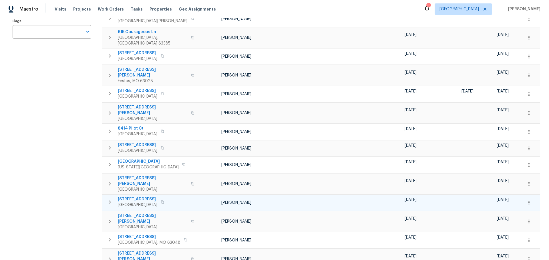
scroll to position [125, 0]
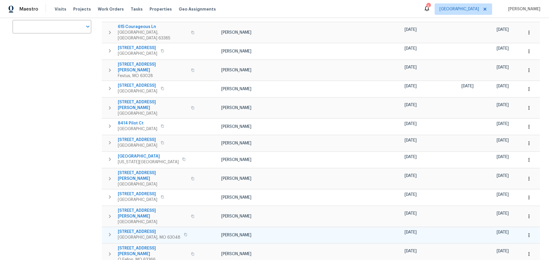
click at [184, 233] on icon "button" at bounding box center [185, 234] width 3 height 3
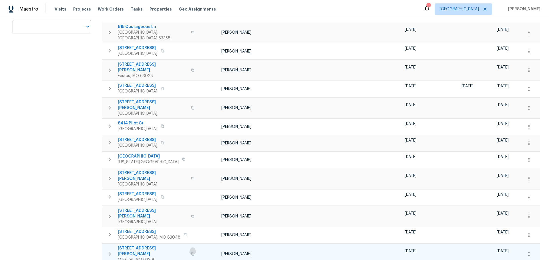
click at [191, 253] on icon "button" at bounding box center [192, 254] width 3 height 3
click at [130, 24] on span "615 Courageous Ln" at bounding box center [153, 27] width 70 height 6
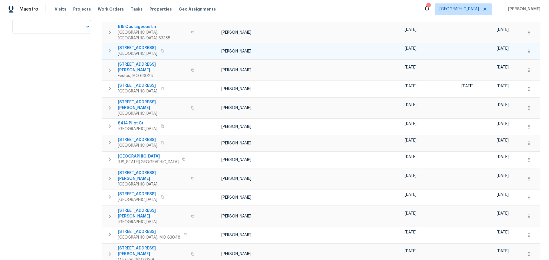
click at [144, 45] on span "2230 Glenoro Dr" at bounding box center [137, 48] width 39 height 6
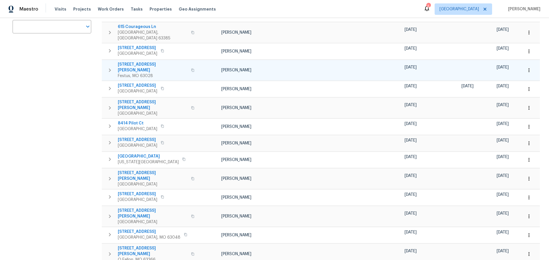
click at [134, 62] on span "807 Huber St" at bounding box center [153, 67] width 70 height 11
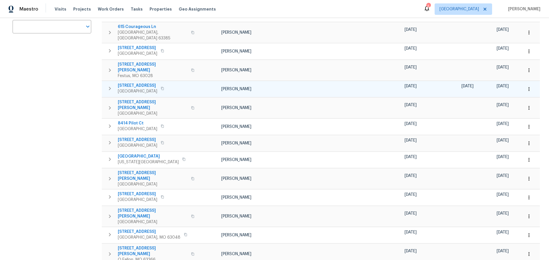
click at [144, 83] on span "912 Mill Creek Dr" at bounding box center [137, 86] width 39 height 6
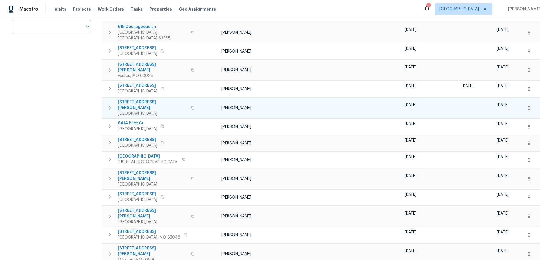
click at [142, 99] on span "16597 Clayton Rd" at bounding box center [153, 104] width 70 height 11
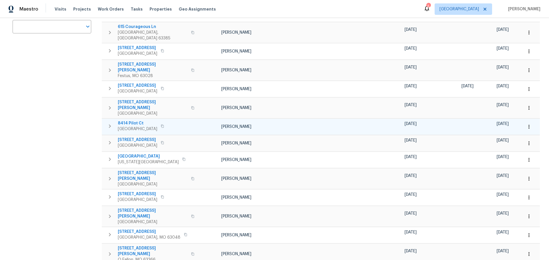
click at [137, 121] on span "8414 Pilot Ct" at bounding box center [137, 124] width 39 height 6
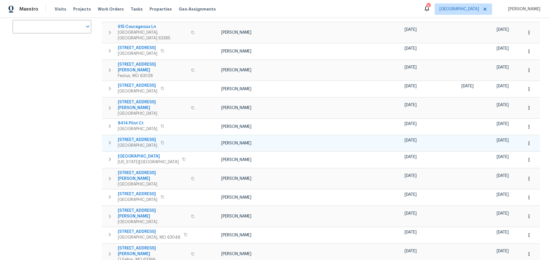
click at [145, 137] on span "747 Highland Ave" at bounding box center [137, 140] width 39 height 6
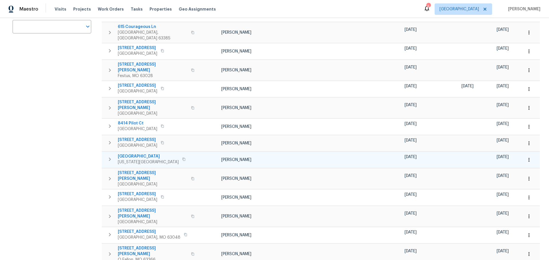
click at [142, 154] on span "2417 Charente Dr" at bounding box center [148, 157] width 61 height 6
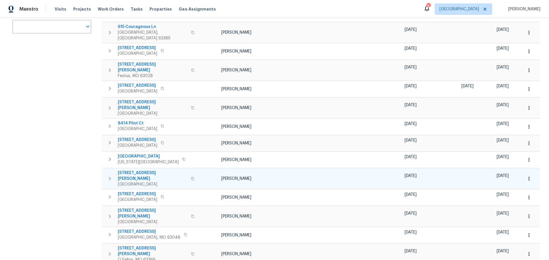
click at [136, 170] on span "2349 Hudson Rd" at bounding box center [153, 175] width 70 height 11
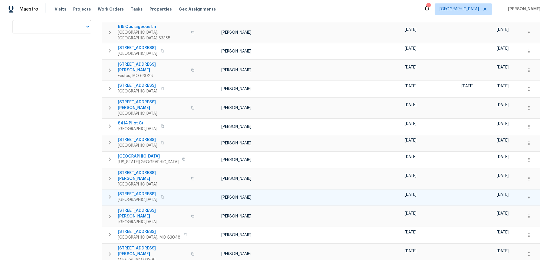
click at [139, 191] on span "2528 Medford Dr" at bounding box center [137, 194] width 39 height 6
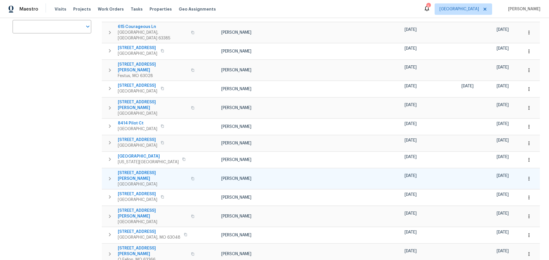
click at [139, 170] on span "2349 Hudson Rd" at bounding box center [153, 175] width 70 height 11
click at [143, 208] on span "614 Barton Ln" at bounding box center [153, 213] width 70 height 11
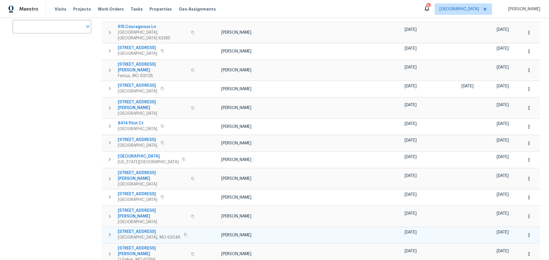
click at [139, 229] on span "8 Liberty Lndg" at bounding box center [149, 232] width 63 height 6
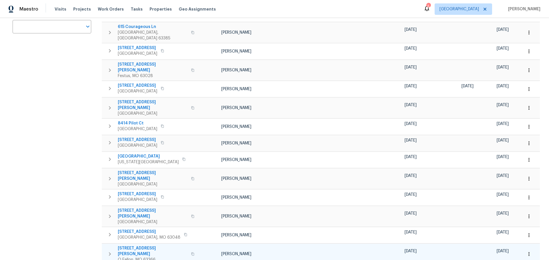
click at [141, 246] on span "1561 Misty River Dr" at bounding box center [153, 251] width 70 height 11
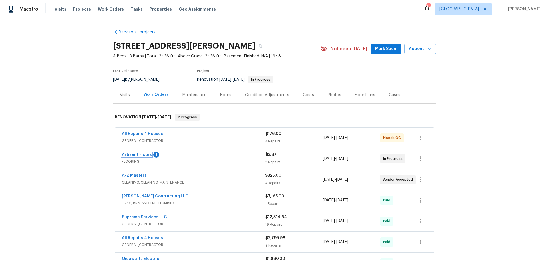
click at [139, 155] on link "Artisent Floors" at bounding box center [137, 155] width 30 height 4
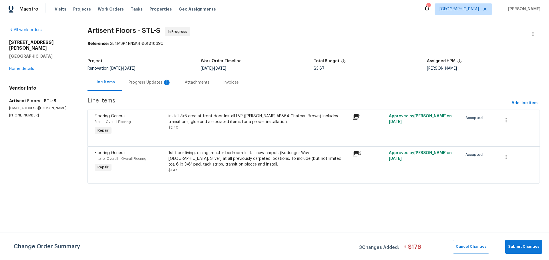
click at [160, 83] on div "Progress Updates 1" at bounding box center [150, 83] width 42 height 6
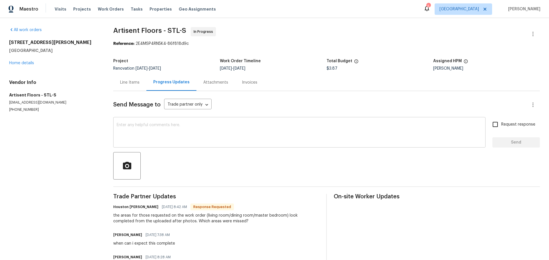
click at [179, 133] on textarea at bounding box center [299, 133] width 365 height 20
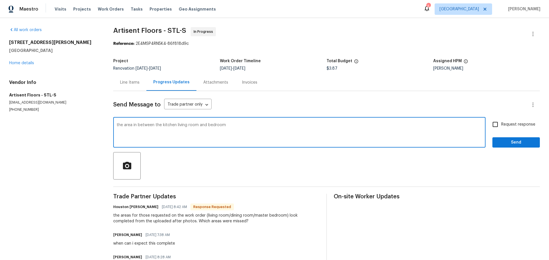
type textarea "the area in between the kitchen living room and bedroom"
click at [497, 143] on span "Send" at bounding box center [516, 142] width 38 height 7
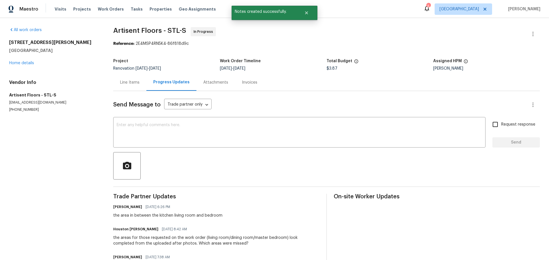
click at [491, 126] on input "Request response" at bounding box center [495, 125] width 12 height 12
checkbox input "true"
click at [460, 133] on textarea at bounding box center [299, 133] width 365 height 20
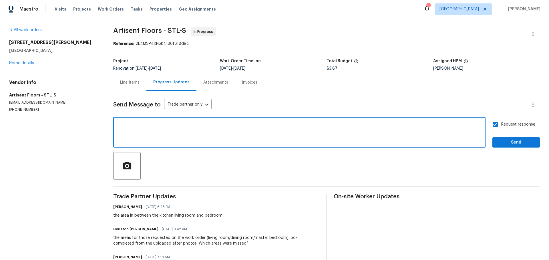
type textarea "."
click at [503, 141] on span "Send" at bounding box center [516, 142] width 38 height 7
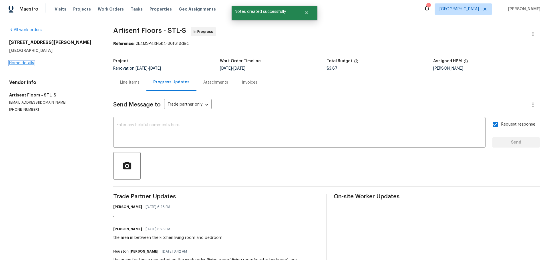
click at [26, 65] on link "Home details" at bounding box center [21, 63] width 25 height 4
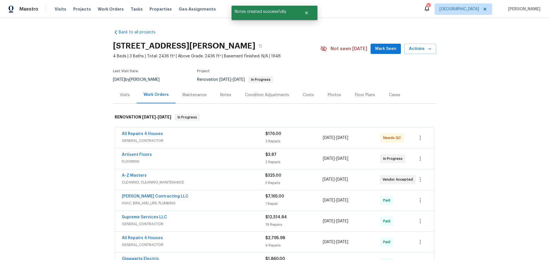
click at [389, 46] on span "Mark Seen" at bounding box center [385, 48] width 21 height 7
click at [265, 47] on button "button" at bounding box center [260, 46] width 10 height 10
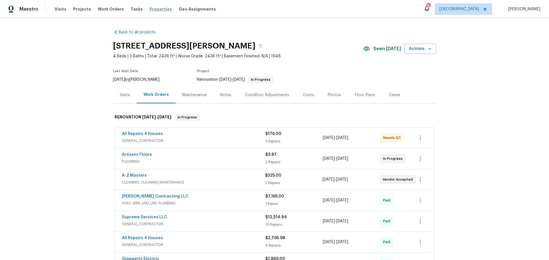
click at [155, 11] on span "Properties" at bounding box center [160, 9] width 22 height 6
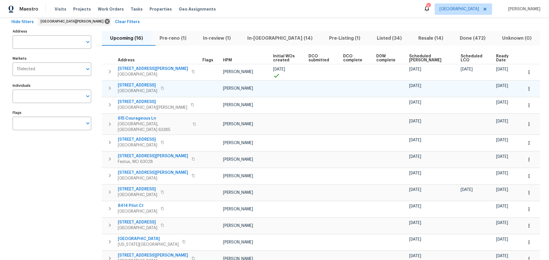
scroll to position [57, 0]
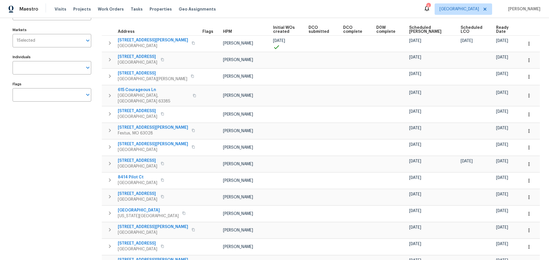
click at [418, 27] on span "Scheduled COE" at bounding box center [429, 30] width 41 height 8
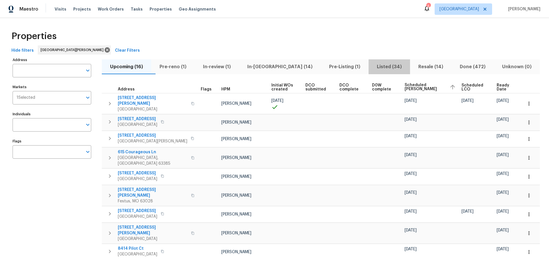
click at [372, 69] on span "Listed (34)" at bounding box center [389, 67] width 35 height 8
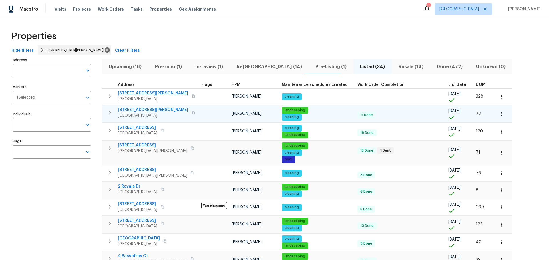
click at [191, 112] on icon "button" at bounding box center [192, 112] width 3 height 3
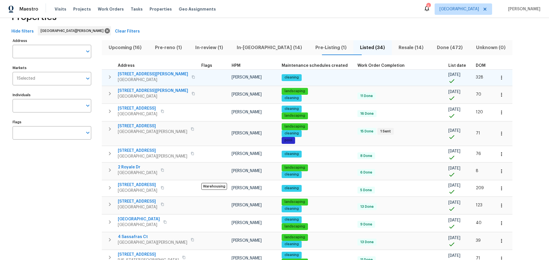
scroll to position [29, 0]
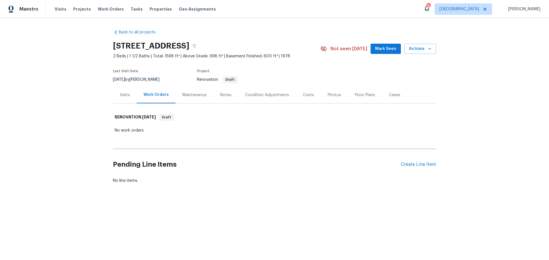
click at [117, 92] on div "Visits" at bounding box center [125, 95] width 24 height 17
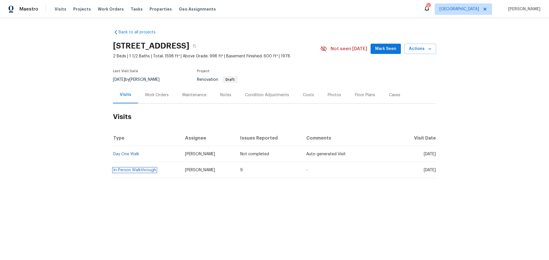
click at [140, 169] on link "In-Person Walkthrough" at bounding box center [134, 170] width 43 height 4
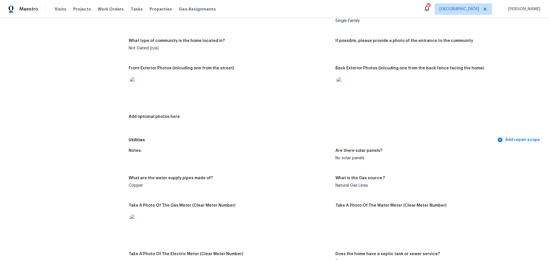
scroll to position [229, 0]
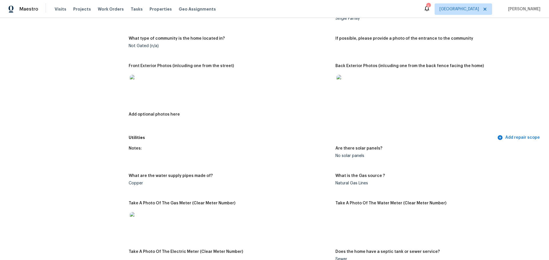
click at [132, 81] on img at bounding box center [139, 84] width 18 height 18
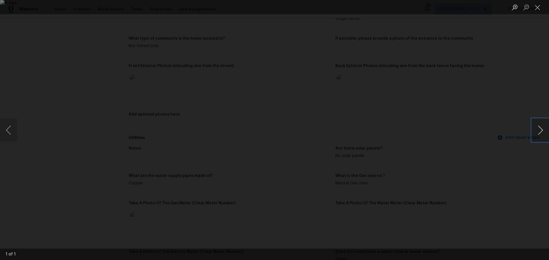
click at [538, 125] on button "Next image" at bounding box center [539, 130] width 17 height 23
click at [539, 9] on button "Close lightbox" at bounding box center [536, 7] width 11 height 10
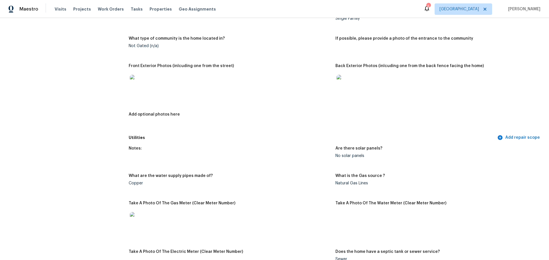
click at [338, 78] on img at bounding box center [345, 84] width 18 height 18
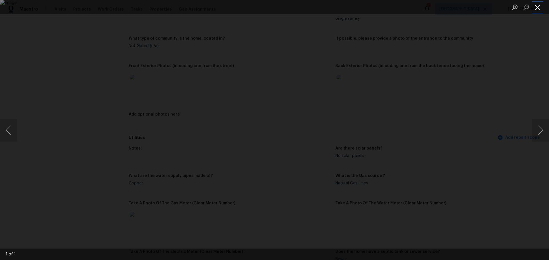
click at [537, 9] on button "Close lightbox" at bounding box center [536, 7] width 11 height 10
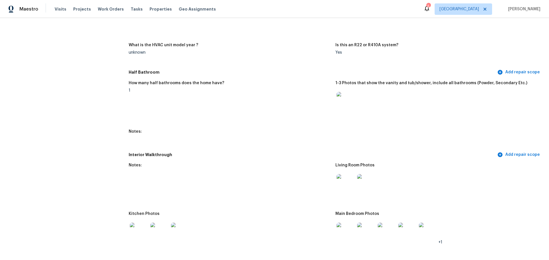
scroll to position [571, 0]
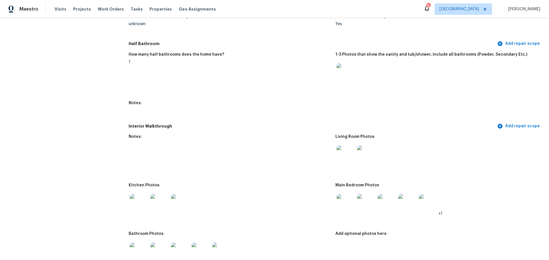
click at [137, 199] on img at bounding box center [139, 203] width 18 height 18
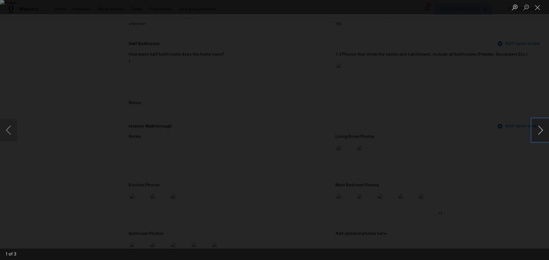
click at [541, 134] on button "Next image" at bounding box center [539, 130] width 17 height 23
click at [538, 7] on button "Close lightbox" at bounding box center [536, 7] width 11 height 10
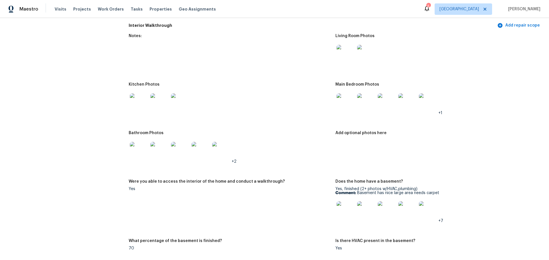
scroll to position [686, 0]
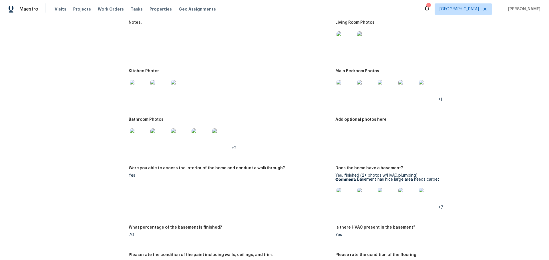
click at [339, 190] on img at bounding box center [345, 197] width 18 height 18
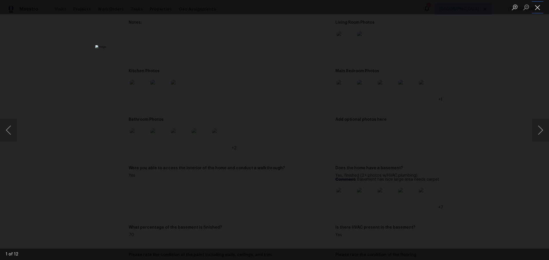
click at [537, 6] on button "Close lightbox" at bounding box center [536, 7] width 11 height 10
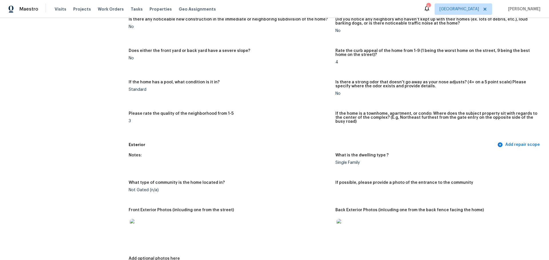
scroll to position [0, 0]
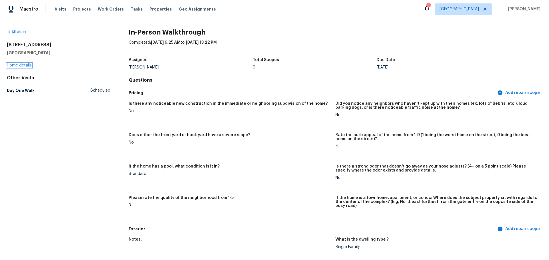
click at [15, 64] on link "Home details" at bounding box center [19, 65] width 25 height 4
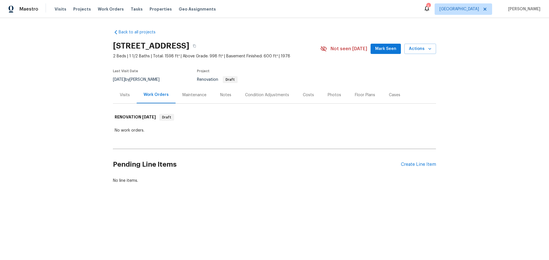
click at [303, 96] on div "Costs" at bounding box center [308, 95] width 11 height 6
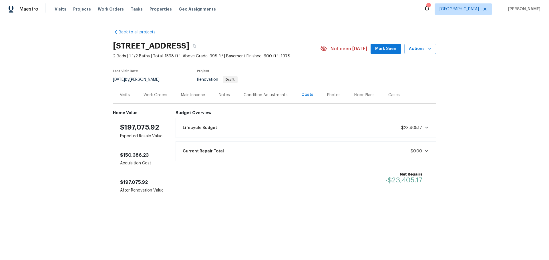
click at [261, 97] on div "Condition Adjustments" at bounding box center [265, 95] width 44 height 6
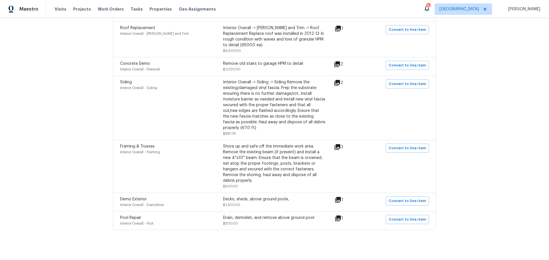
scroll to position [419, 0]
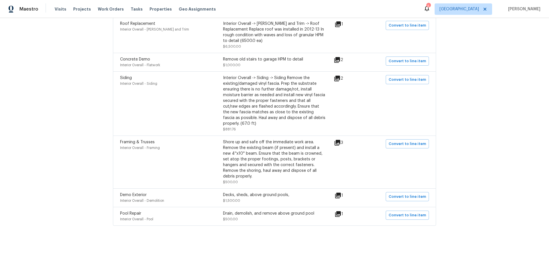
click at [337, 140] on icon at bounding box center [337, 143] width 6 height 6
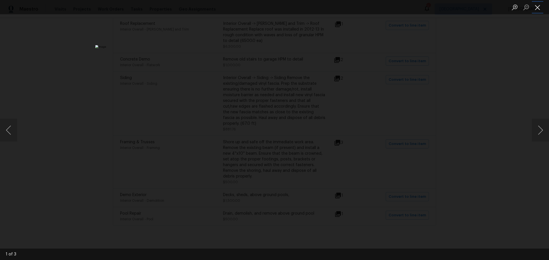
click at [535, 7] on button "Close lightbox" at bounding box center [536, 7] width 11 height 10
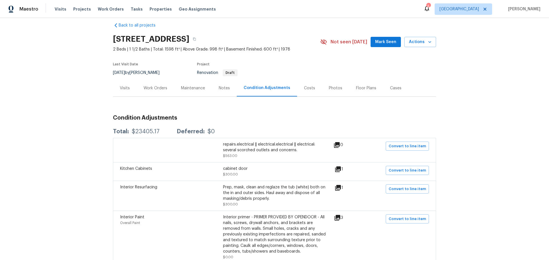
scroll to position [0, 0]
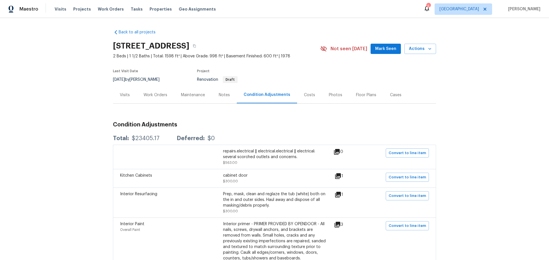
click at [124, 97] on div "Visits" at bounding box center [125, 95] width 10 height 6
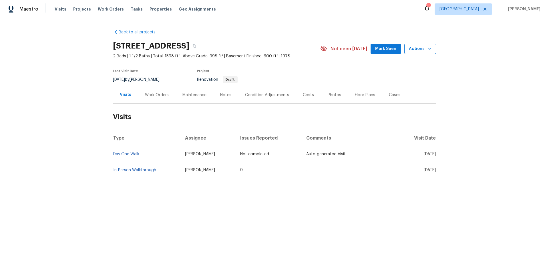
click at [423, 51] on span "Actions" at bounding box center [420, 48] width 23 height 7
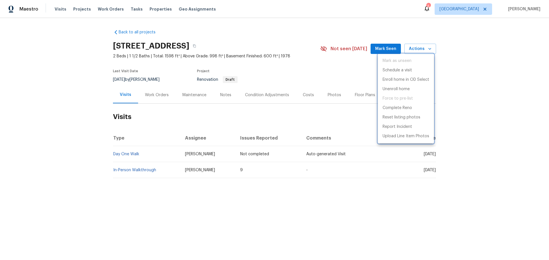
click at [315, 70] on div at bounding box center [274, 130] width 549 height 260
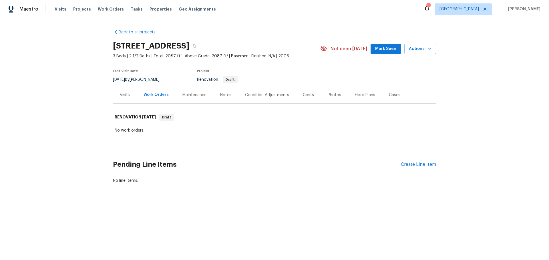
drag, startPoint x: 302, startPoint y: 94, endPoint x: 307, endPoint y: 94, distance: 5.7
click at [303, 94] on div "Costs" at bounding box center [308, 95] width 11 height 6
click at [306, 93] on div "Costs" at bounding box center [308, 95] width 11 height 6
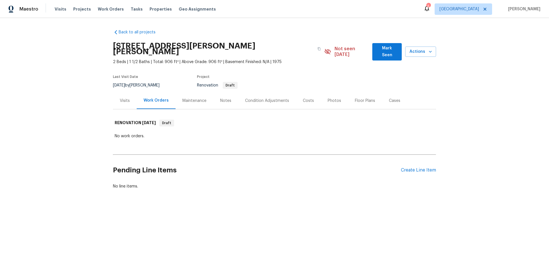
click at [304, 98] on div "Costs" at bounding box center [308, 101] width 11 height 6
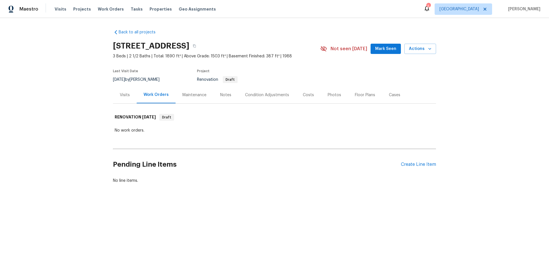
click at [300, 91] on div "Costs" at bounding box center [308, 95] width 25 height 17
click at [297, 95] on div "Costs" at bounding box center [308, 95] width 25 height 17
drag, startPoint x: 302, startPoint y: 93, endPoint x: 309, endPoint y: 98, distance: 8.8
click at [305, 96] on div "Costs" at bounding box center [308, 95] width 11 height 6
click at [303, 96] on div "Costs" at bounding box center [308, 95] width 11 height 6
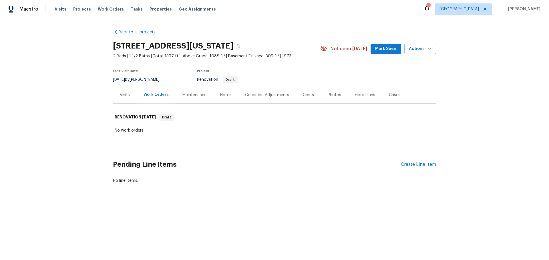
click at [305, 100] on div "Costs" at bounding box center [308, 95] width 25 height 17
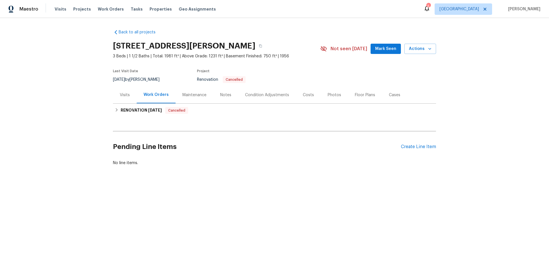
click at [306, 92] on div "Costs" at bounding box center [308, 95] width 11 height 6
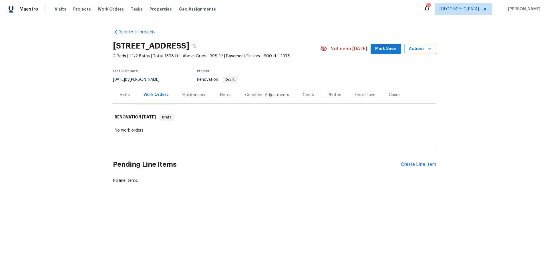
click at [303, 92] on div "Costs" at bounding box center [308, 95] width 11 height 6
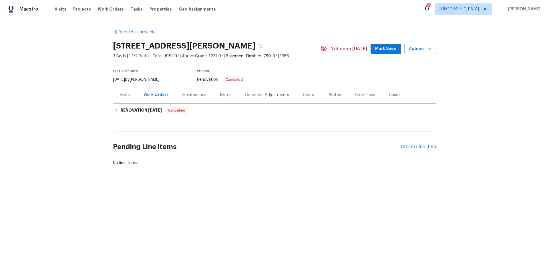
click at [124, 97] on div "Visits" at bounding box center [125, 95] width 10 height 6
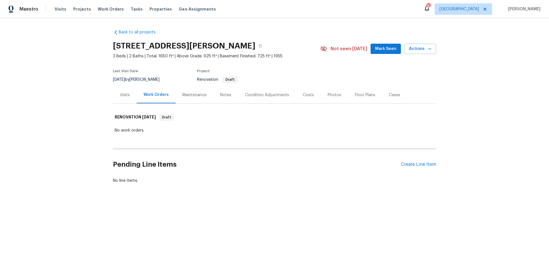
click at [303, 98] on div "Costs" at bounding box center [308, 95] width 11 height 6
click at [305, 90] on div "Costs" at bounding box center [308, 95] width 25 height 17
click at [304, 97] on div "Costs" at bounding box center [308, 95] width 11 height 6
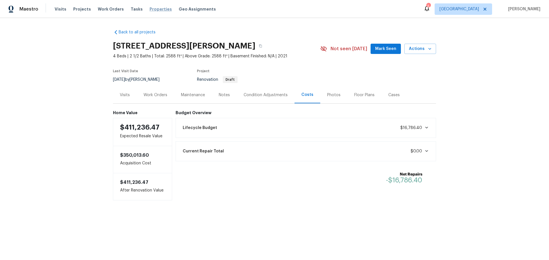
click at [149, 12] on span "Properties" at bounding box center [160, 9] width 22 height 6
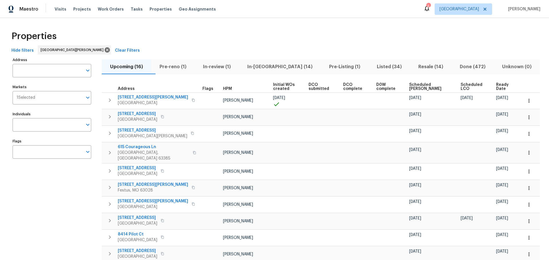
click at [269, 65] on span "In-[GEOGRAPHIC_DATA] (14)" at bounding box center [279, 67] width 75 height 8
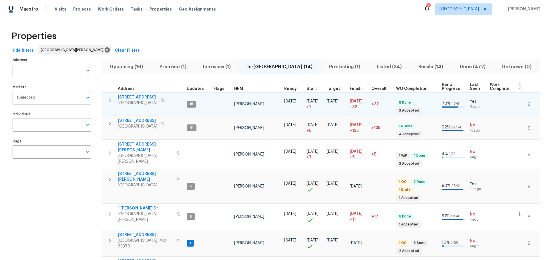
click at [138, 97] on span "[STREET_ADDRESS]" at bounding box center [137, 98] width 39 height 6
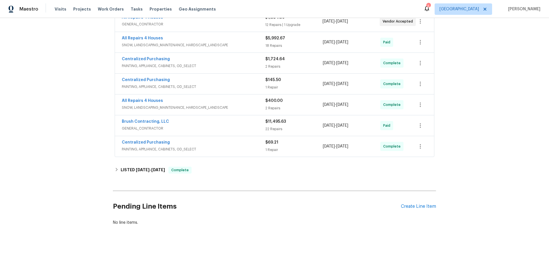
scroll to position [167, 0]
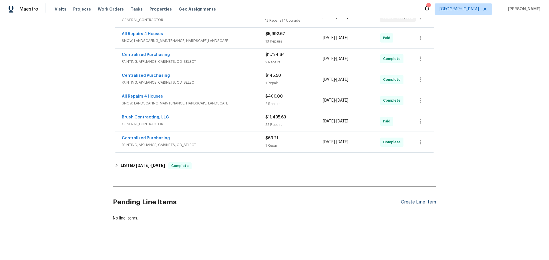
click at [402, 200] on div "Create Line Item" at bounding box center [418, 202] width 35 height 5
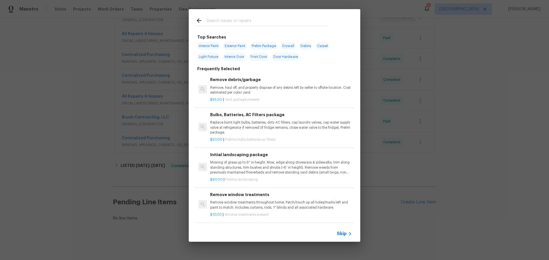
drag, startPoint x: 234, startPoint y: 95, endPoint x: 237, endPoint y: 95, distance: 3.2
click at [237, 95] on div "$55.00 | Yard garbage present" at bounding box center [281, 98] width 142 height 7
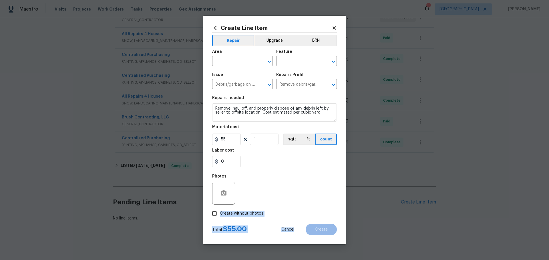
click at [300, 244] on div "Create Line Item Repair Upgrade BRN Area ​ Feature ​ Issue Debris/garbage on si…" at bounding box center [274, 130] width 143 height 229
click at [265, 65] on div at bounding box center [265, 62] width 15 height 8
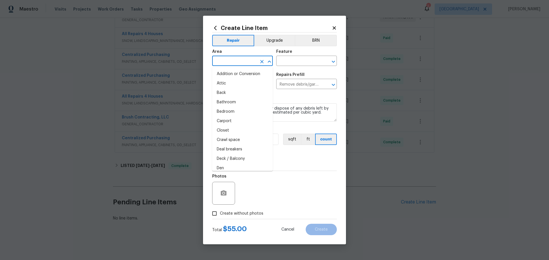
click at [249, 81] on li "Attic" at bounding box center [242, 83] width 61 height 9
type input "Attic"
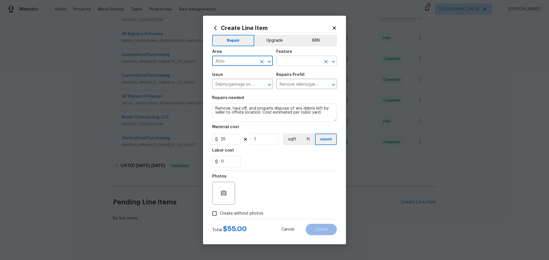
click at [295, 65] on input "text" at bounding box center [298, 61] width 45 height 9
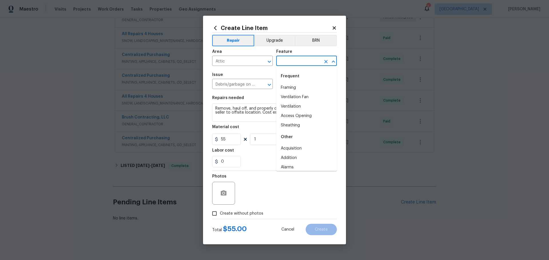
click at [291, 83] on div "Frequent" at bounding box center [306, 76] width 61 height 14
click at [291, 85] on li "Framing" at bounding box center [306, 87] width 61 height 9
type input "Framing"
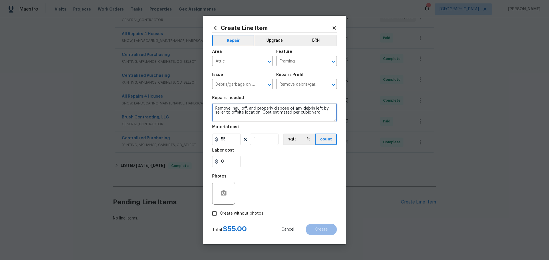
drag, startPoint x: 291, startPoint y: 118, endPoint x: 209, endPoint y: 104, distance: 83.3
click at [205, 104] on div "Create Line Item Repair Upgrade BRN Area Attic ​ Feature Framing ​ Issue Debris…" at bounding box center [274, 130] width 143 height 229
type textarea "per cubic yard."
drag, startPoint x: 246, startPoint y: 109, endPoint x: 211, endPoint y: 111, distance: 34.3
click at [211, 111] on div "Create Line Item Repair Upgrade BRN Area Attic ​ Feature Framing ​ Issue Debris…" at bounding box center [274, 130] width 143 height 229
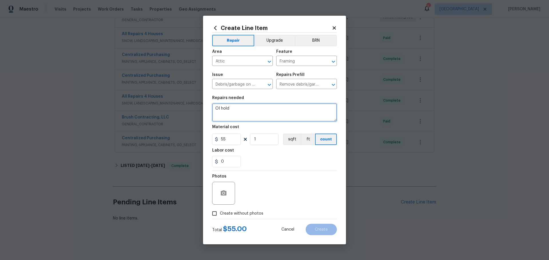
type textarea "OI hold"
click at [217, 215] on input "Create without photos" at bounding box center [214, 213] width 11 height 11
checkbox input "true"
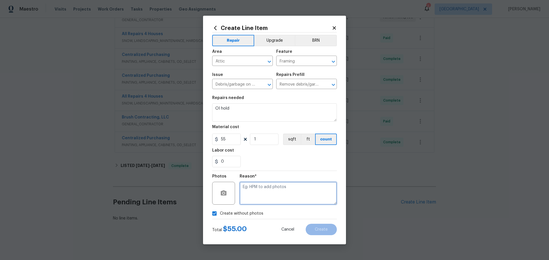
click at [244, 191] on textarea at bounding box center [287, 193] width 97 height 23
type textarea "1"
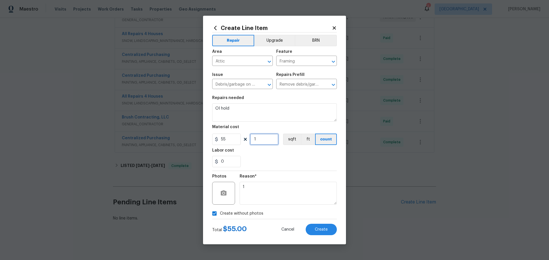
click at [259, 142] on input "1" at bounding box center [264, 139] width 29 height 11
drag, startPoint x: 235, startPoint y: 142, endPoint x: 212, endPoint y: 142, distance: 22.9
click at [206, 142] on div "Create Line Item Repair Upgrade BRN Area Attic ​ Feature Framing ​ Issue Debris…" at bounding box center [274, 130] width 143 height 229
click at [257, 161] on div "0" at bounding box center [274, 161] width 125 height 11
click at [233, 144] on input "0" at bounding box center [226, 139] width 29 height 11
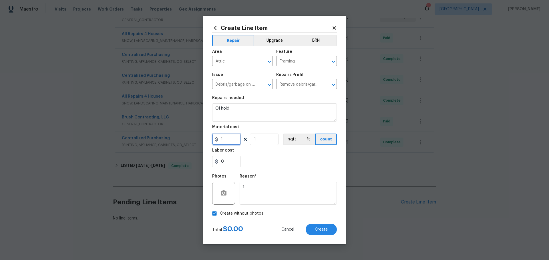
type input "1"
click at [260, 160] on div "0" at bounding box center [274, 161] width 125 height 11
click at [311, 225] on button "Create" at bounding box center [320, 229] width 31 height 11
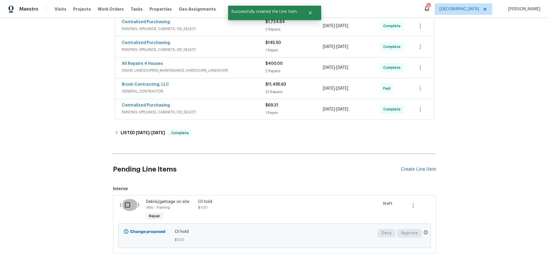
click at [123, 207] on input "checkbox" at bounding box center [129, 205] width 16 height 12
checkbox input "true"
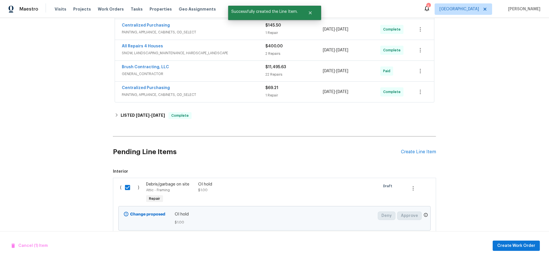
scroll to position [232, 0]
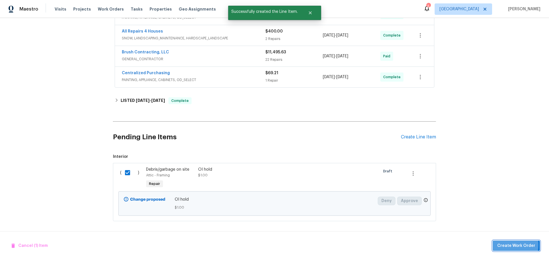
click at [501, 245] on span "Create Work Order" at bounding box center [516, 246] width 38 height 7
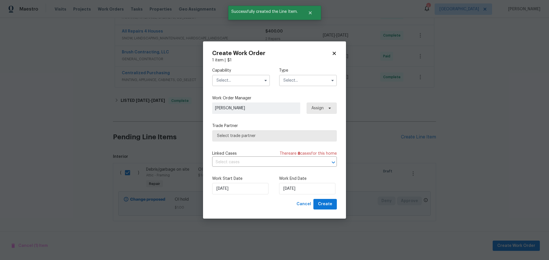
click at [245, 82] on input "text" at bounding box center [241, 80] width 58 height 11
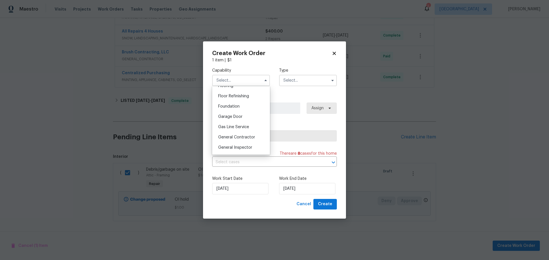
scroll to position [257, 0]
click at [238, 111] on span "General Contractor" at bounding box center [236, 109] width 37 height 4
type input "General Contractor"
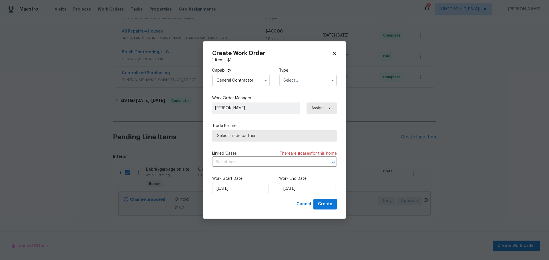
click at [295, 79] on input "text" at bounding box center [308, 80] width 58 height 11
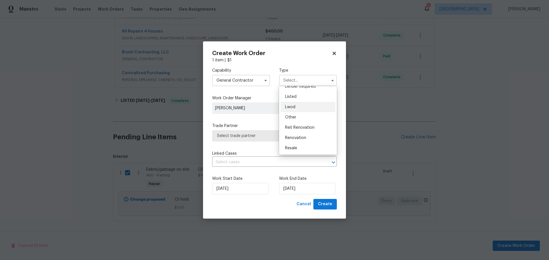
scroll to position [68, 0]
click at [302, 119] on span "Renovation" at bounding box center [295, 117] width 21 height 4
type input "Renovation"
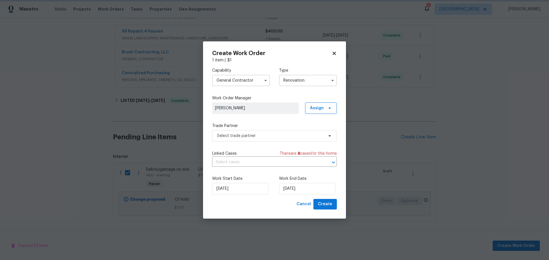
scroll to position [0, 0]
click at [265, 139] on span "Select trade partner" at bounding box center [270, 136] width 107 height 6
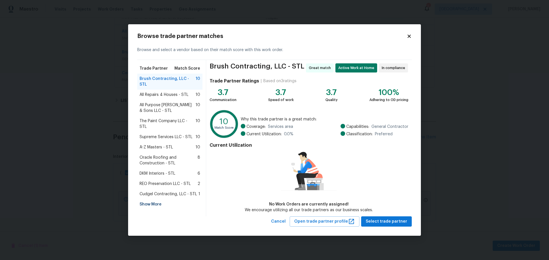
click at [150, 199] on div "Show More" at bounding box center [169, 204] width 65 height 10
